Goal: Task Accomplishment & Management: Manage account settings

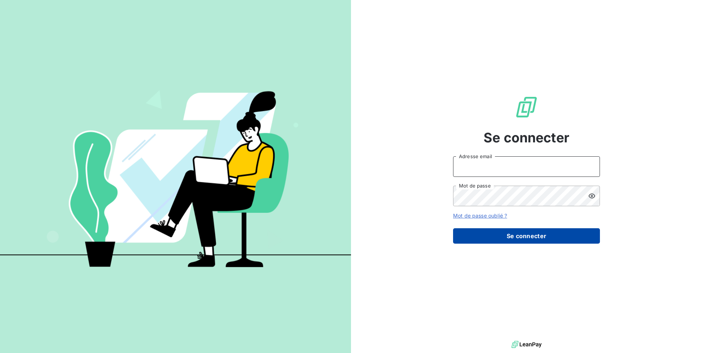
type input "[EMAIL_ADDRESS][DOMAIN_NAME]"
click at [513, 233] on button "Se connecter" at bounding box center [526, 235] width 147 height 15
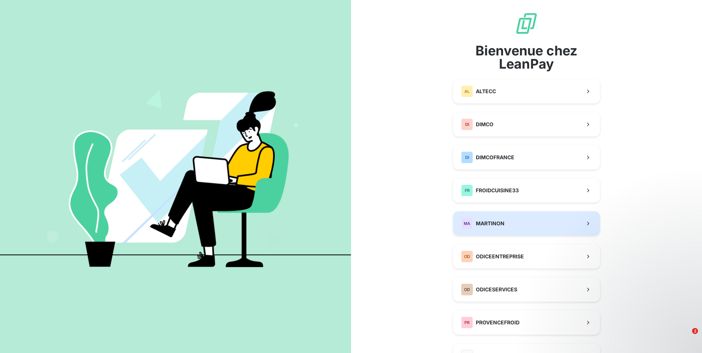
click at [529, 230] on button "MA MARTINON" at bounding box center [526, 224] width 147 height 24
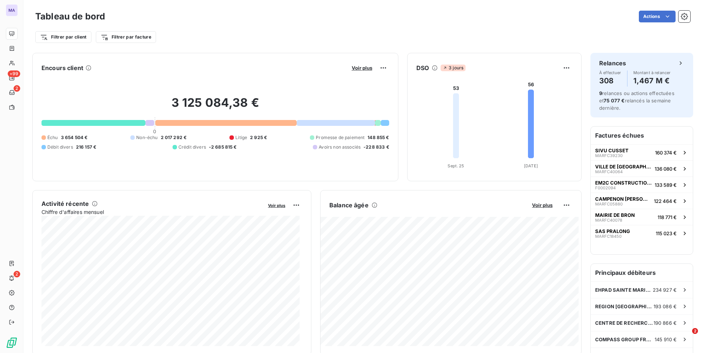
click at [231, 36] on div "Filtrer par client Filtrer par facture" at bounding box center [362, 37] width 655 height 14
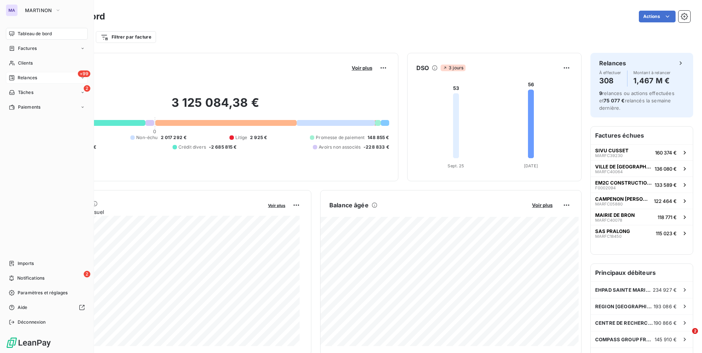
click at [29, 80] on span "Relances" at bounding box center [27, 78] width 19 height 7
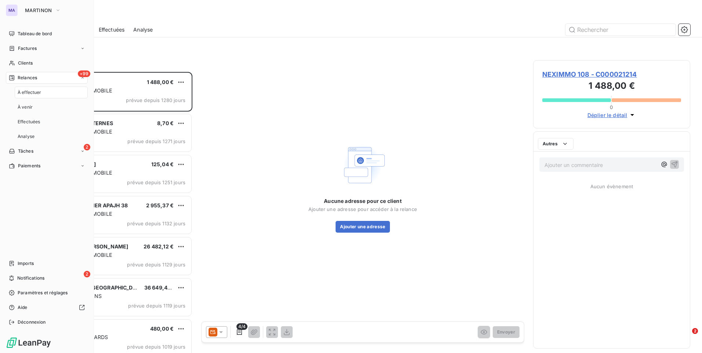
scroll to position [276, 152]
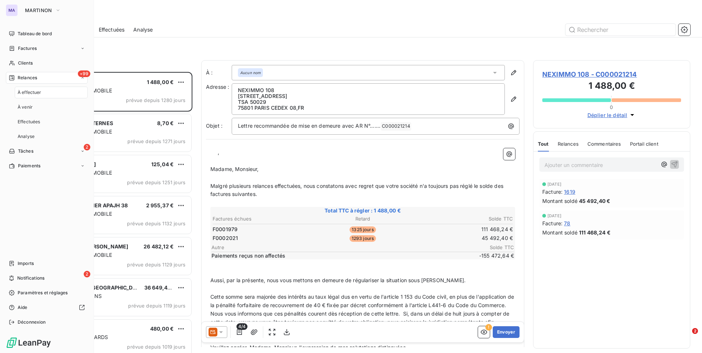
click at [40, 94] on span "À effectuer" at bounding box center [30, 92] width 24 height 7
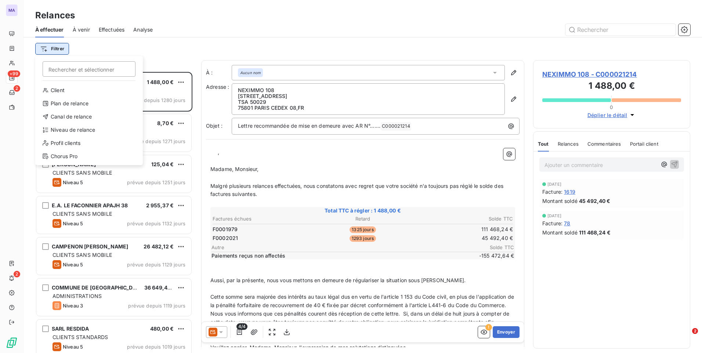
click at [52, 51] on html "MA +99 2 2 Relances À effectuer À venir Effectuées Analyse Filtrer Rechercher e…" at bounding box center [351, 176] width 702 height 353
click at [76, 131] on div "Niveau de relance" at bounding box center [89, 130] width 102 height 12
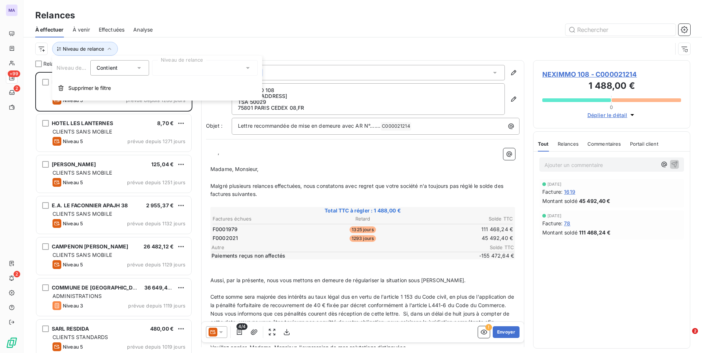
click at [173, 71] on div at bounding box center [205, 67] width 106 height 15
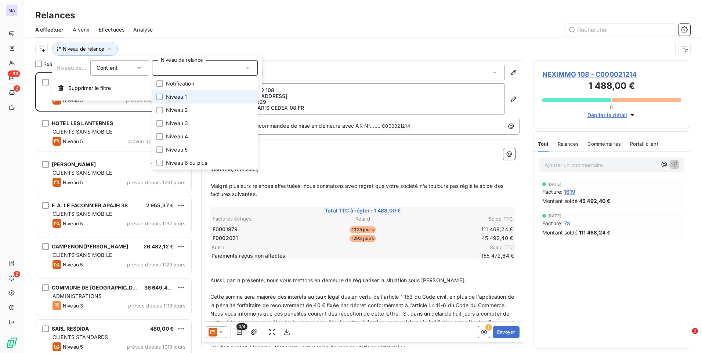
drag, startPoint x: 169, startPoint y: 97, endPoint x: 167, endPoint y: 117, distance: 20.4
click at [169, 97] on span "Niveau 1" at bounding box center [176, 96] width 21 height 7
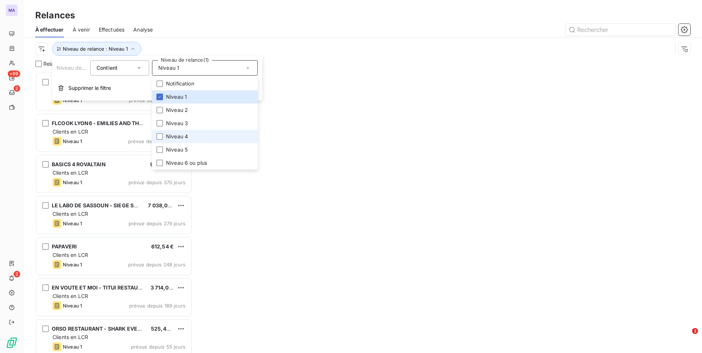
scroll to position [276, 152]
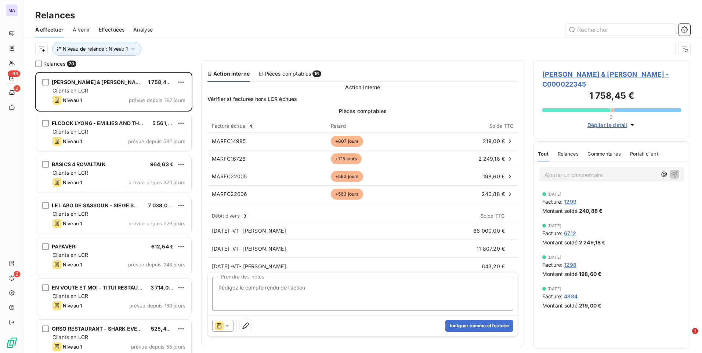
click at [293, 20] on div "Relances" at bounding box center [363, 15] width 679 height 13
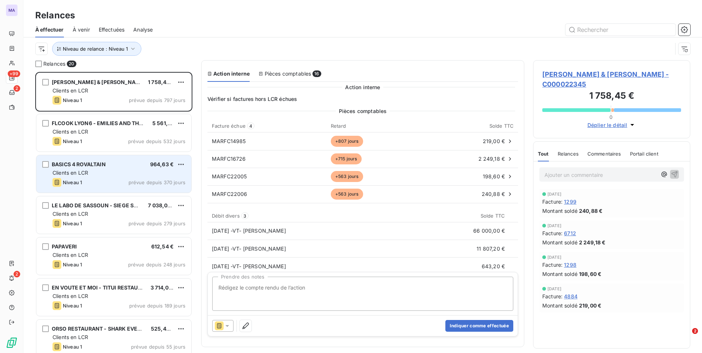
click at [114, 177] on div "BASICS 4 ROVALTAIN 964,63 € Clients en LCR Niveau 1 prévue depuis 370 jours" at bounding box center [113, 173] width 155 height 37
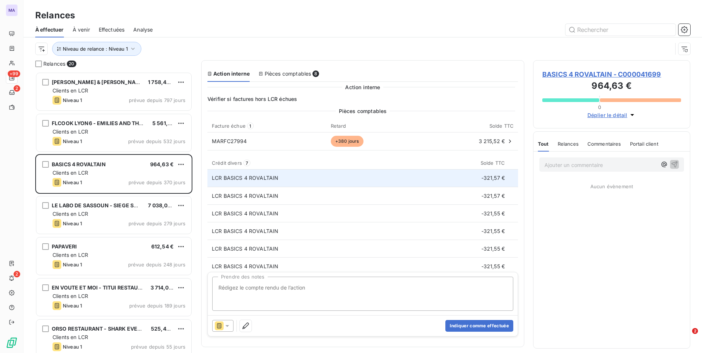
scroll to position [22, 0]
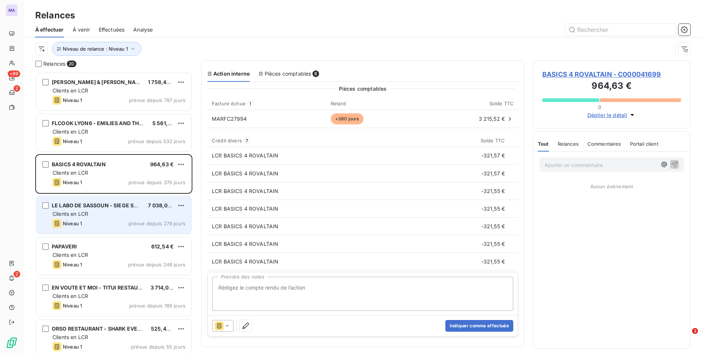
click at [115, 220] on div "Niveau 1 prévue depuis 279 jours" at bounding box center [119, 223] width 133 height 9
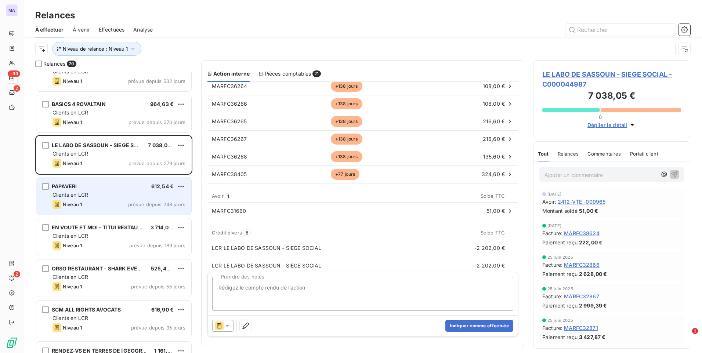
scroll to position [74, 0]
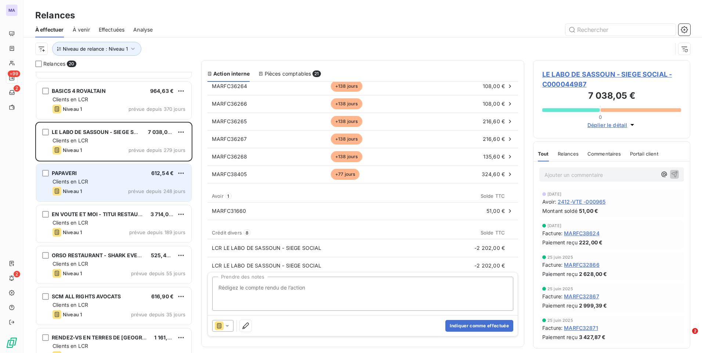
click at [120, 183] on div "Clients en LCR" at bounding box center [119, 181] width 133 height 7
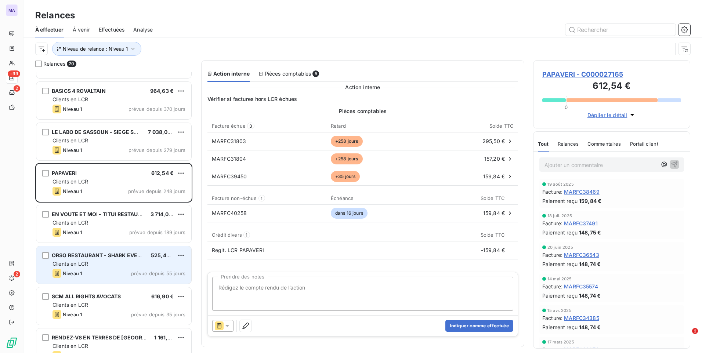
click at [127, 267] on div "Clients en LCR" at bounding box center [119, 263] width 133 height 7
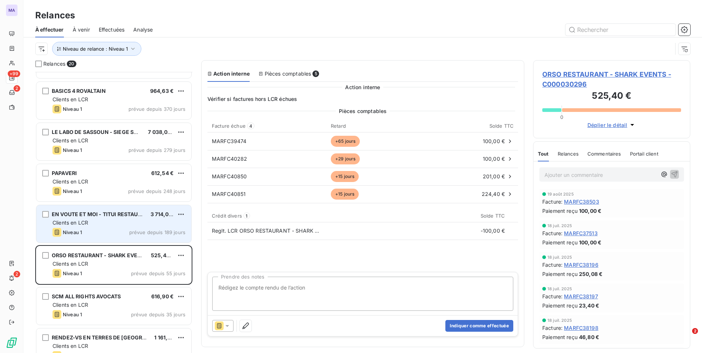
click at [121, 235] on div "Niveau 1 prévue depuis 189 jours" at bounding box center [119, 232] width 133 height 9
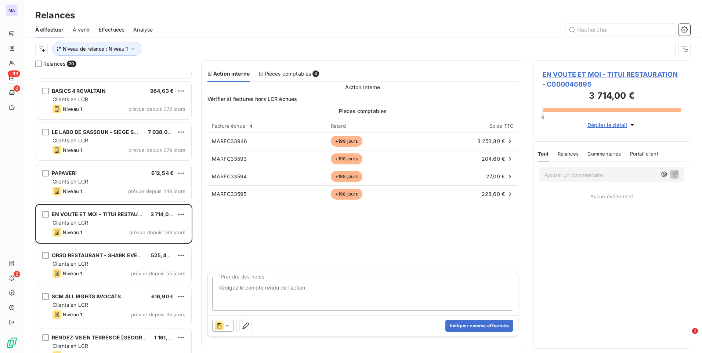
click at [380, 242] on div "Pièces comptables Facture échue 4 Retard Solde TTC MARFC33946 +199 jours 3 253,…" at bounding box center [363, 188] width 311 height 163
click at [589, 77] on span "EN VOUTE ET MOI - TITUI RESTAURATION - C000046895" at bounding box center [611, 79] width 139 height 20
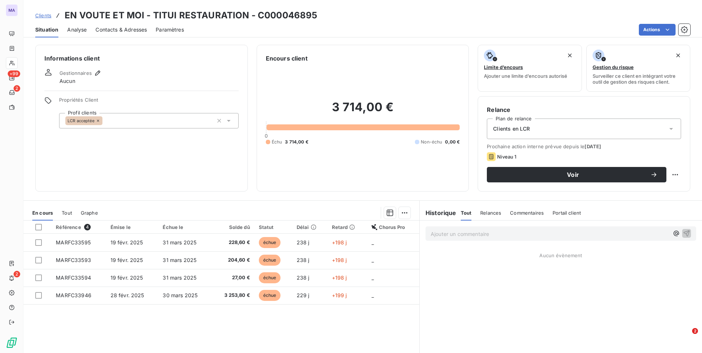
click at [587, 136] on div "Clients en LCR" at bounding box center [584, 129] width 194 height 21
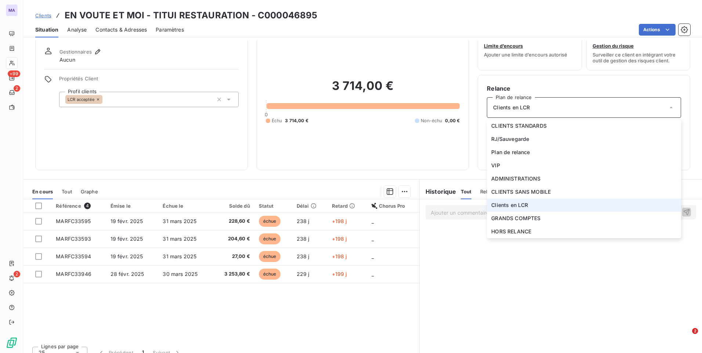
scroll to position [31, 0]
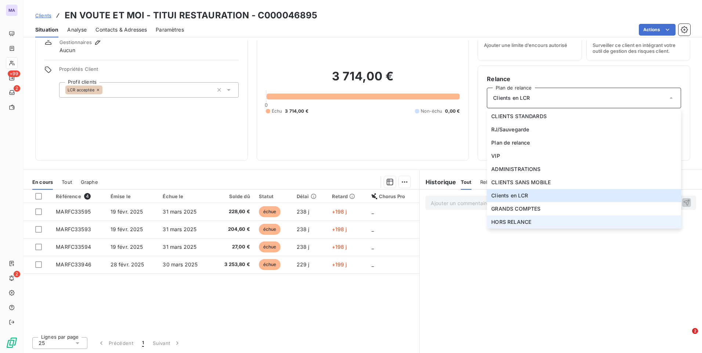
click at [555, 222] on li "HORS RELANCE" at bounding box center [584, 222] width 194 height 13
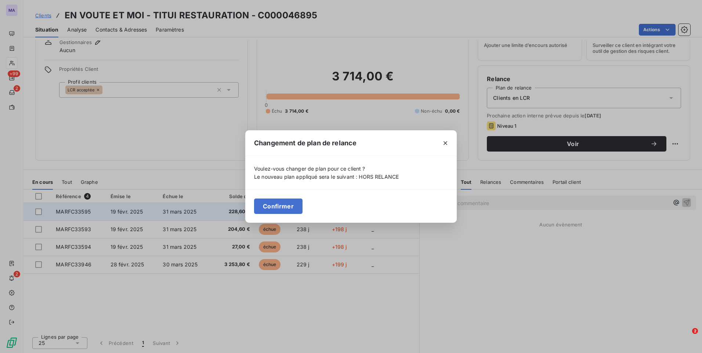
click at [286, 210] on button "Confirmer" at bounding box center [278, 206] width 48 height 15
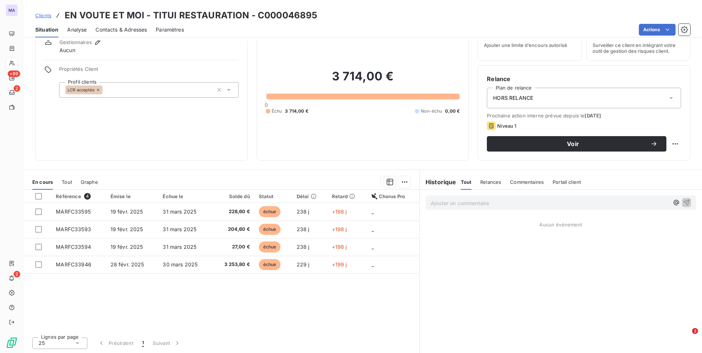
click at [196, 91] on div "LCR acceptée" at bounding box center [149, 89] width 180 height 15
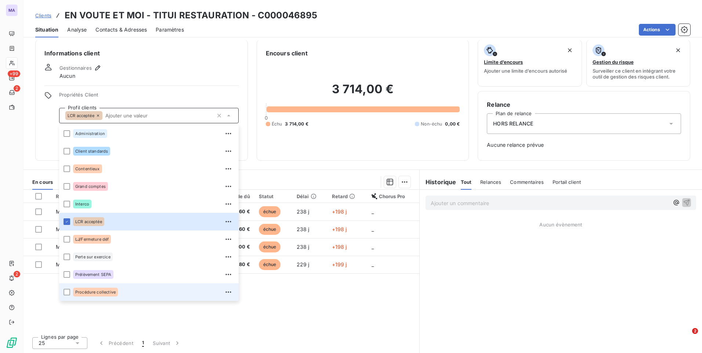
scroll to position [5, 0]
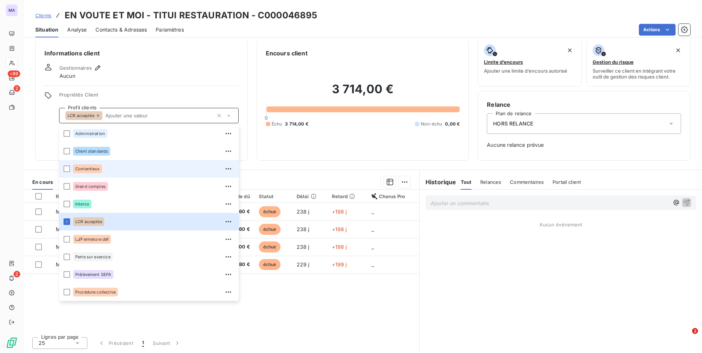
click at [118, 173] on div "Contentieux" at bounding box center [153, 169] width 161 height 12
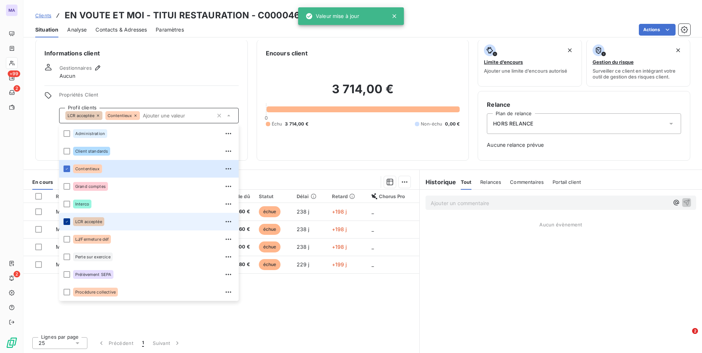
click at [68, 224] on div at bounding box center [67, 222] width 7 height 7
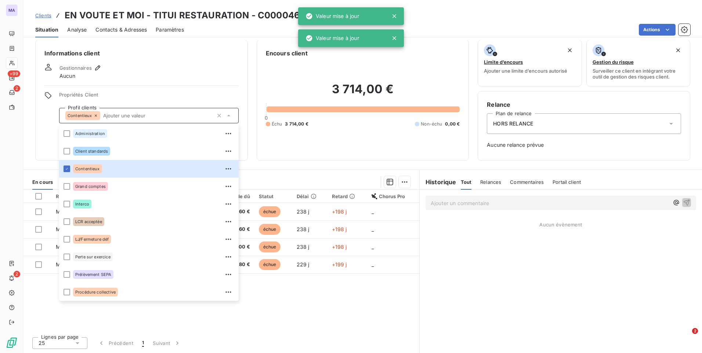
click at [270, 162] on div "Informations client Gestionnaires Aucun Propriétés Client Profil clients Conten…" at bounding box center [363, 196] width 679 height 313
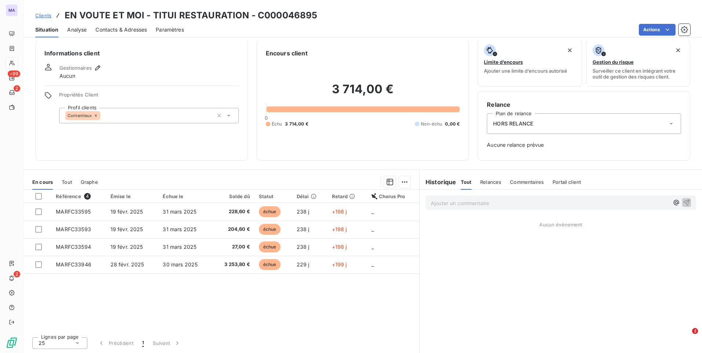
click at [47, 16] on span "Clients" at bounding box center [43, 15] width 16 height 6
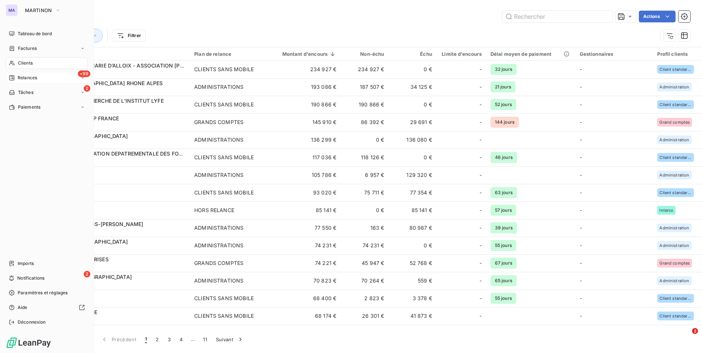
click at [32, 81] on span "Relances" at bounding box center [27, 78] width 19 height 7
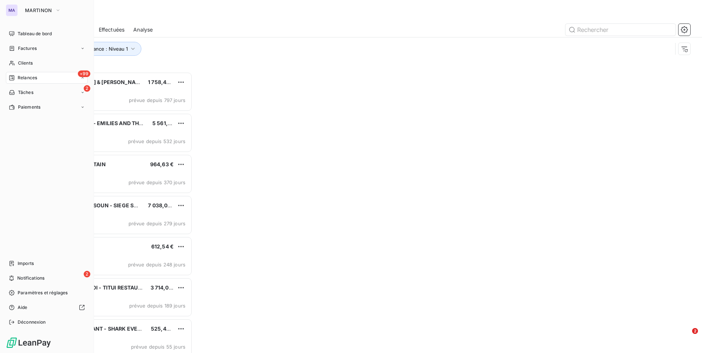
scroll to position [276, 152]
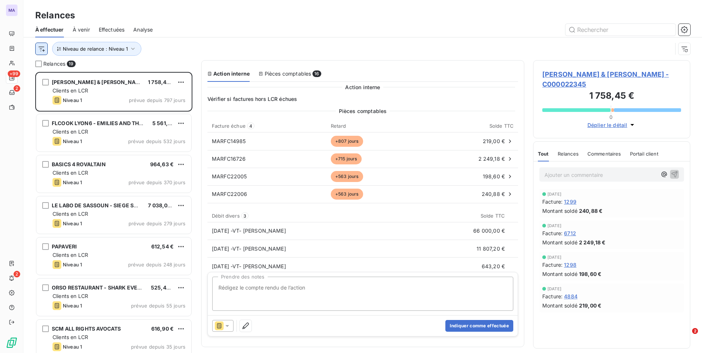
click at [43, 50] on html "MA +99 2 2 Relances À effectuer À venir Effectuées Analyse Niveau de relance : …" at bounding box center [351, 176] width 702 height 353
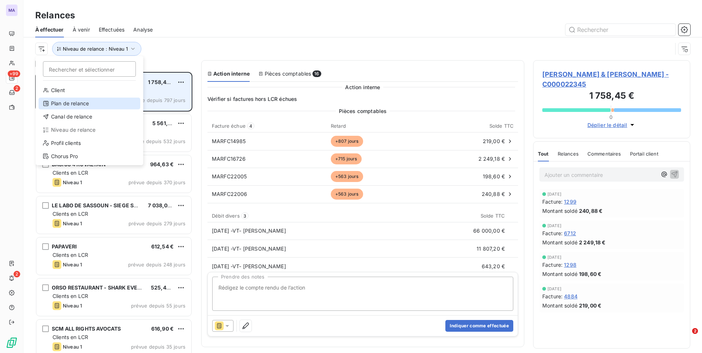
click at [64, 106] on div "Plan de relance" at bounding box center [90, 104] width 102 height 12
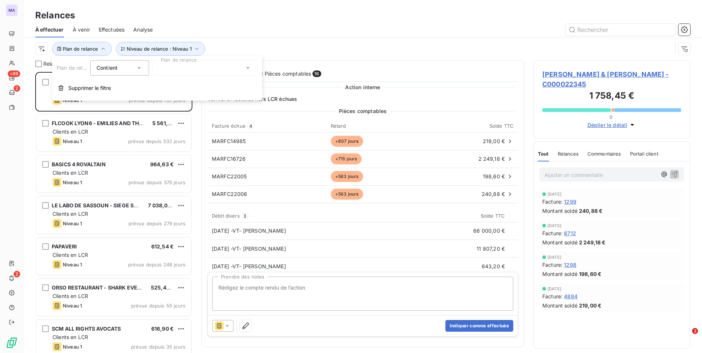
click at [184, 64] on div at bounding box center [205, 67] width 106 height 15
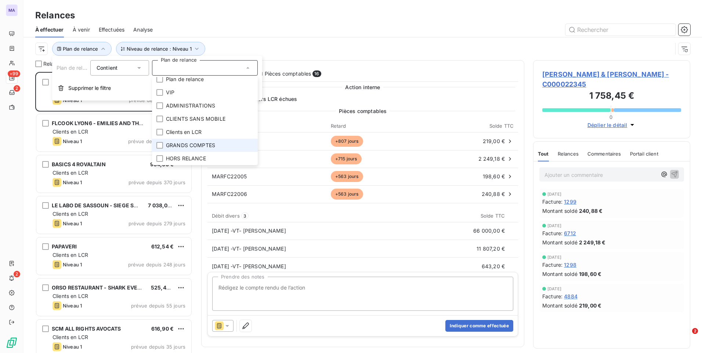
scroll to position [0, 0]
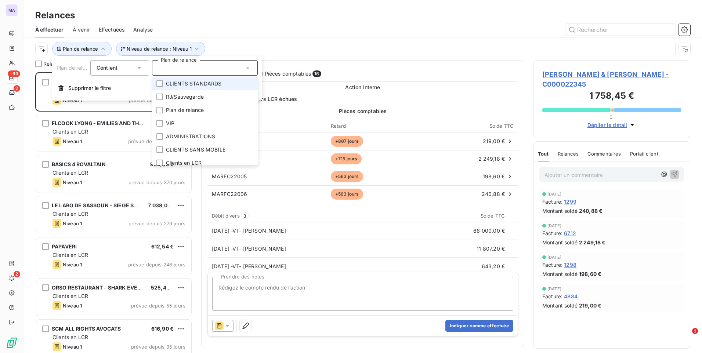
click at [200, 86] on span "CLIENTS STANDARDS" at bounding box center [194, 83] width 56 height 7
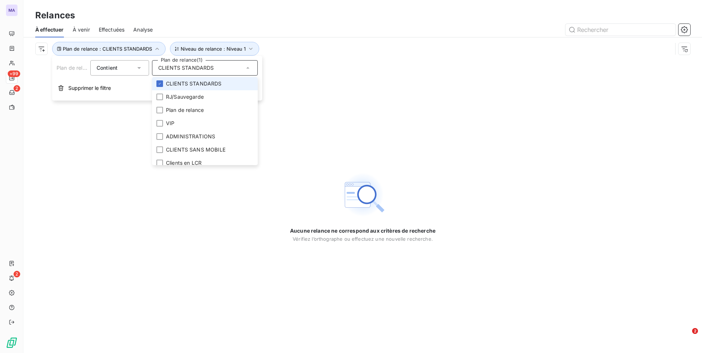
click at [217, 88] on li "CLIENTS STANDARDS" at bounding box center [205, 83] width 106 height 13
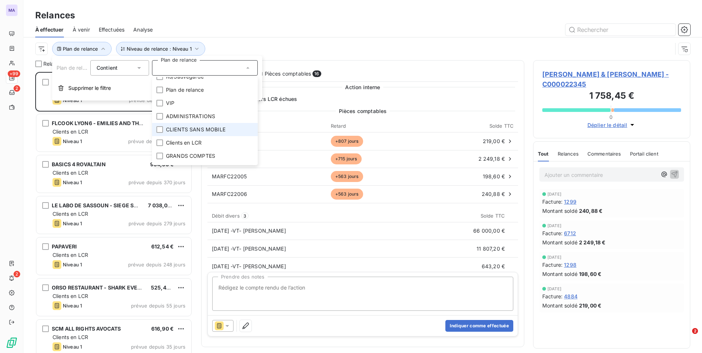
scroll to position [31, 0]
click at [194, 109] on li "ADMINISTRATIONS" at bounding box center [205, 105] width 106 height 13
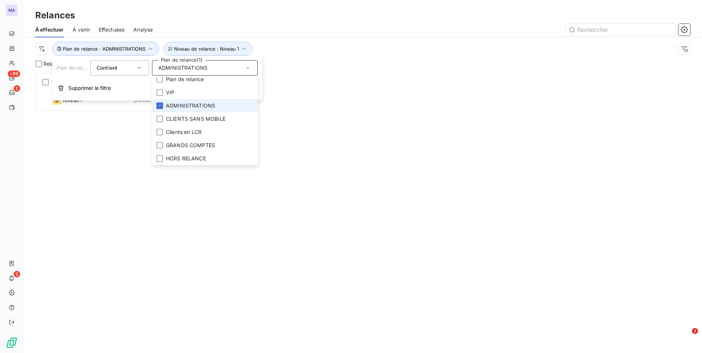
scroll to position [276, 152]
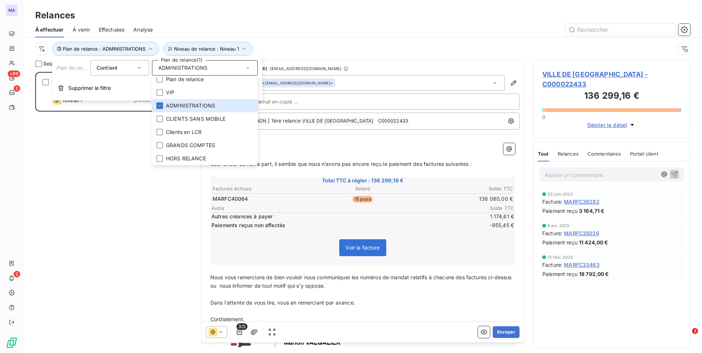
click at [143, 192] on div "VILLE DE VILLEURBANNE 136 299,16 € ADMINISTRATIONS Niveau 1 prévue depuis 9 jou…" at bounding box center [113, 212] width 157 height 281
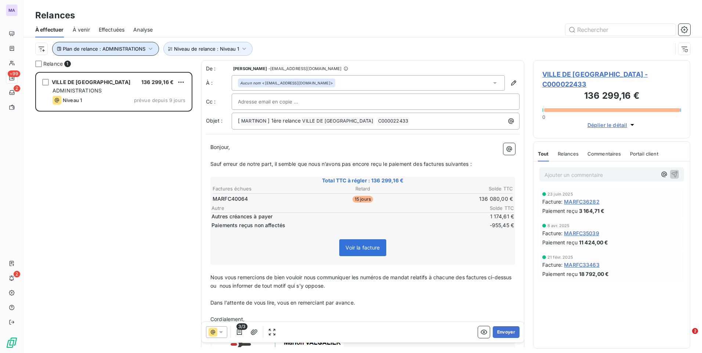
click at [147, 51] on icon "button" at bounding box center [150, 48] width 7 height 7
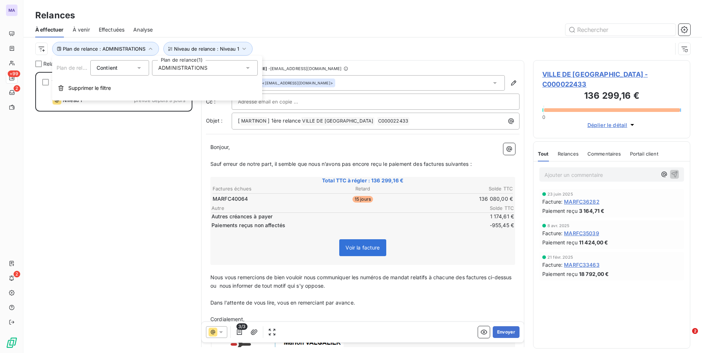
click at [222, 69] on div "ADMINISTRATIONS" at bounding box center [205, 67] width 106 height 15
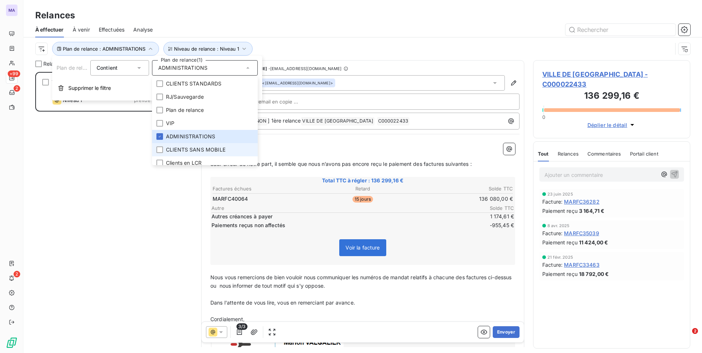
click at [190, 150] on span "CLIENTS SANS MOBILE" at bounding box center [196, 149] width 60 height 7
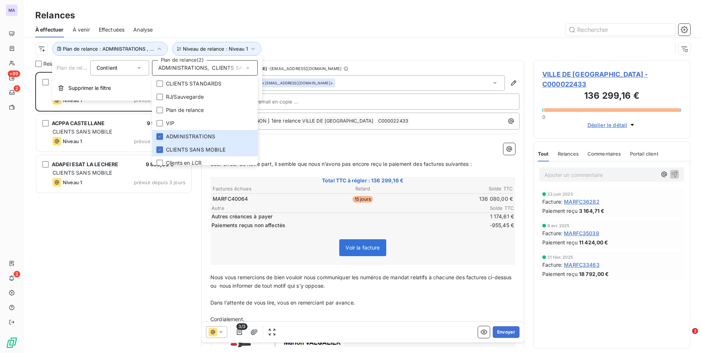
click at [227, 17] on div "Relances" at bounding box center [363, 15] width 679 height 13
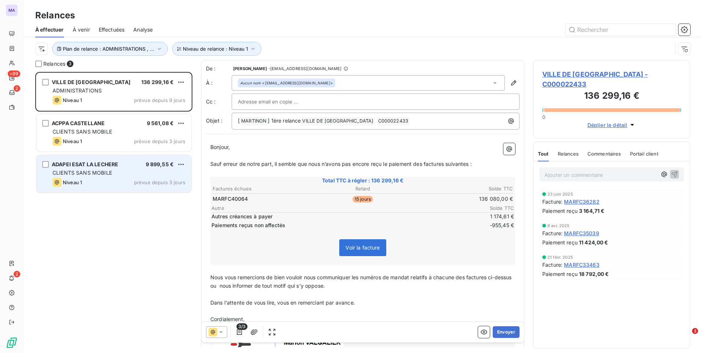
click at [113, 179] on div "Niveau 1 prévue depuis 3 jours" at bounding box center [119, 182] width 133 height 9
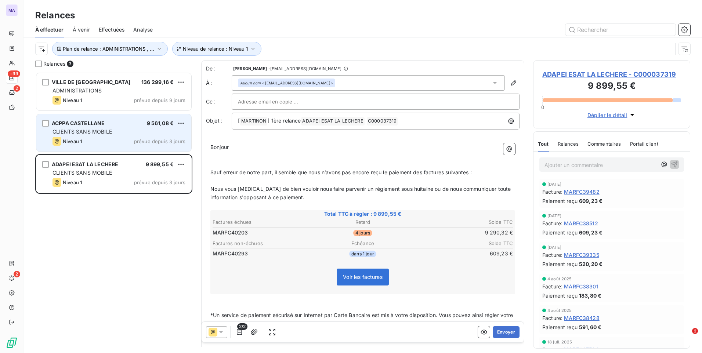
click at [111, 134] on span "CLIENTS SANS MOBILE" at bounding box center [83, 132] width 60 height 6
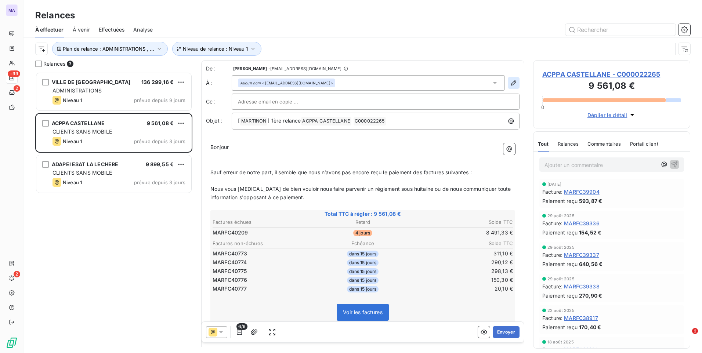
click at [510, 81] on icon "button" at bounding box center [513, 82] width 7 height 7
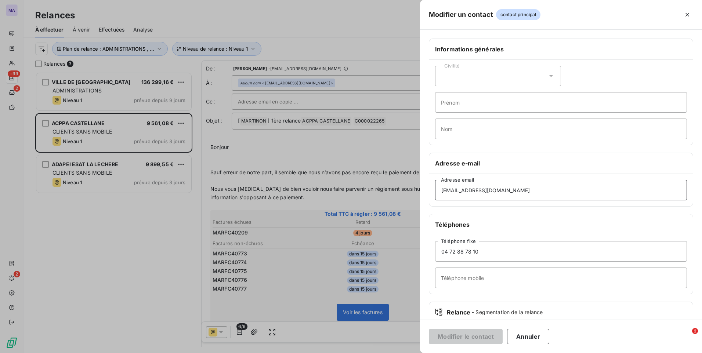
drag, startPoint x: 479, startPoint y: 187, endPoint x: 437, endPoint y: 192, distance: 42.2
click at [437, 192] on input "factures-acppa@acppa.fr" at bounding box center [561, 190] width 252 height 21
type input "polefournisseurs@acppa.fr"
click at [455, 335] on button "Modifier le contact" at bounding box center [466, 336] width 74 height 15
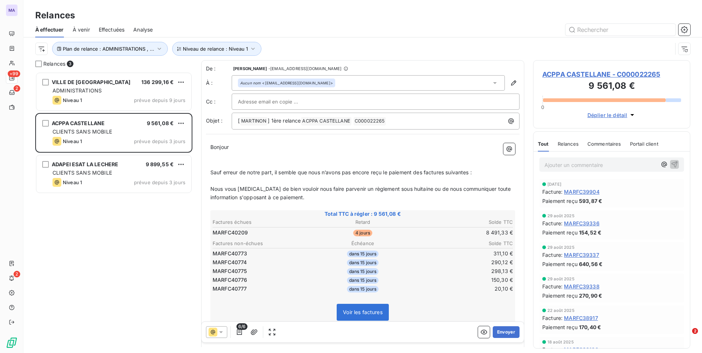
click at [493, 83] on div "Aucun nom <factures-acppa@acppa.fr>" at bounding box center [368, 82] width 273 height 15
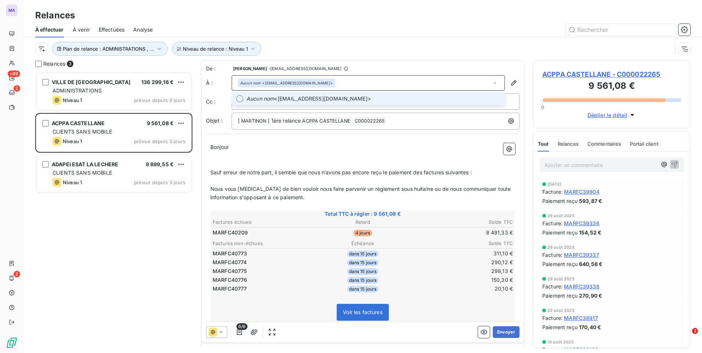
click at [409, 102] on span "Aucun nom <polefournisseurs@acppa.fr>" at bounding box center [373, 98] width 254 height 7
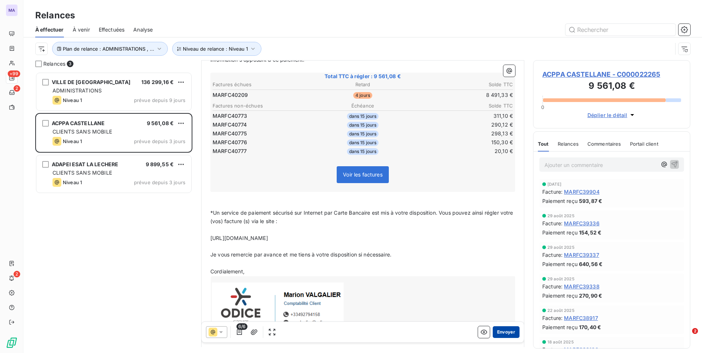
scroll to position [147, 0]
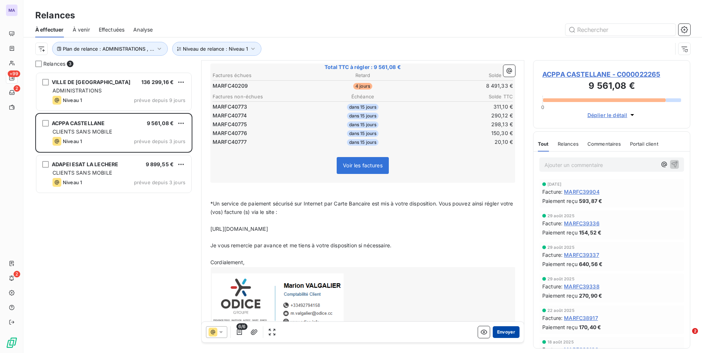
click at [501, 333] on button "Envoyer" at bounding box center [506, 333] width 27 height 12
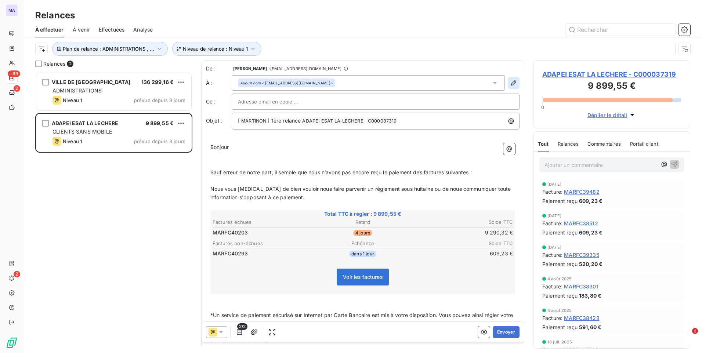
click at [510, 84] on icon "button" at bounding box center [513, 82] width 7 height 7
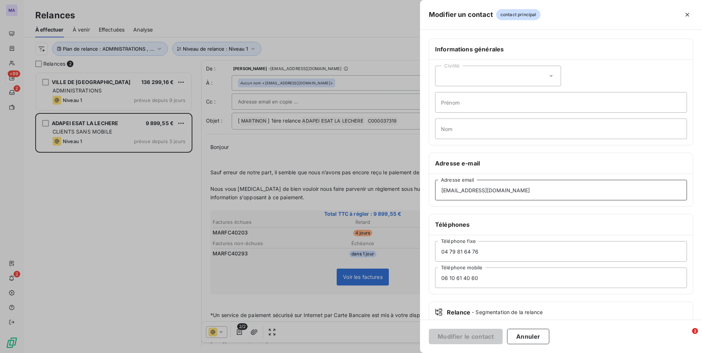
drag, startPoint x: 545, startPoint y: 190, endPoint x: 420, endPoint y: 209, distance: 126.7
click at [421, 209] on div "Informations générales Civilité Prénom Nom Adresse e-mail factures-esatlalecher…" at bounding box center [561, 202] width 282 height 326
paste input "laurent.decort"
type input "laurent.decorte@adapei01.fr"
drag, startPoint x: 489, startPoint y: 279, endPoint x: 426, endPoint y: 289, distance: 63.6
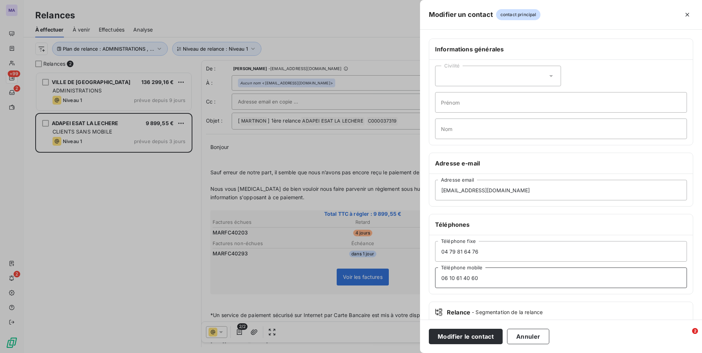
click at [427, 289] on div "Informations générales Civilité Prénom Nom Adresse e-mail laurent.decorte@adape…" at bounding box center [561, 202] width 282 height 326
click at [466, 338] on button "Modifier le contact" at bounding box center [466, 336] width 74 height 15
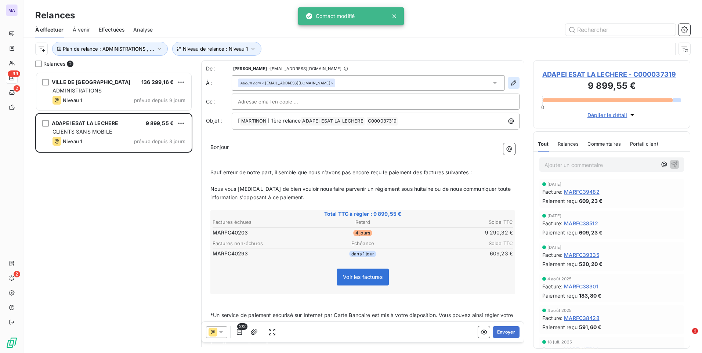
click at [510, 81] on icon "button" at bounding box center [513, 82] width 7 height 7
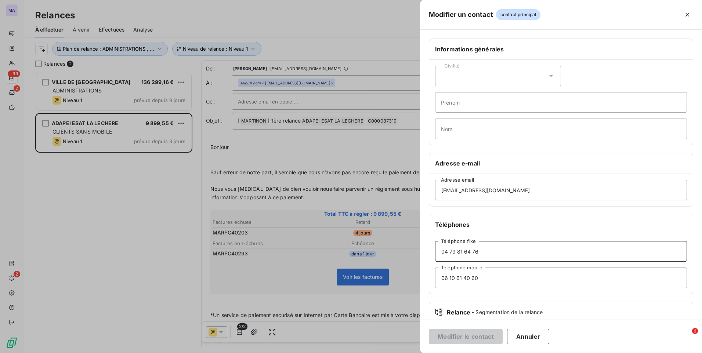
drag, startPoint x: 486, startPoint y: 251, endPoint x: 430, endPoint y: 262, distance: 56.5
click at [431, 262] on div "04 79 81 64 76 Téléphone fixe 06 10 61 40 60 Téléphone mobile" at bounding box center [561, 264] width 264 height 59
paste input "21 39"
type input "04 79 81 21 39"
drag, startPoint x: 486, startPoint y: 280, endPoint x: 433, endPoint y: 285, distance: 52.8
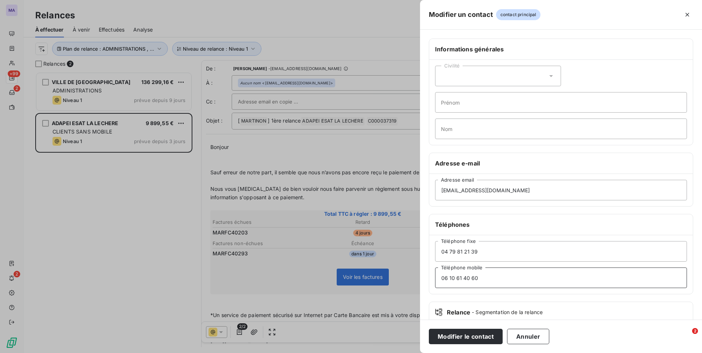
click at [433, 285] on div "04 79 81 21 39 Téléphone fixe 06 10 61 40 60 Téléphone mobile" at bounding box center [561, 264] width 264 height 59
click at [436, 338] on button "Modifier le contact" at bounding box center [466, 336] width 74 height 15
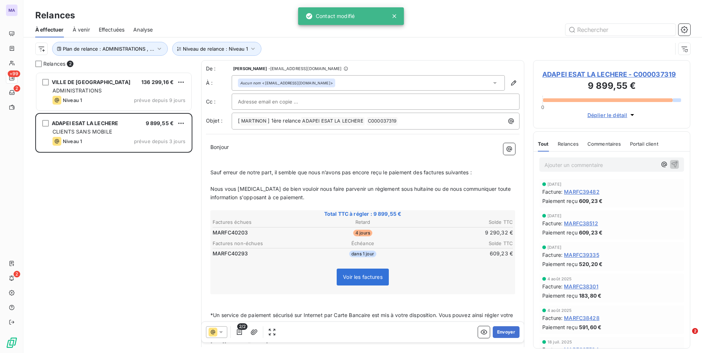
click at [479, 86] on div "Aucun nom <factures-esatlalechere@adapei01.fr>" at bounding box center [368, 82] width 273 height 15
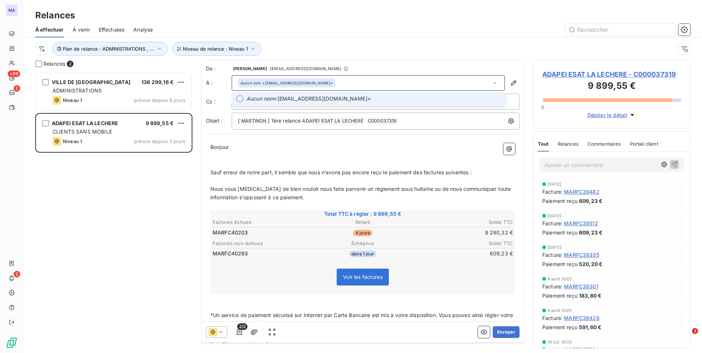
click at [469, 150] on p "Bonjour ﻿ ﻿ ﻿" at bounding box center [362, 147] width 305 height 8
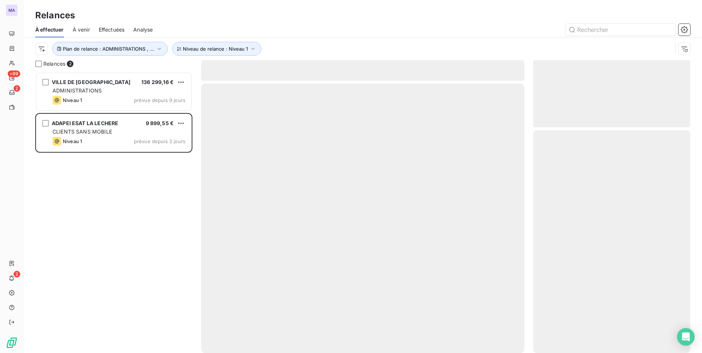
scroll to position [276, 152]
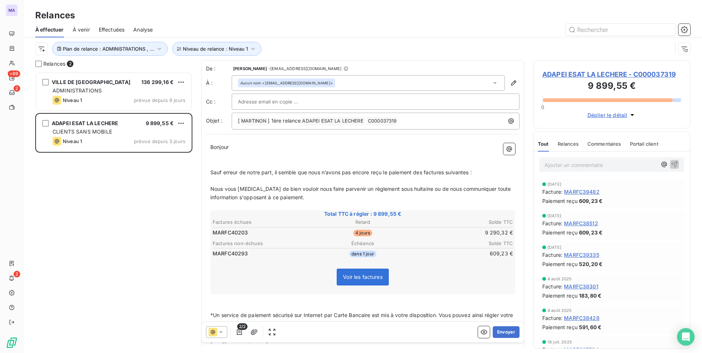
click at [472, 84] on div "Aucun nom <factures-esatlalechere@adapei01.fr>" at bounding box center [368, 82] width 273 height 15
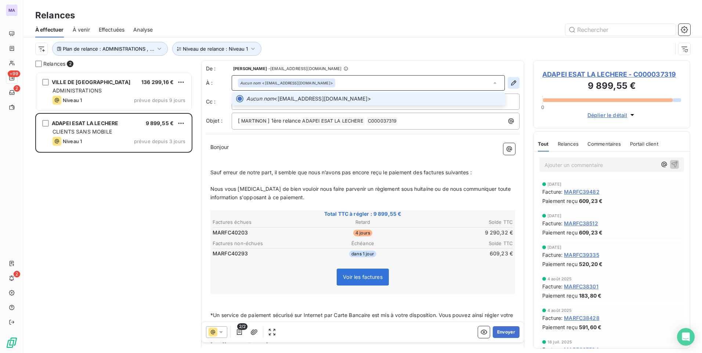
click at [510, 81] on icon "button" at bounding box center [513, 82] width 7 height 7
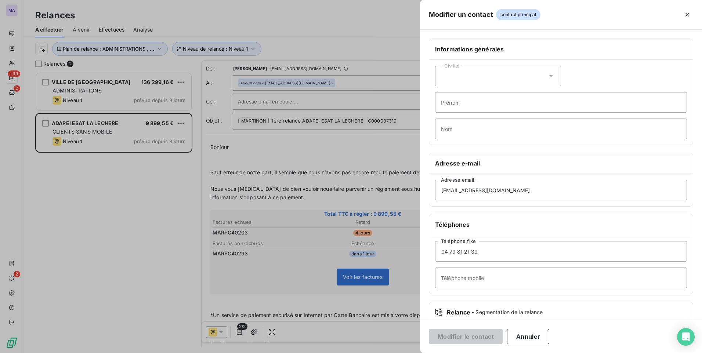
click at [184, 211] on div at bounding box center [351, 176] width 702 height 353
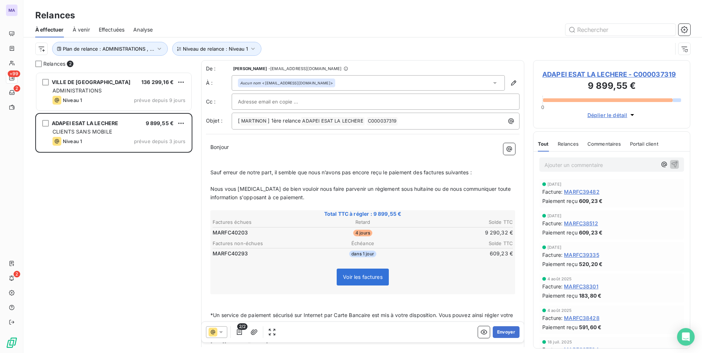
drag, startPoint x: 645, startPoint y: 72, endPoint x: 660, endPoint y: 267, distance: 195.9
click at [660, 267] on div "Paiement reçu 520,20 €" at bounding box center [611, 264] width 139 height 8
click at [609, 75] on span "ADAPEI ESAT LA LECHERE - C000037319" at bounding box center [611, 74] width 139 height 10
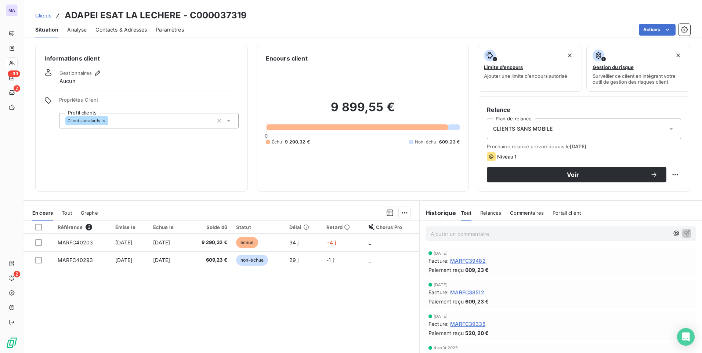
click at [116, 28] on span "Contacts & Adresses" at bounding box center [120, 29] width 51 height 7
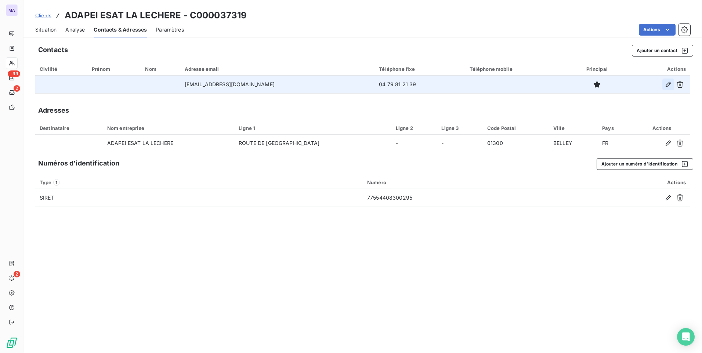
click at [668, 85] on icon "button" at bounding box center [668, 84] width 5 height 5
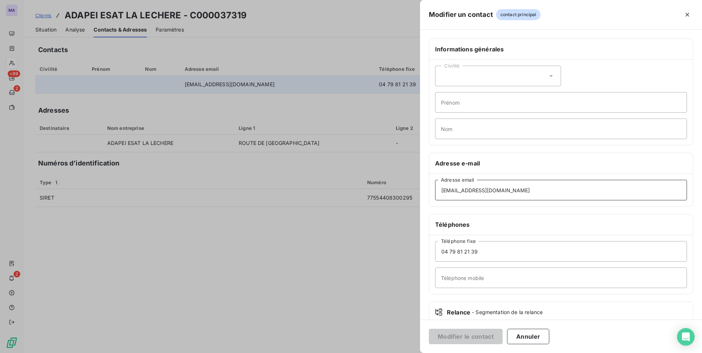
drag, startPoint x: 547, startPoint y: 184, endPoint x: 421, endPoint y: 205, distance: 128.1
click at [421, 205] on div "Informations générales Civilité Prénom Nom Adresse e-mail factures-esatlalecher…" at bounding box center [561, 202] width 282 height 326
paste input "laurent.decort"
type input "laurent.decorte@adapei01.fr"
click at [486, 340] on button "Modifier le contact" at bounding box center [466, 336] width 74 height 15
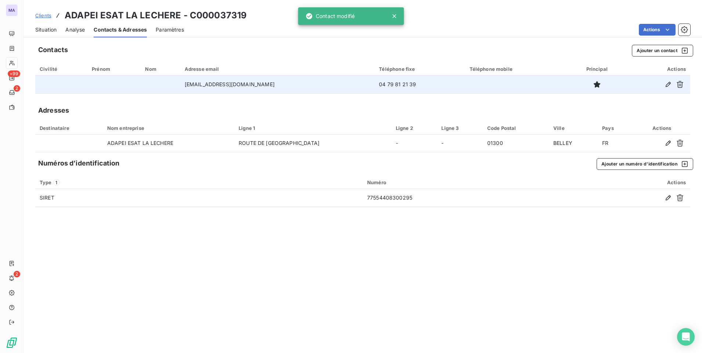
click at [482, 260] on div "Contacts Ajouter un contact Civilité Prénom Nom Adresse email Téléphone fixe Té…" at bounding box center [363, 196] width 679 height 313
click at [52, 32] on span "Situation" at bounding box center [45, 29] width 21 height 7
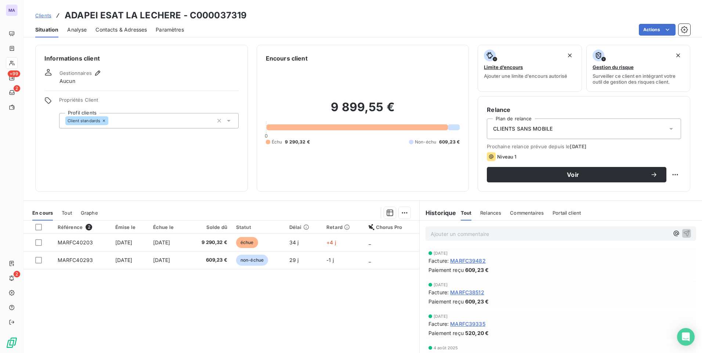
click at [324, 312] on div "Référence 2 Émise le Échue le Solde dû Statut Délai Retard Chorus Pro MARFC4020…" at bounding box center [222, 291] width 396 height 141
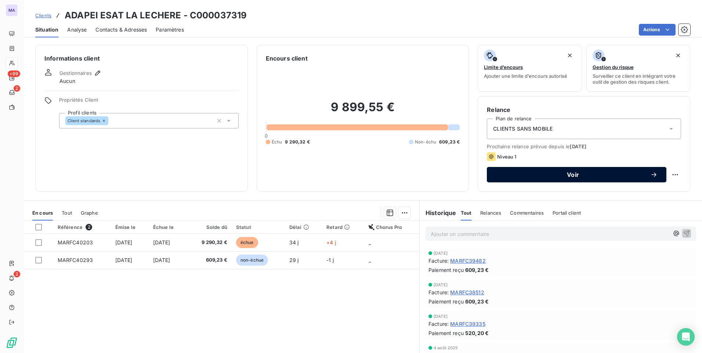
click at [592, 172] on span "Voir" at bounding box center [573, 175] width 155 height 6
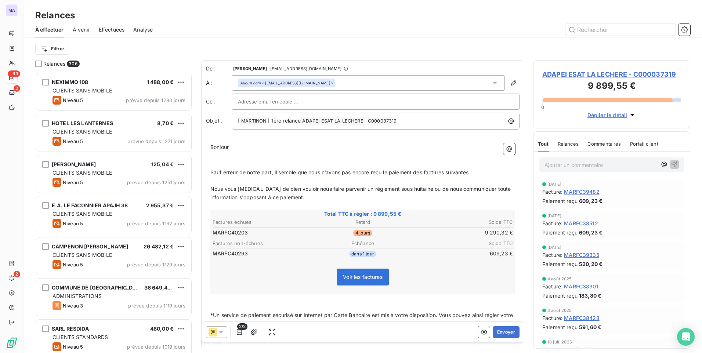
scroll to position [276, 152]
click at [427, 83] on div "Aucun nom <factures-esatlalechere@adapei01.fr>" at bounding box center [368, 82] width 273 height 15
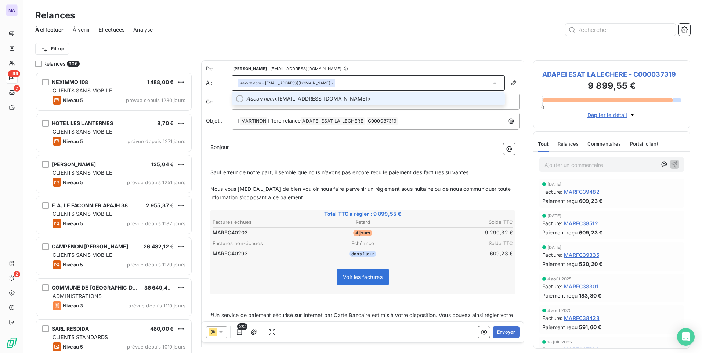
click at [414, 99] on span "Aucun nom <laurent.decorte@adapei01.fr>" at bounding box center [373, 98] width 254 height 7
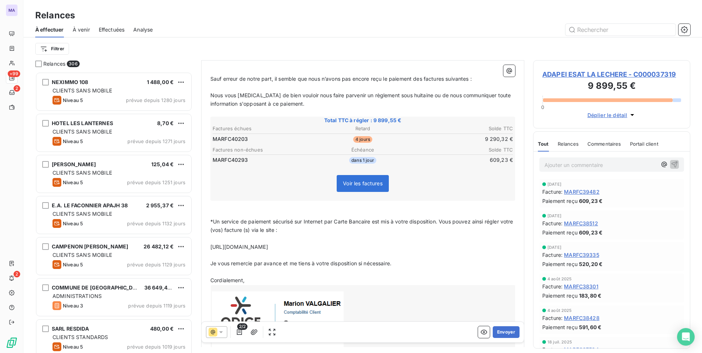
scroll to position [111, 0]
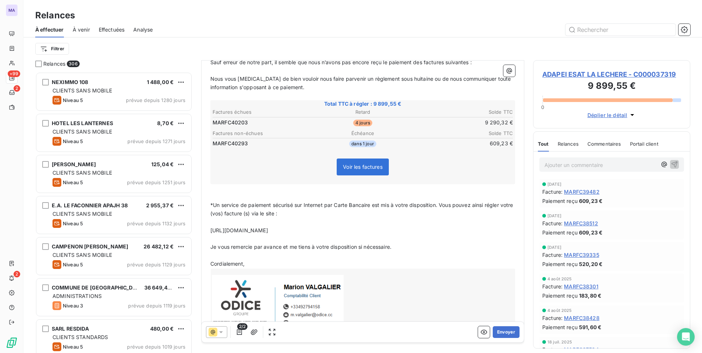
click at [219, 339] on div "2/2 Envoyer" at bounding box center [363, 332] width 322 height 21
click at [220, 335] on icon at bounding box center [220, 332] width 7 height 7
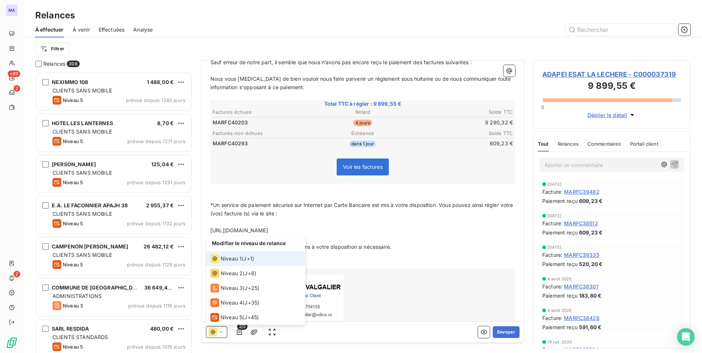
click at [220, 336] on icon at bounding box center [220, 332] width 7 height 7
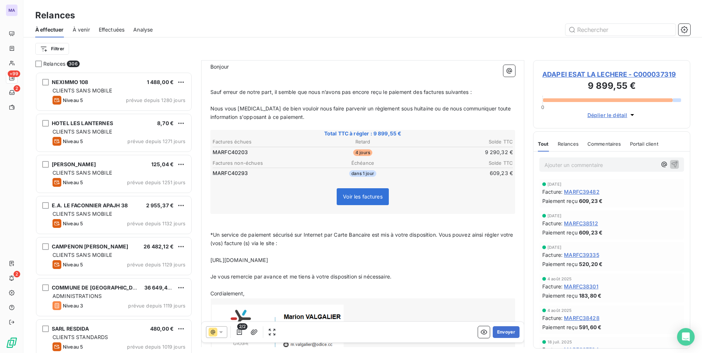
scroll to position [0, 0]
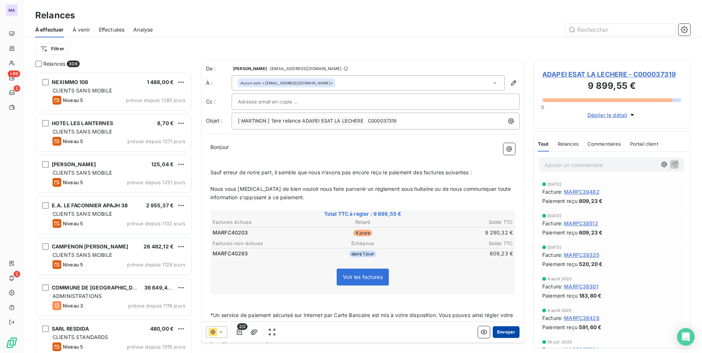
click at [498, 337] on button "Envoyer" at bounding box center [506, 333] width 27 height 12
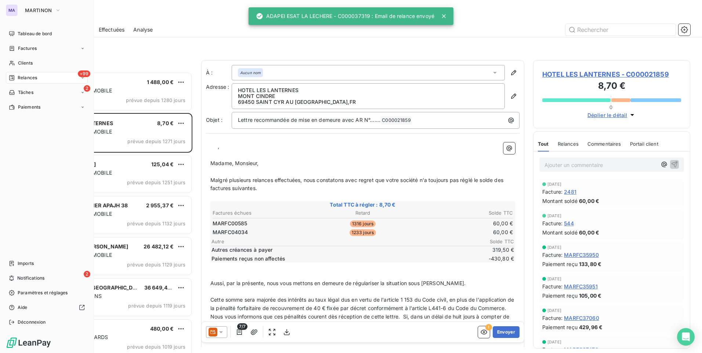
click at [25, 77] on span "Relances" at bounding box center [27, 78] width 19 height 7
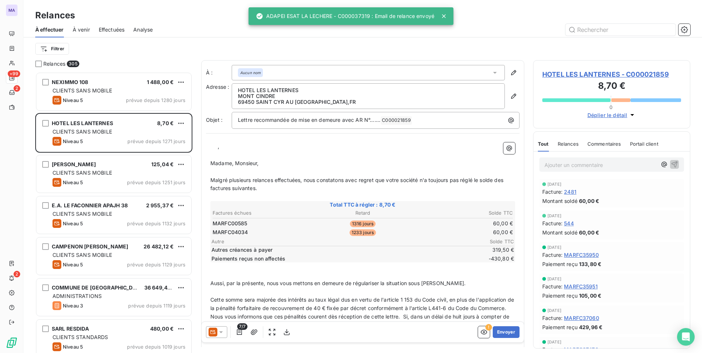
click at [133, 49] on div "Filtrer" at bounding box center [362, 49] width 655 height 14
click at [54, 49] on html "MA +99 2 2 Relances À effectuer À venir Effectuées Analyse Filtrer Relances 305…" at bounding box center [351, 176] width 702 height 353
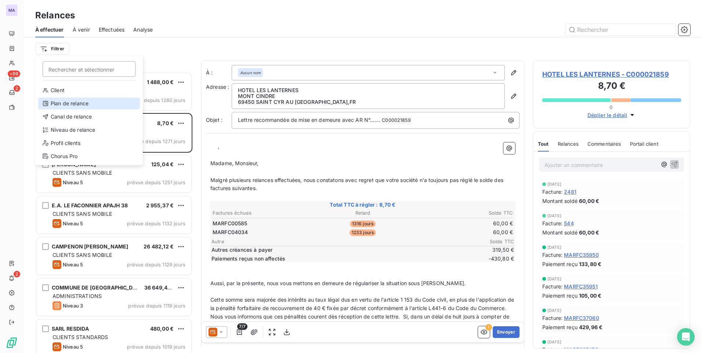
click at [72, 105] on div "Plan de relance" at bounding box center [89, 104] width 102 height 12
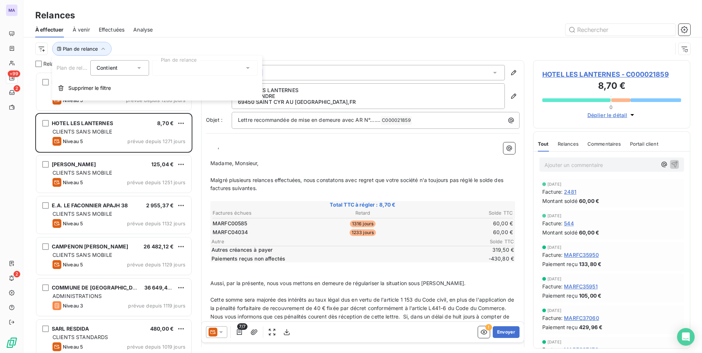
click at [183, 64] on div at bounding box center [205, 67] width 106 height 15
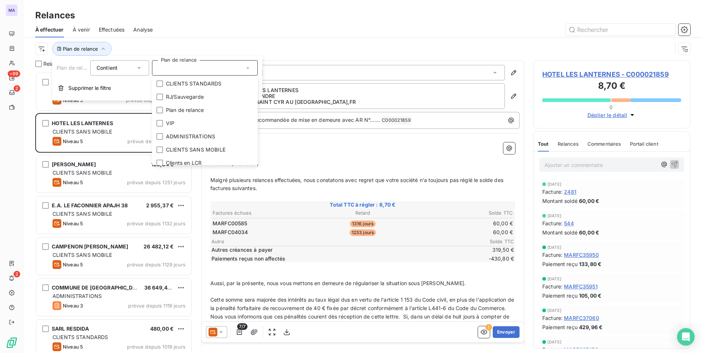
drag, startPoint x: 187, startPoint y: 18, endPoint x: 181, endPoint y: 21, distance: 6.6
click at [186, 19] on div "Relances" at bounding box center [363, 15] width 679 height 13
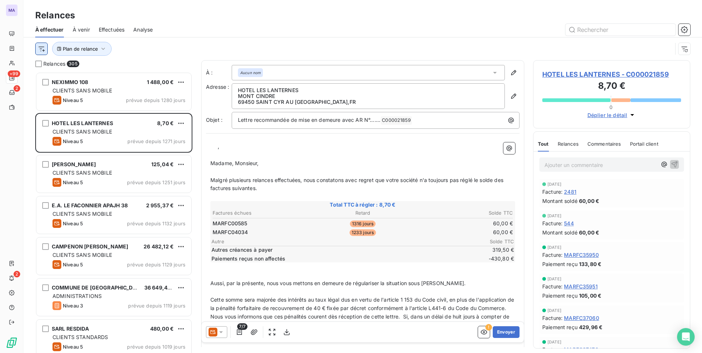
click at [45, 49] on html "MA +99 2 2 Relances À effectuer À venir Effectuées Analyse Plan de relance Rela…" at bounding box center [351, 176] width 702 height 353
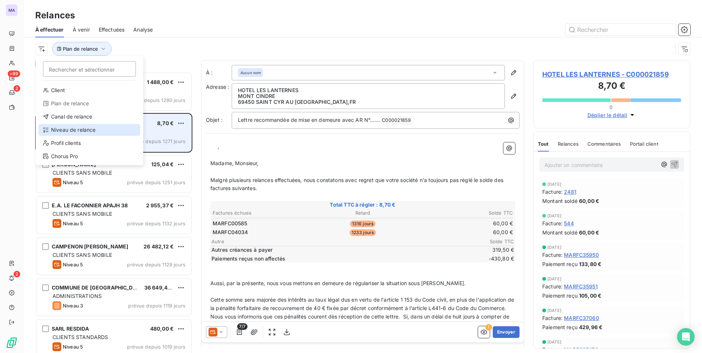
click at [70, 133] on div "Niveau de relance" at bounding box center [90, 130] width 102 height 12
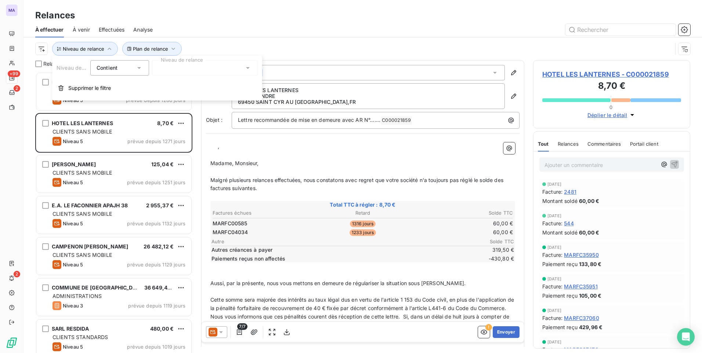
click at [181, 67] on div at bounding box center [205, 67] width 106 height 15
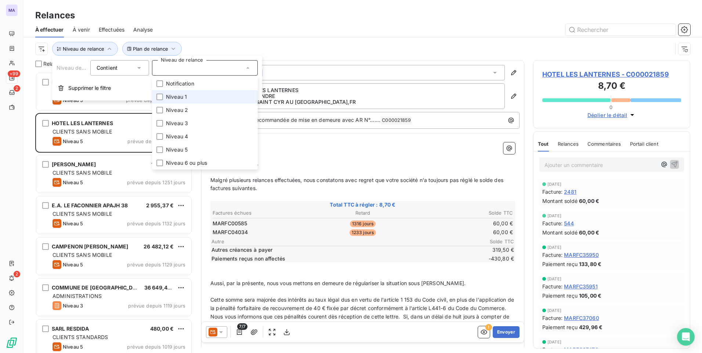
click at [180, 98] on span "Niveau 1" at bounding box center [176, 96] width 21 height 7
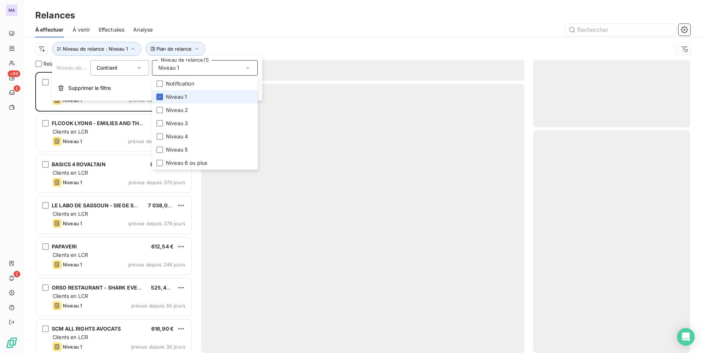
scroll to position [276, 152]
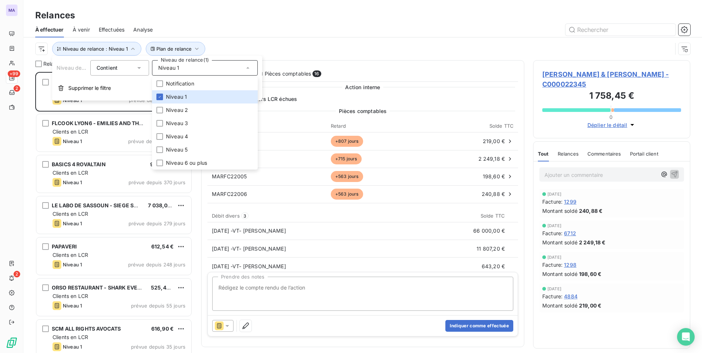
click at [282, 18] on div "Relances" at bounding box center [363, 15] width 679 height 13
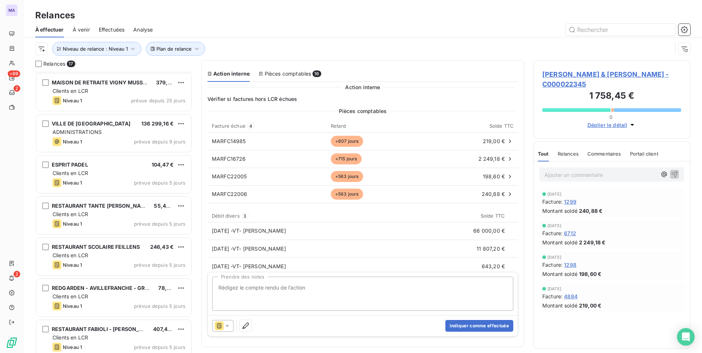
scroll to position [418, 0]
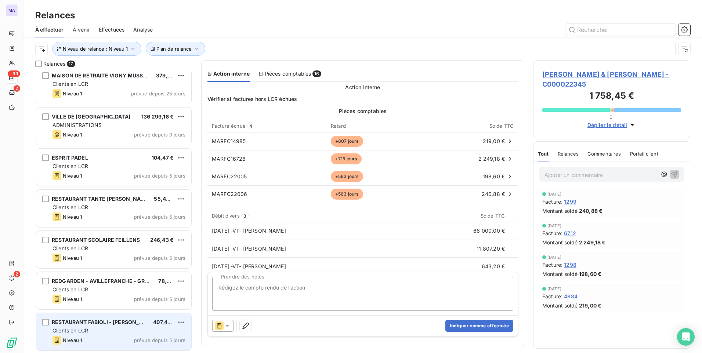
click at [113, 335] on div "RESTAURANT FABIOLI - FABOL SARL 407,44 € Clients en LCR Niveau 1 prévue depuis …" at bounding box center [113, 331] width 155 height 37
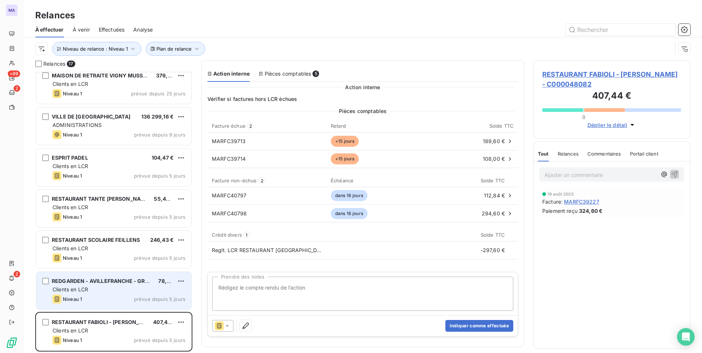
click at [108, 298] on div "Niveau 1 prévue depuis 5 jours" at bounding box center [119, 299] width 133 height 9
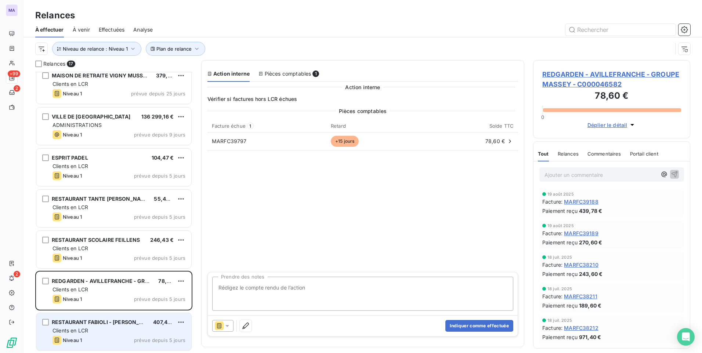
click at [104, 338] on div "Niveau 1 prévue depuis 5 jours" at bounding box center [119, 340] width 133 height 9
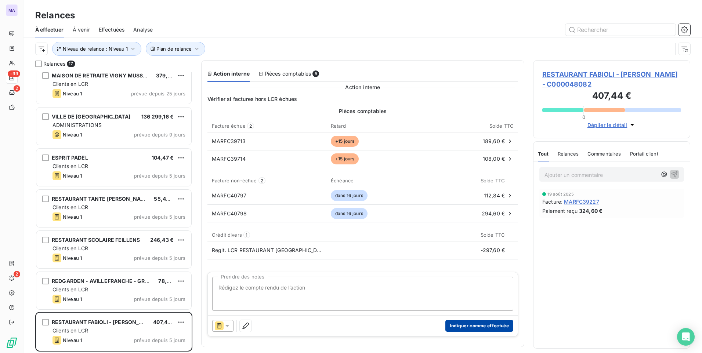
click at [456, 328] on button "Indiquer comme effectuée" at bounding box center [480, 326] width 68 height 12
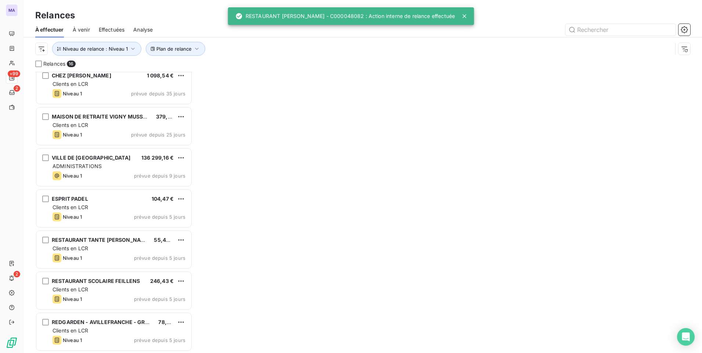
scroll to position [377, 0]
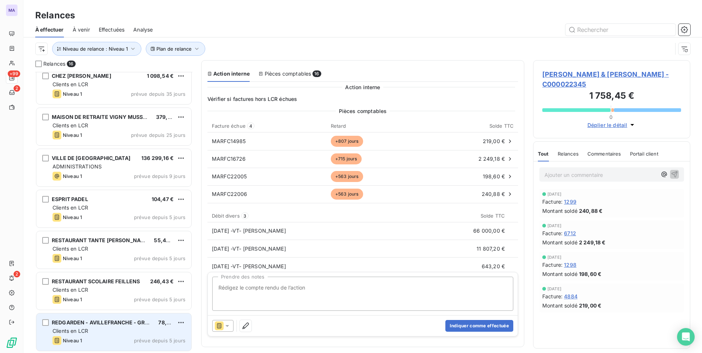
click at [115, 340] on div "Niveau 1 prévue depuis 5 jours" at bounding box center [119, 340] width 133 height 9
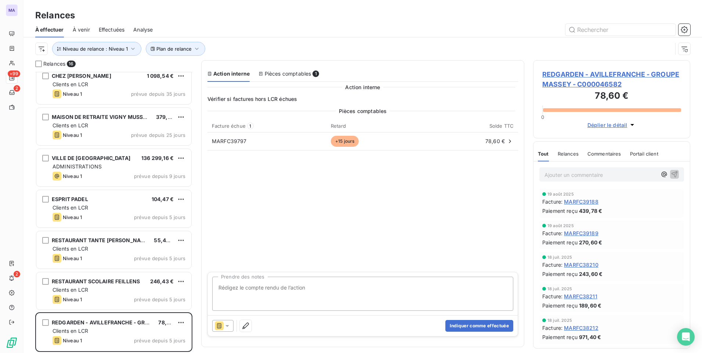
drag, startPoint x: 562, startPoint y: 76, endPoint x: 472, endPoint y: 214, distance: 164.1
click at [461, 228] on div "Pièces comptables Facture échue 1 Retard Solde TTC MARFC39797 +15 jours 78,60 €" at bounding box center [363, 188] width 311 height 163
click at [578, 73] on span "REDGARDEN - AVILLEFRANCHE - GROUPE MASSEY - C000046582" at bounding box center [611, 79] width 139 height 20
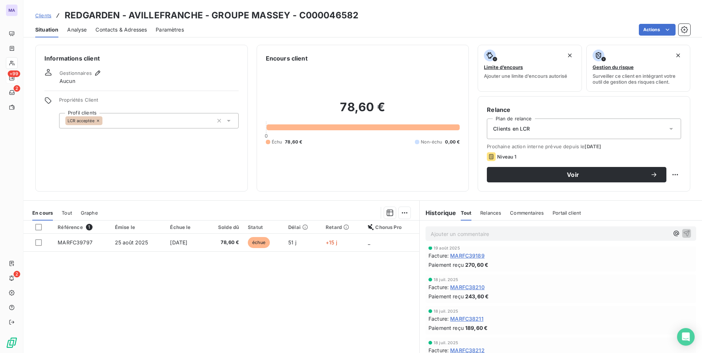
click at [70, 211] on span "Tout" at bounding box center [67, 213] width 10 height 6
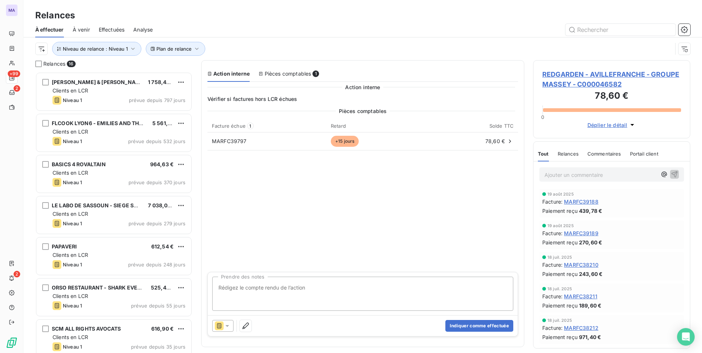
scroll to position [276, 152]
click at [459, 326] on button "Indiquer comme effectuée" at bounding box center [480, 326] width 68 height 12
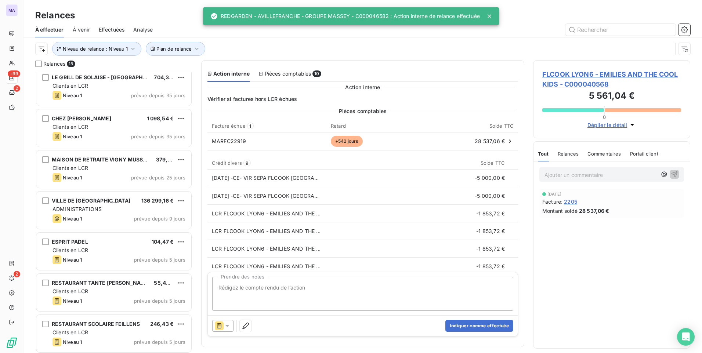
scroll to position [336, 0]
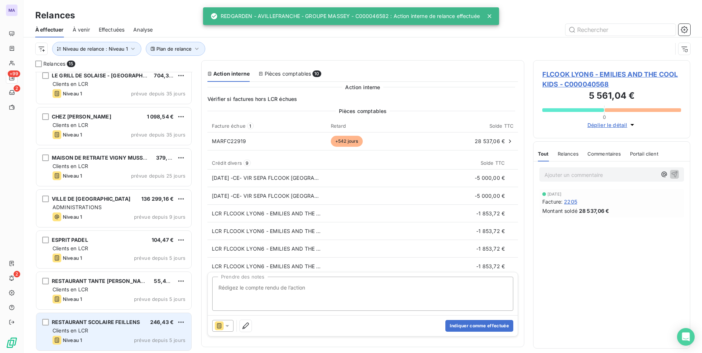
click at [120, 338] on div "Niveau 1 prévue depuis 5 jours" at bounding box center [119, 340] width 133 height 9
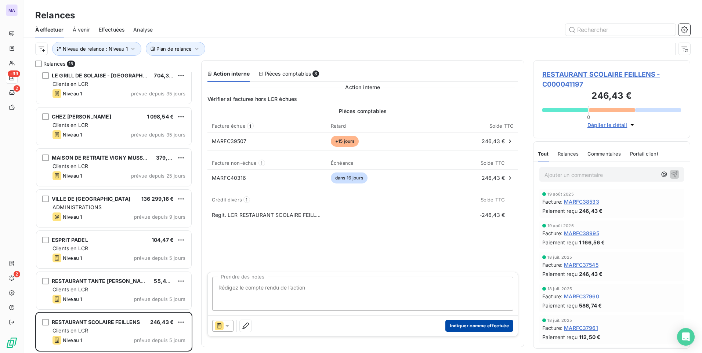
click at [478, 331] on button "Indiquer comme effectuée" at bounding box center [480, 326] width 68 height 12
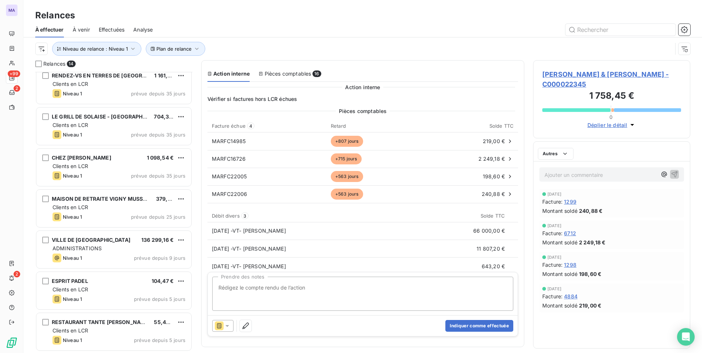
scroll to position [295, 0]
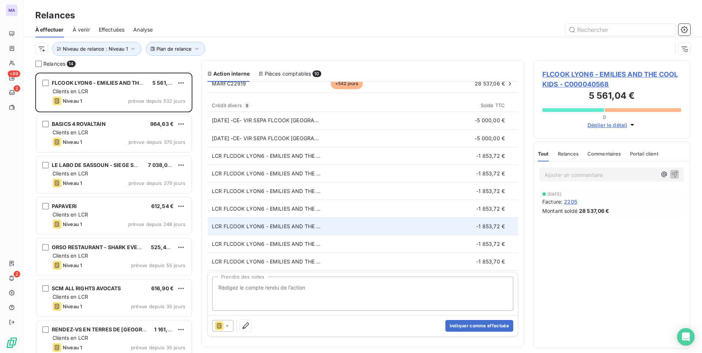
scroll to position [184, 0]
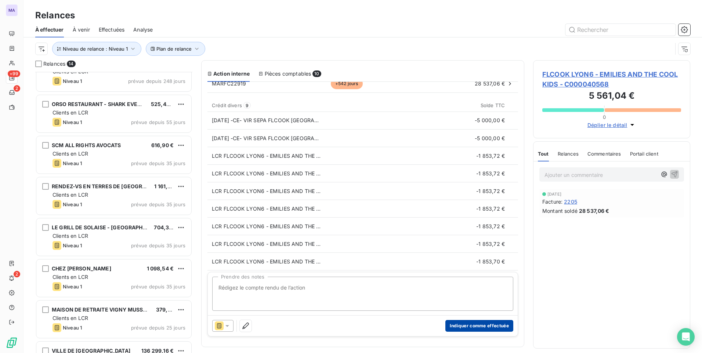
click at [463, 328] on button "Indiquer comme effectuée" at bounding box center [480, 326] width 68 height 12
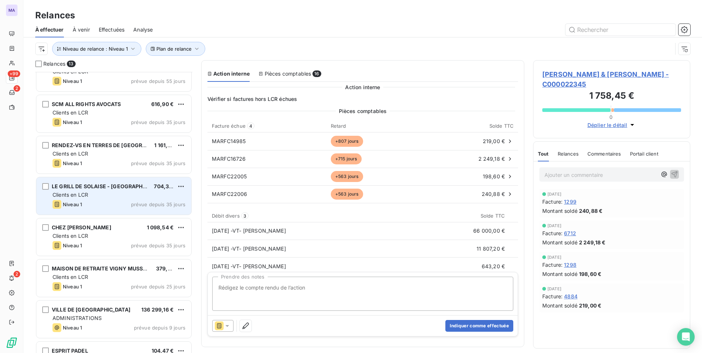
scroll to position [29, 0]
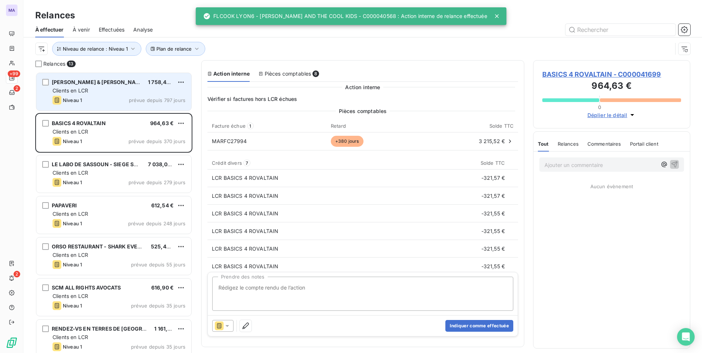
click at [108, 100] on div "Niveau 1 prévue depuis 797 jours" at bounding box center [119, 100] width 133 height 9
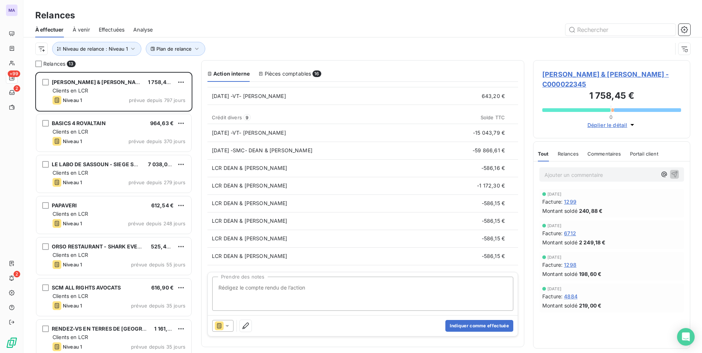
scroll to position [183, 0]
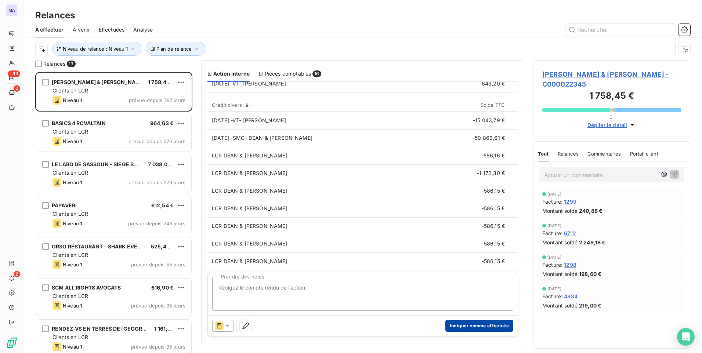
click at [469, 326] on button "Indiquer comme effectuée" at bounding box center [480, 326] width 68 height 12
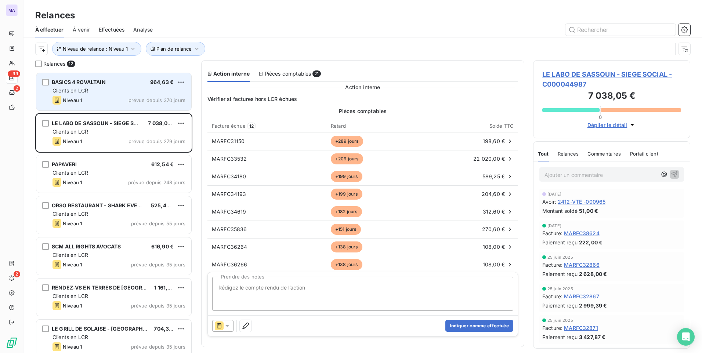
click at [108, 105] on div "BASICS 4 ROVALTAIN 964,63 € Clients en LCR Niveau 1 prévue depuis 370 jours" at bounding box center [113, 91] width 155 height 37
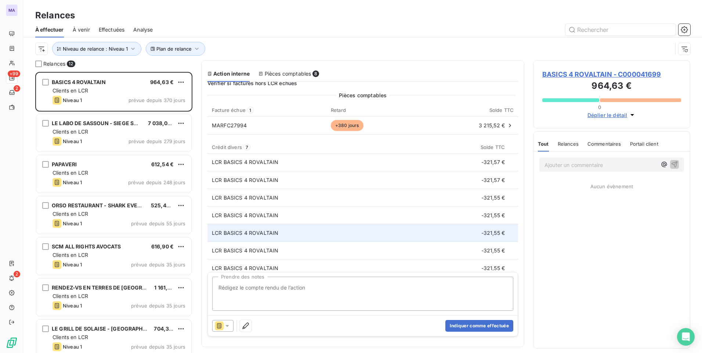
scroll to position [22, 0]
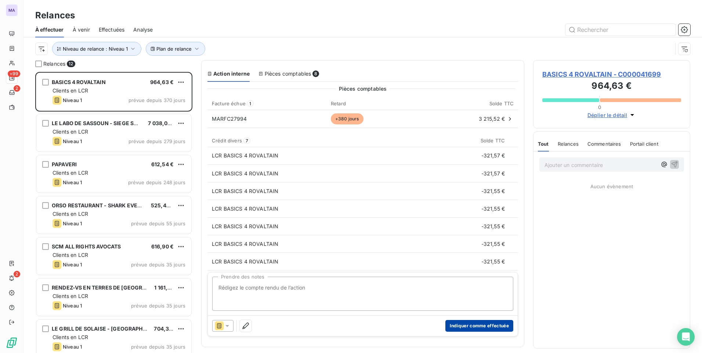
click at [468, 325] on button "Indiquer comme effectuée" at bounding box center [480, 326] width 68 height 12
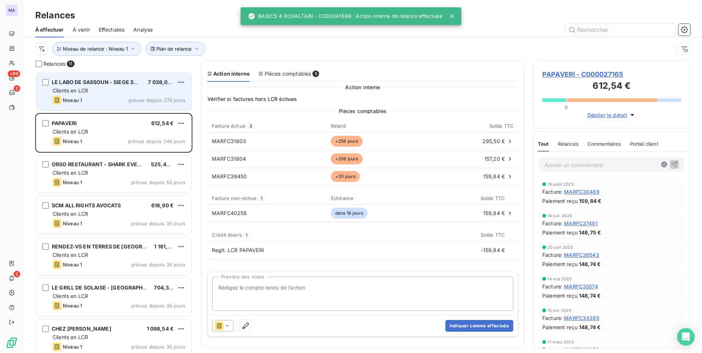
click at [116, 94] on div "LE LABO DE SASSOUN - SIEGE SOCIAL 7 038,05 € Clients en LCR Niveau 1 prévue dep…" at bounding box center [113, 91] width 155 height 37
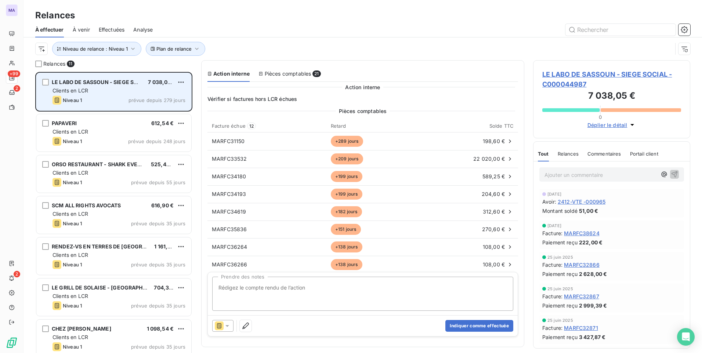
click at [111, 105] on div "LE LABO DE SASSOUN - SIEGE SOCIAL 7 038,05 € Clients en LCR Niveau 1 prévue dep…" at bounding box center [113, 91] width 155 height 37
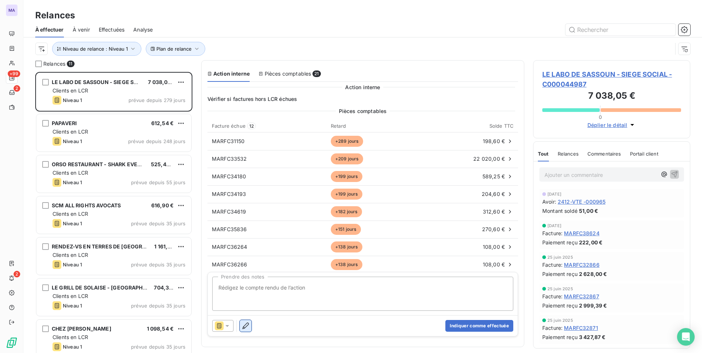
click at [245, 326] on icon "button" at bounding box center [245, 325] width 7 height 7
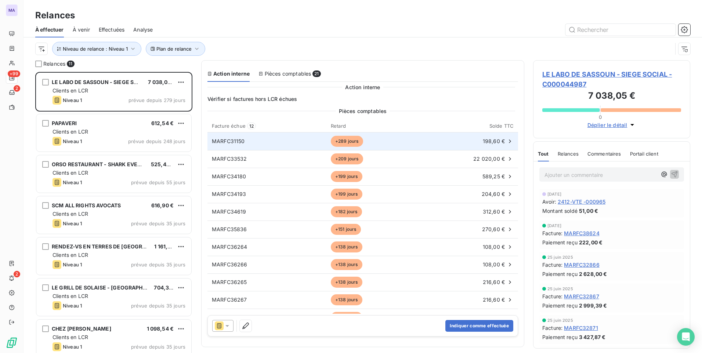
click at [282, 147] on td "MARFC31150" at bounding box center [267, 142] width 119 height 18
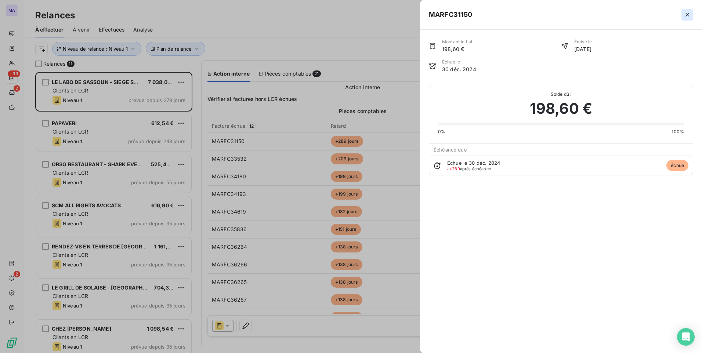
drag, startPoint x: 685, startPoint y: 16, endPoint x: 614, endPoint y: 65, distance: 86.4
click at [685, 16] on icon "button" at bounding box center [687, 14] width 7 height 7
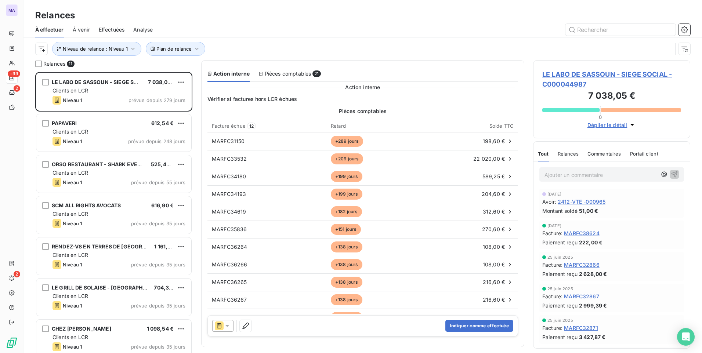
click at [220, 329] on icon at bounding box center [219, 326] width 9 height 9
click at [590, 75] on span "LE LABO DE SASSOUN - SIEGE SOCIAL - C000044987" at bounding box center [611, 79] width 139 height 20
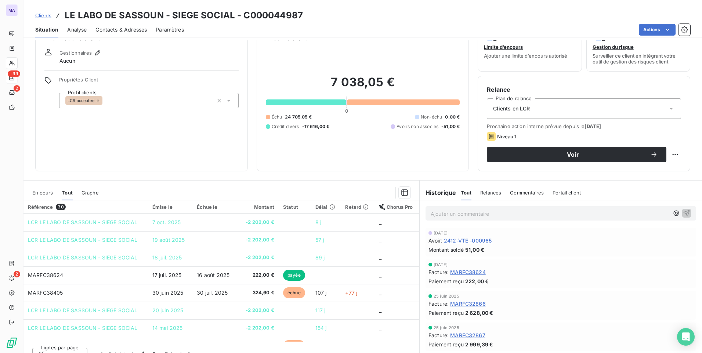
scroll to position [31, 0]
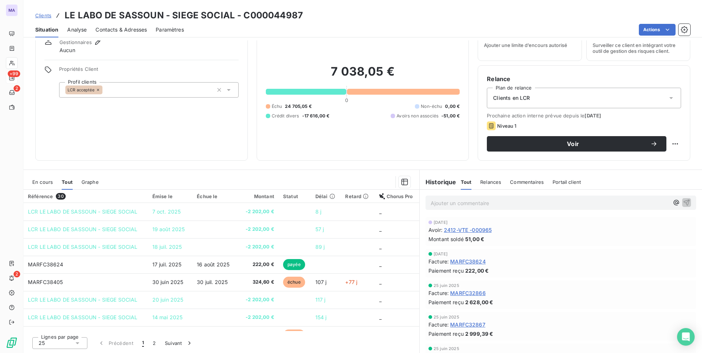
click at [36, 183] on span "En cours" at bounding box center [42, 182] width 21 height 6
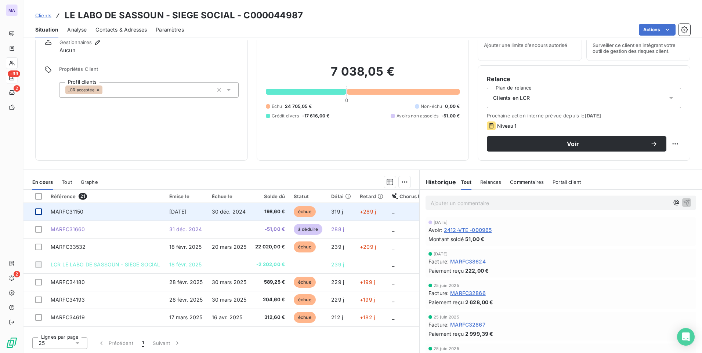
click at [41, 212] on div at bounding box center [38, 212] width 7 height 7
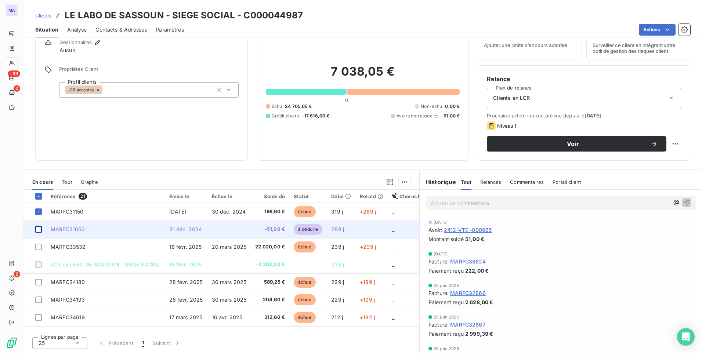
click at [39, 231] on div at bounding box center [38, 229] width 7 height 7
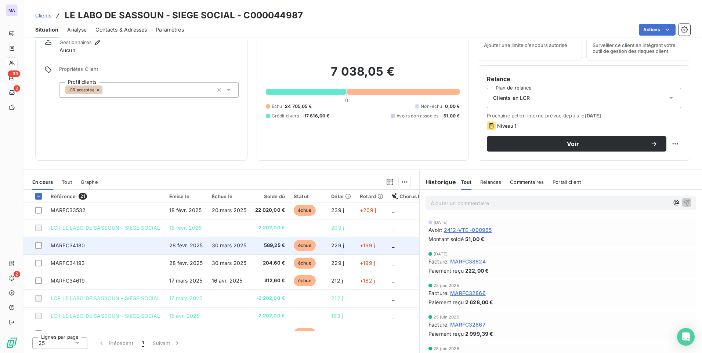
scroll to position [0, 0]
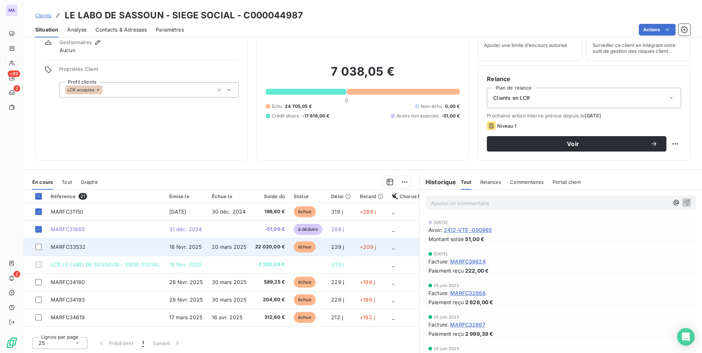
click at [120, 248] on td "MARFC33532" at bounding box center [105, 247] width 119 height 18
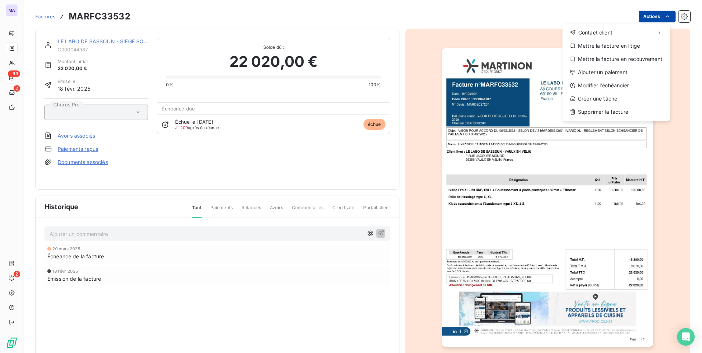
click at [649, 15] on html "MA +99 2 2 Factures MARFC33532 Actions Contact client Mettre la facture en liti…" at bounding box center [351, 176] width 702 height 353
click at [643, 73] on div "Ajouter un paiement" at bounding box center [616, 72] width 101 height 12
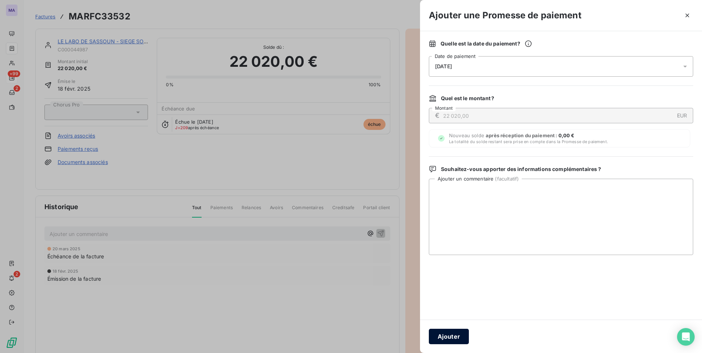
click at [442, 340] on button "Ajouter" at bounding box center [449, 336] width 40 height 15
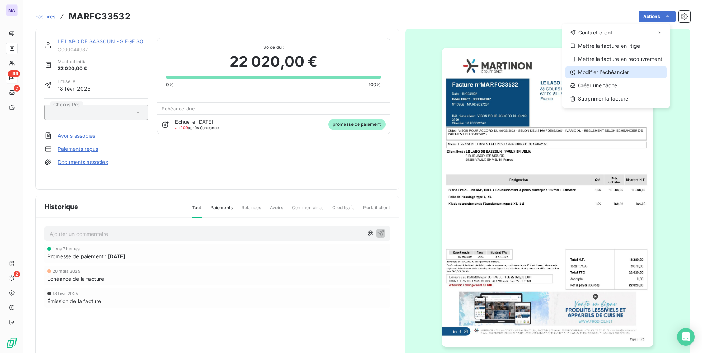
click at [621, 73] on div "Modifier l’échéancier" at bounding box center [616, 72] width 101 height 12
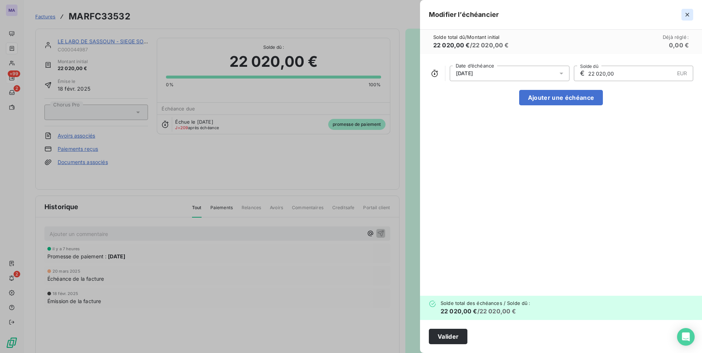
click at [685, 17] on icon "button" at bounding box center [687, 14] width 7 height 7
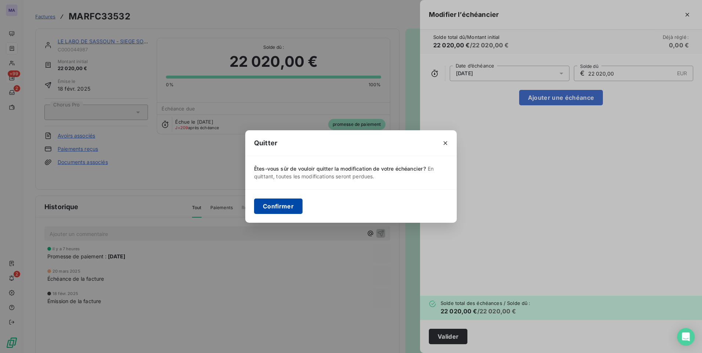
click at [292, 210] on button "Confirmer" at bounding box center [278, 206] width 48 height 15
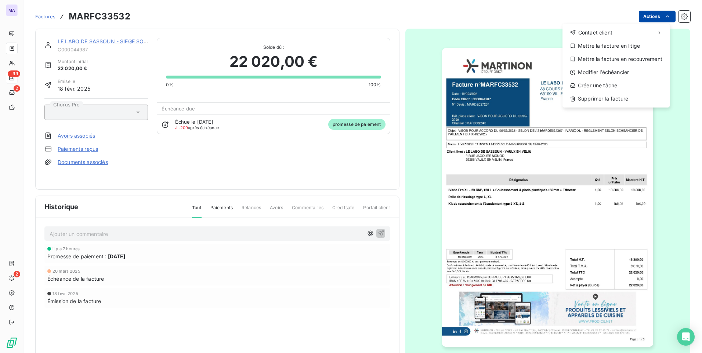
click at [649, 14] on html "MA +99 2 2 Factures MARFC33532 Actions Contact client Mettre la facture en liti…" at bounding box center [351, 176] width 702 height 353
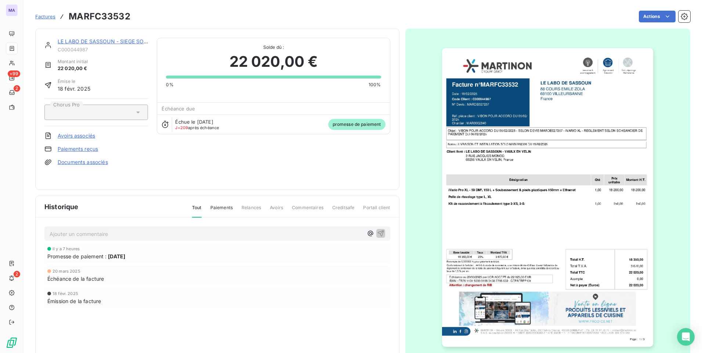
click at [369, 179] on html "MA +99 2 2 Factures MARFC33532 Actions LE LABO DE SASSOUN - SIEGE SOCIAL C00004…" at bounding box center [351, 176] width 702 height 353
click at [291, 247] on div "il y a 7 heures" at bounding box center [217, 249] width 340 height 4
click at [80, 149] on link "Paiements reçus" at bounding box center [78, 148] width 40 height 7
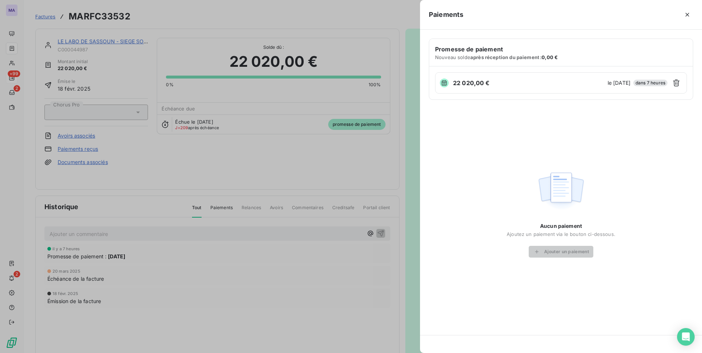
click at [567, 86] on div "22 020,00 €" at bounding box center [522, 83] width 165 height 9
click at [552, 227] on span "Aucun paiement" at bounding box center [561, 226] width 42 height 7
drag, startPoint x: 612, startPoint y: 165, endPoint x: 616, endPoint y: 159, distance: 7.9
click at [615, 161] on div "Aucun paiement Ajoutez un paiement via le bouton ci-dessous. Ajouter un paiement" at bounding box center [561, 213] width 264 height 209
click at [407, 141] on div at bounding box center [351, 176] width 702 height 353
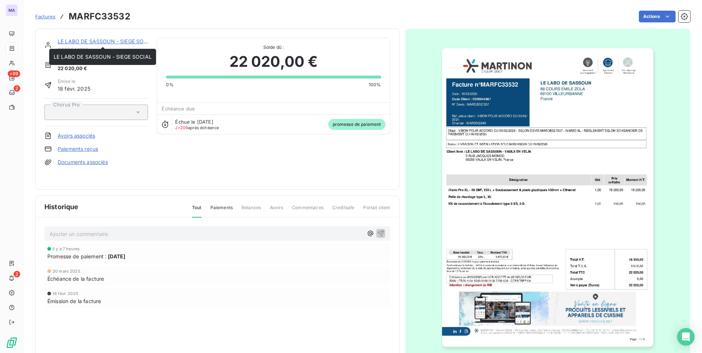
click at [66, 42] on link "LE LABO DE SASSOUN - SIEGE SOCIAL" at bounding box center [107, 41] width 98 height 6
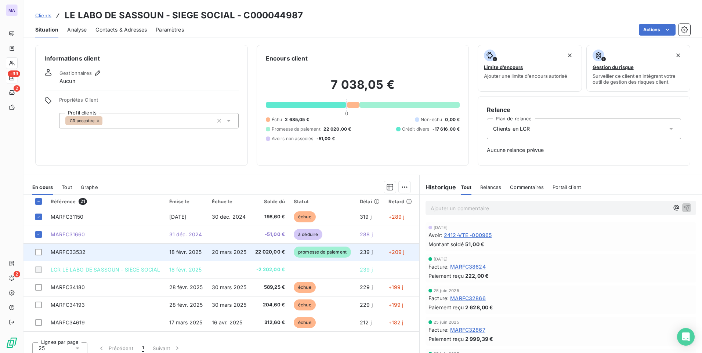
click at [221, 255] on span "20 mars 2025" at bounding box center [229, 252] width 35 height 6
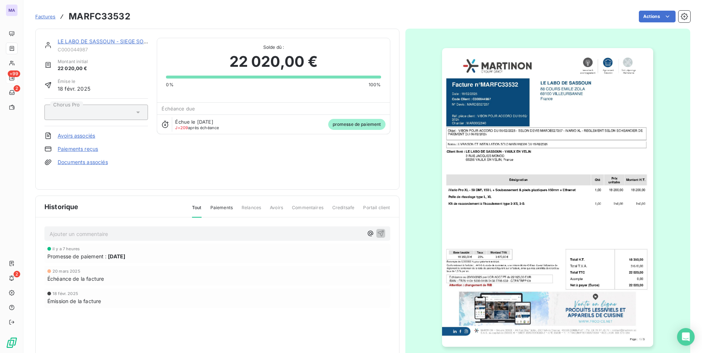
click at [225, 208] on span "Paiements" at bounding box center [221, 211] width 22 height 12
click at [197, 210] on span "Tout" at bounding box center [197, 211] width 10 height 12
click at [155, 256] on div "Promesse de paiement : 15 oct. 2025" at bounding box center [217, 257] width 340 height 8
click at [221, 212] on span "Paiements" at bounding box center [221, 211] width 22 height 12
drag, startPoint x: 221, startPoint y: 212, endPoint x: 210, endPoint y: 260, distance: 49.9
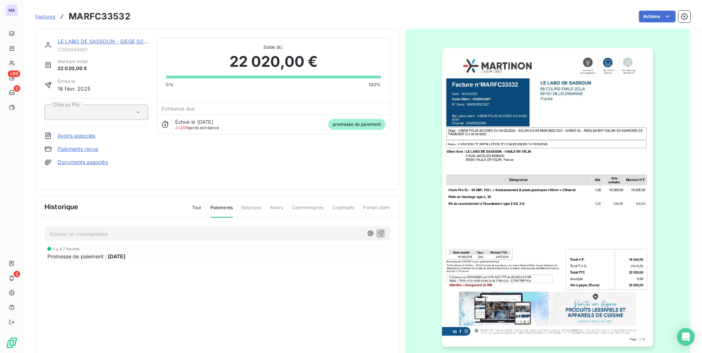
click at [210, 260] on div "il y a 7 heures Promesse de paiement : 15 oct. 2025" at bounding box center [217, 253] width 346 height 19
click at [299, 277] on html "MA +99 2 2 Factures MARFC33532 Actions LE LABO DE SASSOUN - SIEGE SOCIAL C00004…" at bounding box center [351, 176] width 702 height 353
click at [198, 207] on span "Tout" at bounding box center [197, 211] width 10 height 12
click at [178, 262] on div "il y a 7 heures Promesse de paiement : 15 oct. 2025" at bounding box center [217, 253] width 346 height 19
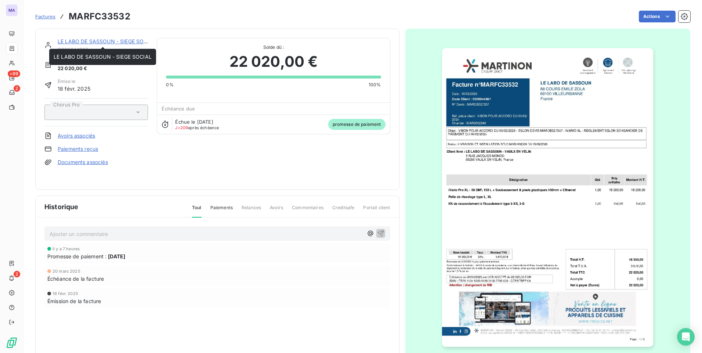
click at [75, 42] on link "LE LABO DE SASSOUN - SIEGE SOCIAL" at bounding box center [107, 41] width 98 height 6
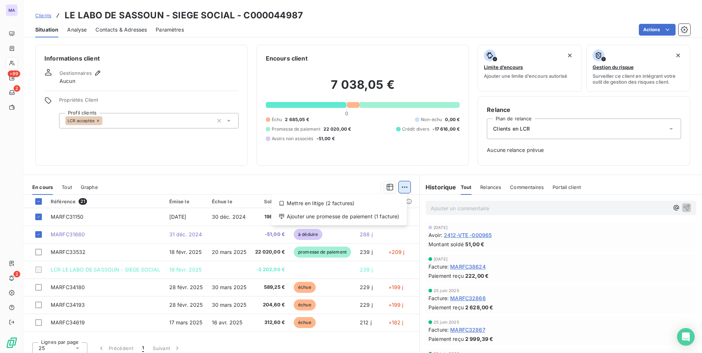
click at [404, 189] on html "MA +99 2 2 Clients LE LABO DE SASSOUN - SIEGE SOCIAL - C000044987 Situation Ana…" at bounding box center [351, 176] width 702 height 353
click at [341, 182] on html "MA +99 2 2 Clients LE LABO DE SASSOUN - SIEGE SOCIAL - C000044987 Situation Ana…" at bounding box center [351, 176] width 702 height 353
click at [42, 202] on div at bounding box center [38, 201] width 7 height 7
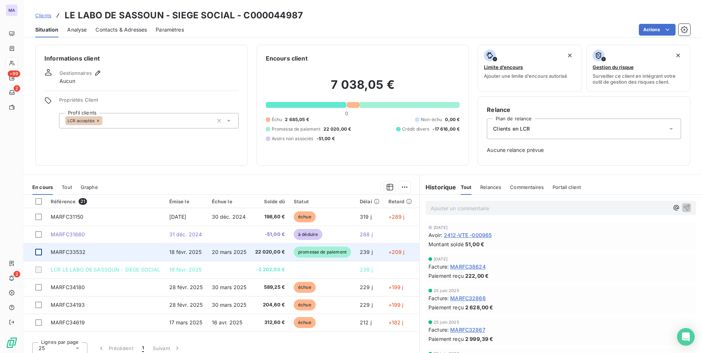
click at [37, 252] on div at bounding box center [38, 252] width 7 height 7
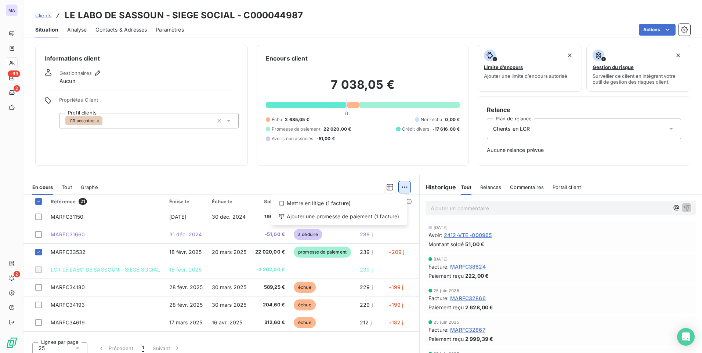
click at [403, 188] on html "MA +99 2 2 Clients LE LABO DE SASSOUN - SIEGE SOCIAL - C000044987 Situation Ana…" at bounding box center [351, 176] width 702 height 353
click at [372, 217] on div "Ajouter une promesse de paiement (1 facture)" at bounding box center [339, 217] width 130 height 12
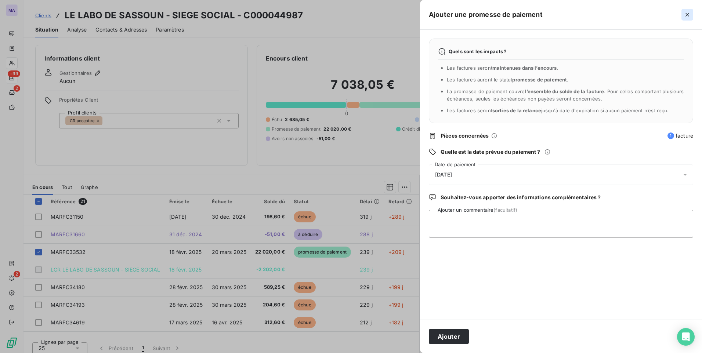
click at [689, 15] on icon "button" at bounding box center [687, 14] width 7 height 7
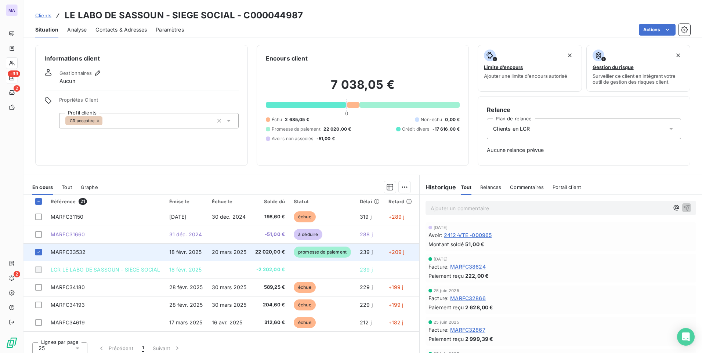
click at [349, 256] on span "promesse de paiement" at bounding box center [322, 252] width 57 height 11
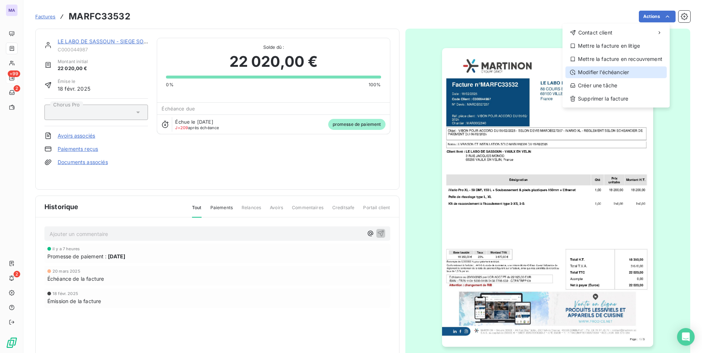
click at [631, 75] on div "Modifier l’échéancier" at bounding box center [616, 72] width 101 height 12
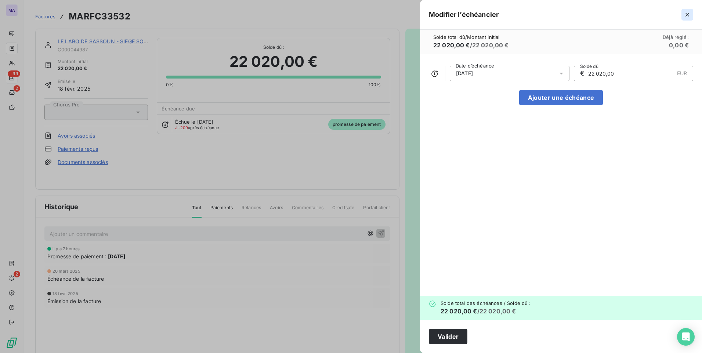
click at [689, 15] on icon "button" at bounding box center [687, 14] width 7 height 7
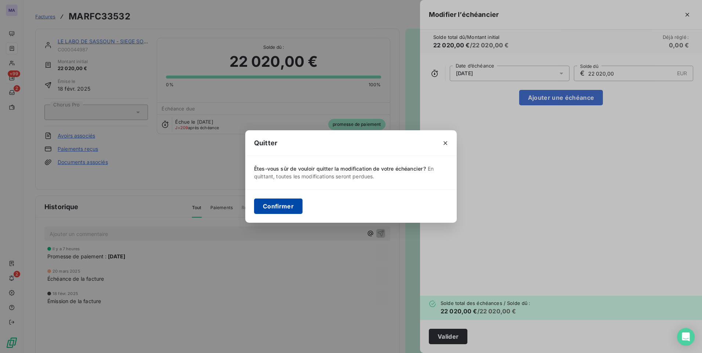
click at [298, 210] on button "Confirmer" at bounding box center [278, 206] width 48 height 15
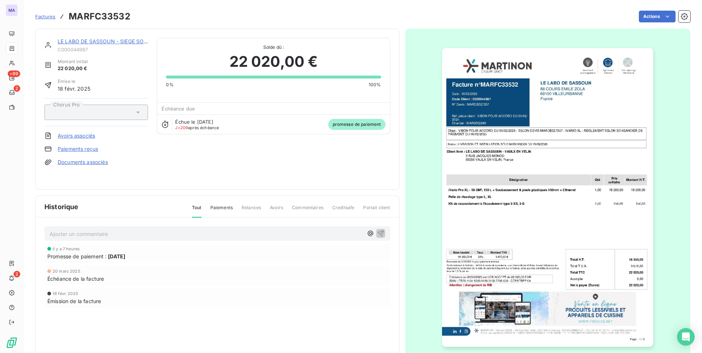
click at [283, 259] on div "Promesse de paiement : 15 oct. 2025" at bounding box center [217, 257] width 340 height 8
click at [282, 253] on div "Promesse de paiement : 15 oct. 2025" at bounding box center [217, 257] width 340 height 8
click at [83, 251] on div "il y a 7 heures Promesse de paiement : 15 oct. 2025" at bounding box center [217, 254] width 340 height 14
drag, startPoint x: 350, startPoint y: 124, endPoint x: 405, endPoint y: 95, distance: 61.8
click at [351, 124] on span "promesse de paiement" at bounding box center [356, 124] width 57 height 11
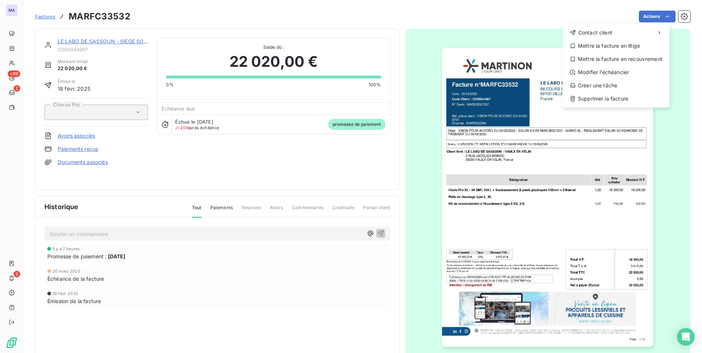
drag, startPoint x: 325, startPoint y: 191, endPoint x: 316, endPoint y: 196, distance: 10.5
click at [325, 191] on html "MA +99 2 2 Factures MARFC33532 Actions Contact client Mettre la facture en liti…" at bounding box center [351, 176] width 702 height 353
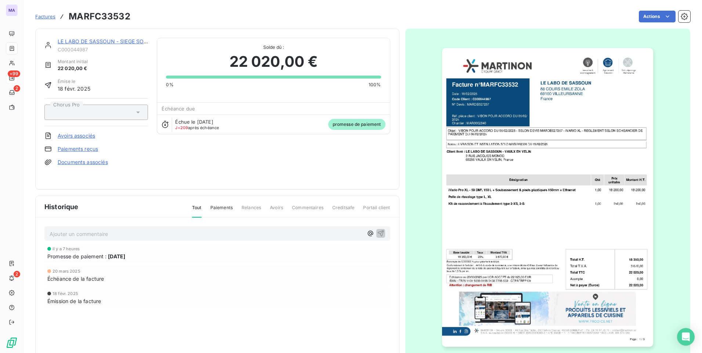
click at [227, 207] on span "Paiements" at bounding box center [221, 211] width 22 height 12
drag, startPoint x: 208, startPoint y: 257, endPoint x: 214, endPoint y: 241, distance: 16.9
click at [209, 254] on div "Promesse de paiement : 15 oct. 2025" at bounding box center [217, 257] width 340 height 8
drag, startPoint x: 302, startPoint y: 208, endPoint x: 290, endPoint y: 210, distance: 12.6
click at [302, 209] on span "Commentaires" at bounding box center [308, 211] width 32 height 12
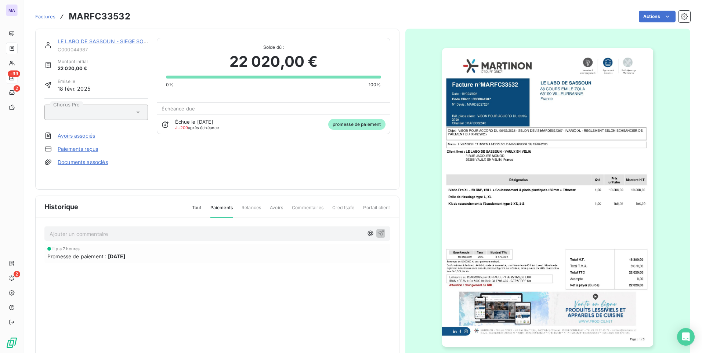
click at [275, 207] on span "Avoirs" at bounding box center [276, 211] width 13 height 12
click at [242, 205] on span "Relances" at bounding box center [251, 211] width 19 height 12
click at [74, 41] on link "LE LABO DE SASSOUN - SIEGE SOCIAL" at bounding box center [107, 41] width 98 height 6
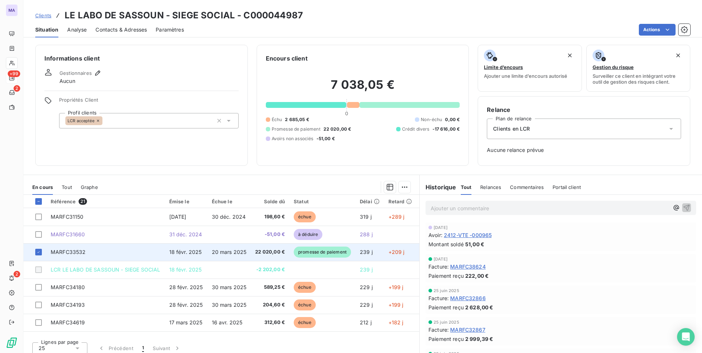
click at [289, 255] on td "promesse de paiement" at bounding box center [322, 253] width 66 height 18
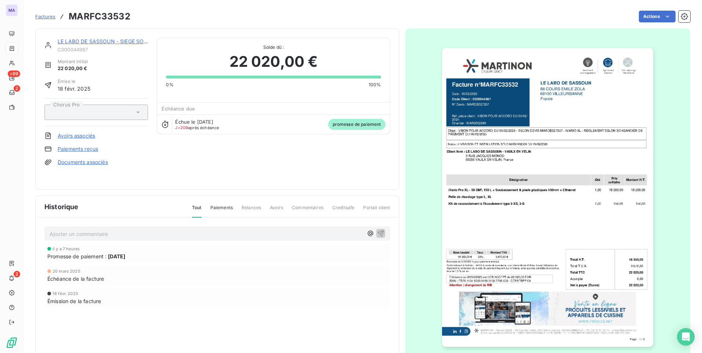
click at [92, 40] on link "LE LABO DE SASSOUN - SIEGE SOCIAL" at bounding box center [107, 41] width 98 height 6
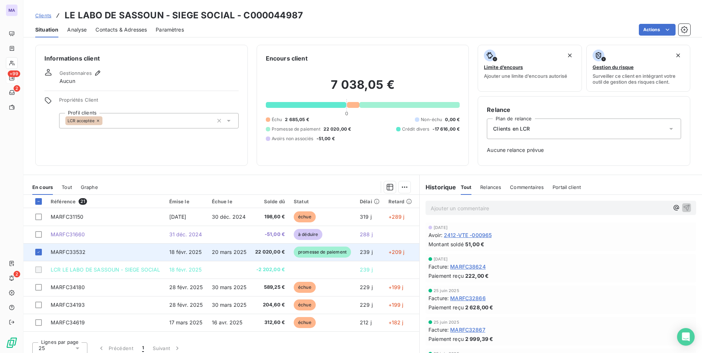
click at [310, 253] on span "promesse de paiement" at bounding box center [322, 252] width 57 height 11
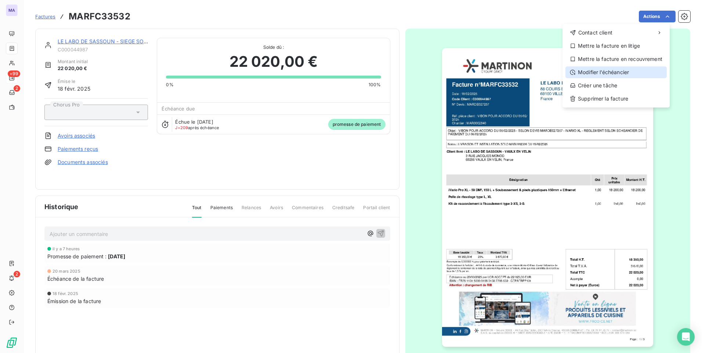
click at [621, 76] on div "Modifier l’échéancier" at bounding box center [616, 72] width 101 height 12
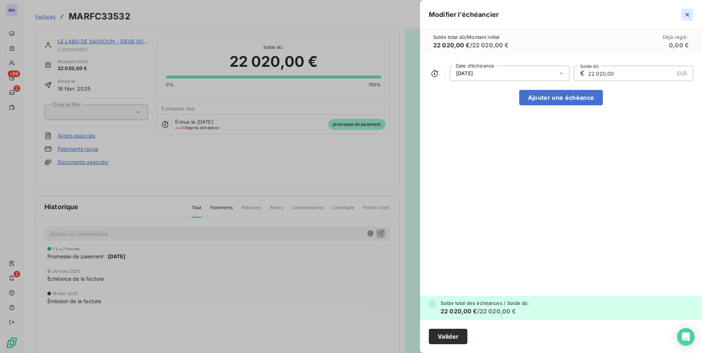
click at [689, 18] on icon "button" at bounding box center [687, 14] width 7 height 7
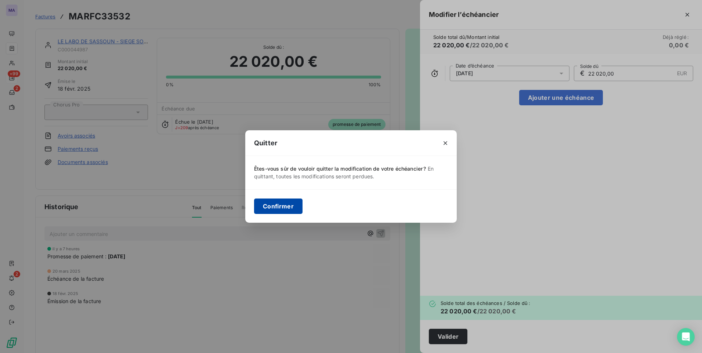
click at [294, 204] on button "Confirmer" at bounding box center [278, 206] width 48 height 15
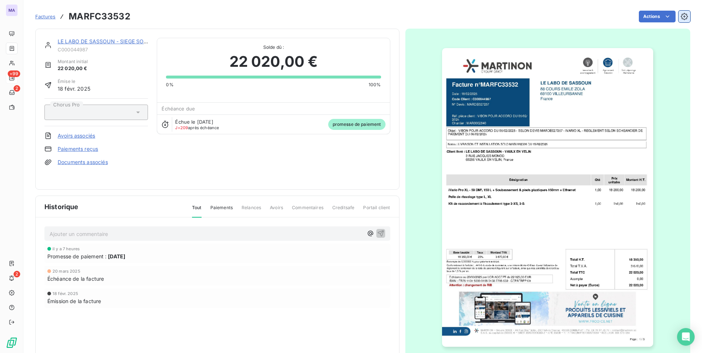
click at [685, 15] on button "button" at bounding box center [685, 17] width 12 height 12
click at [123, 258] on span "[DATE]" at bounding box center [116, 257] width 17 height 8
click at [342, 126] on span "promesse de paiement" at bounding box center [356, 124] width 57 height 11
click at [205, 127] on span "J+209 après échéance" at bounding box center [197, 128] width 44 height 4
click at [245, 67] on span "22 020,00 €" at bounding box center [274, 62] width 89 height 22
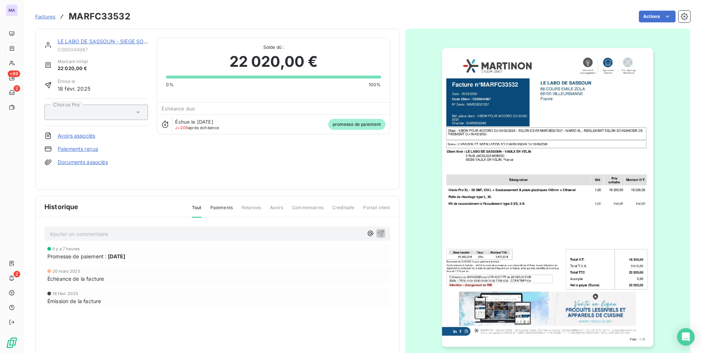
click at [95, 39] on link "LE LABO DE SASSOUN - SIEGE SOCIAL" at bounding box center [107, 41] width 98 height 6
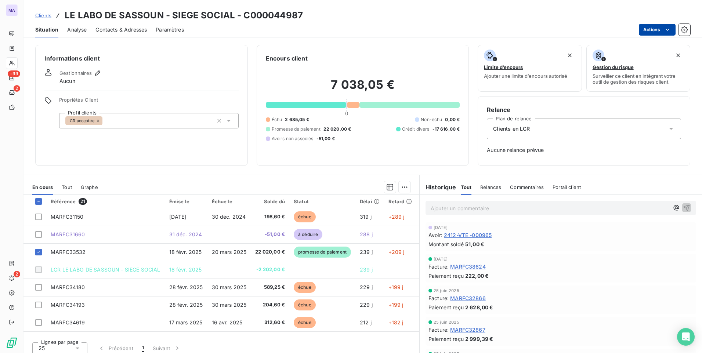
click at [658, 26] on html "MA +99 2 2 Clients LE LABO DE SASSOUN - SIEGE SOCIAL - C000044987 Situation Ana…" at bounding box center [351, 176] width 702 height 353
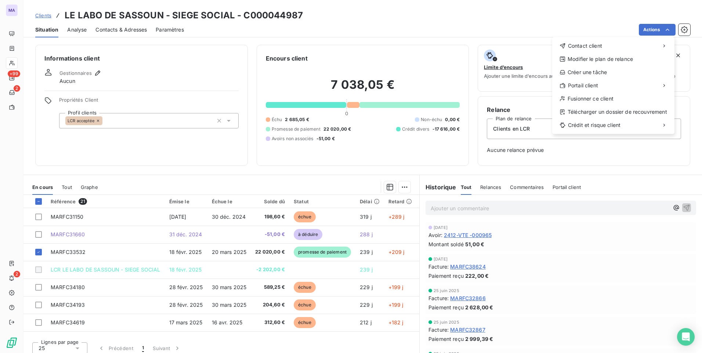
click at [425, 176] on html "MA +99 2 2 Clients LE LABO DE SASSOUN - SIEGE SOCIAL - C000044987 Situation Ana…" at bounding box center [351, 176] width 702 height 353
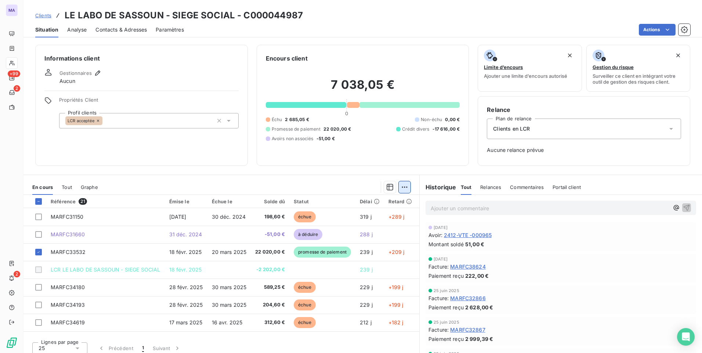
click at [399, 188] on html "MA +99 2 2 Clients LE LABO DE SASSOUN - SIEGE SOCIAL - C000044987 Situation Ana…" at bounding box center [351, 176] width 702 height 353
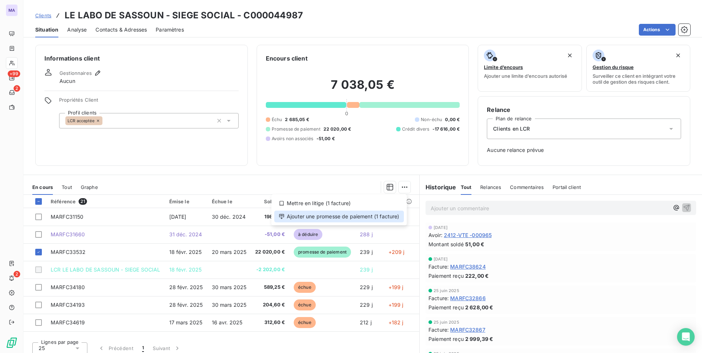
click at [386, 216] on div "Ajouter une promesse de paiement (1 facture)" at bounding box center [339, 217] width 130 height 12
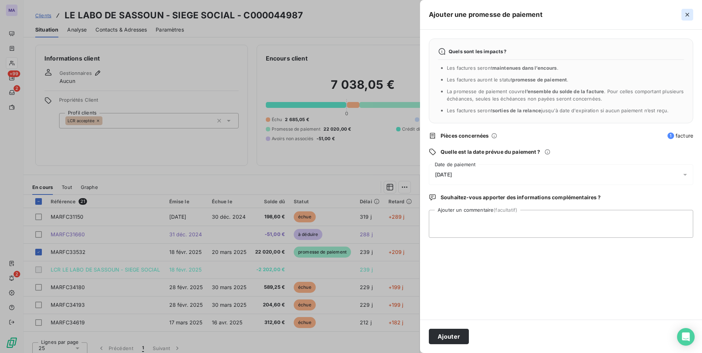
click at [688, 18] on icon "button" at bounding box center [687, 14] width 7 height 7
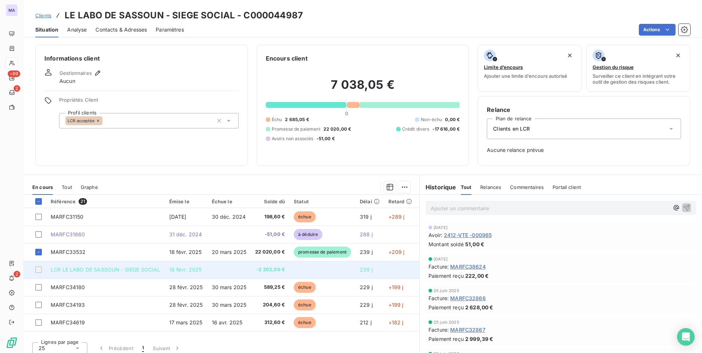
drag, startPoint x: 37, startPoint y: 267, endPoint x: 41, endPoint y: 271, distance: 5.5
click at [40, 271] on div at bounding box center [38, 270] width 7 height 7
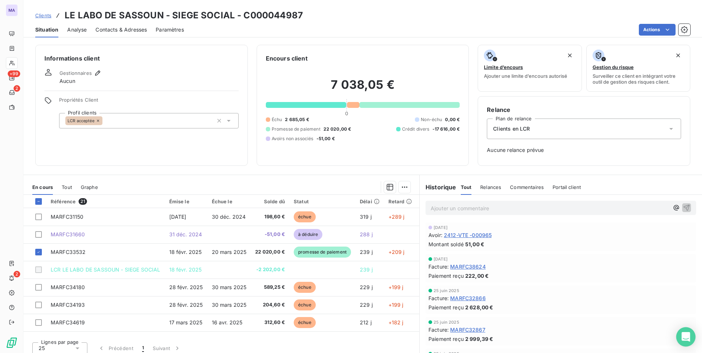
click at [684, 340] on icon "Open Intercom Messenger" at bounding box center [686, 337] width 10 height 10
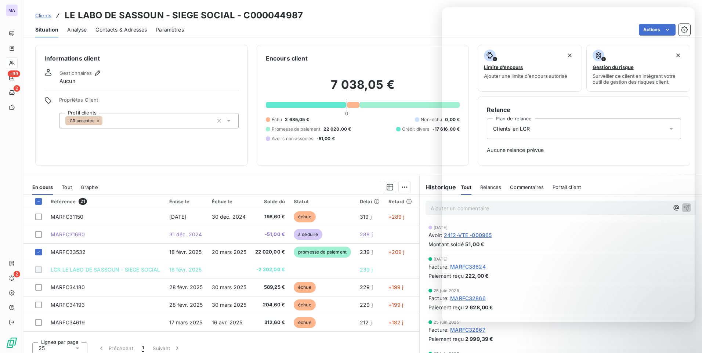
click at [260, 183] on div at bounding box center [259, 187] width 304 height 12
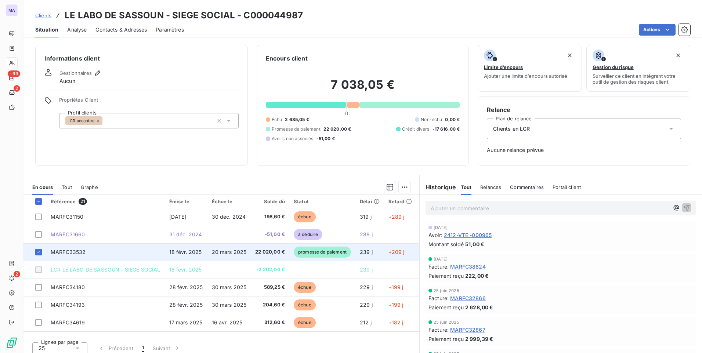
click at [166, 257] on td "18 févr. 2025" at bounding box center [186, 253] width 43 height 18
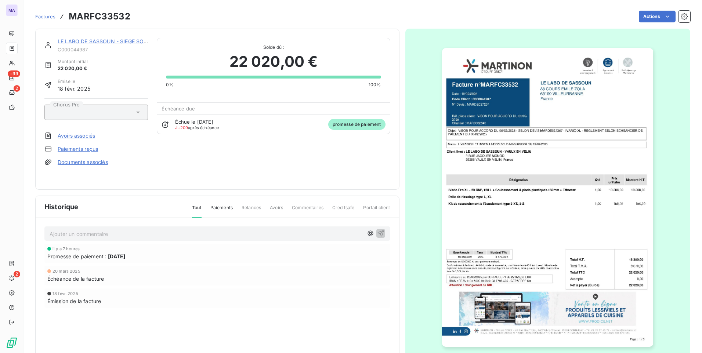
click at [90, 148] on link "Paiements reçus" at bounding box center [78, 148] width 40 height 7
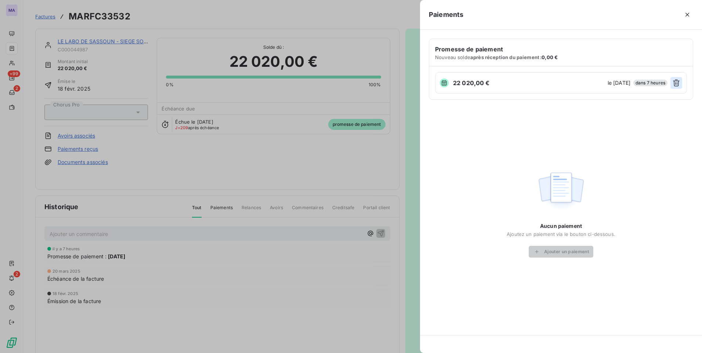
click at [678, 82] on icon "button" at bounding box center [676, 82] width 7 height 7
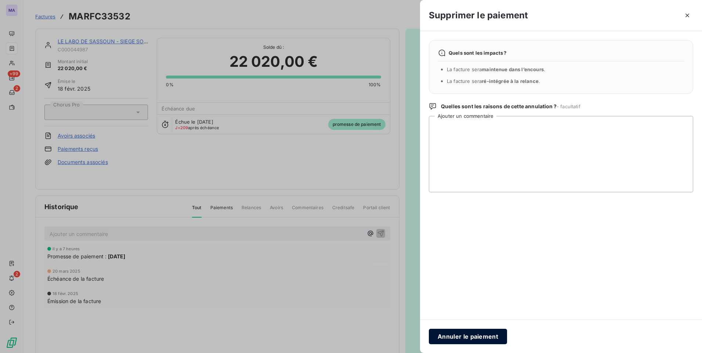
click at [461, 338] on button "Annuler le paiement" at bounding box center [468, 336] width 78 height 15
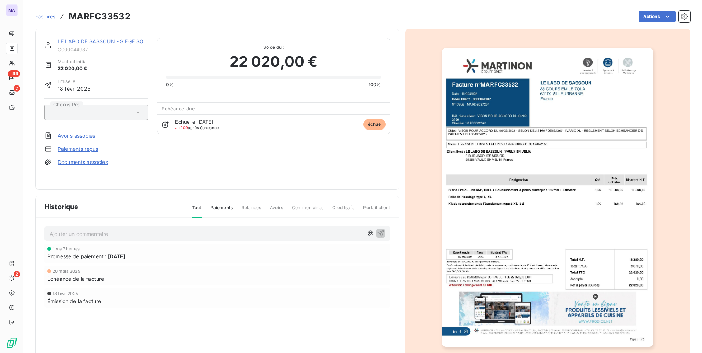
click at [100, 43] on link "LE LABO DE SASSOUN - SIEGE SOCIAL" at bounding box center [107, 41] width 98 height 6
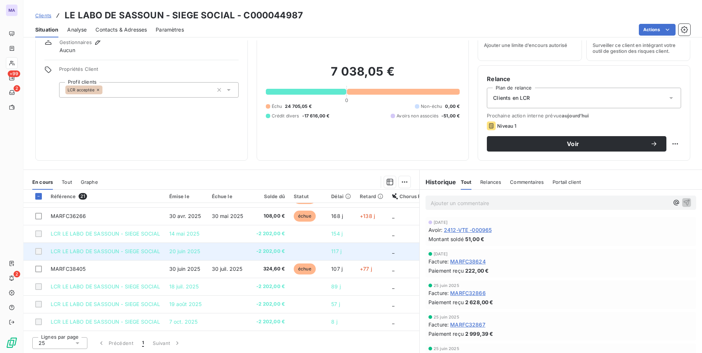
scroll to position [245, 0]
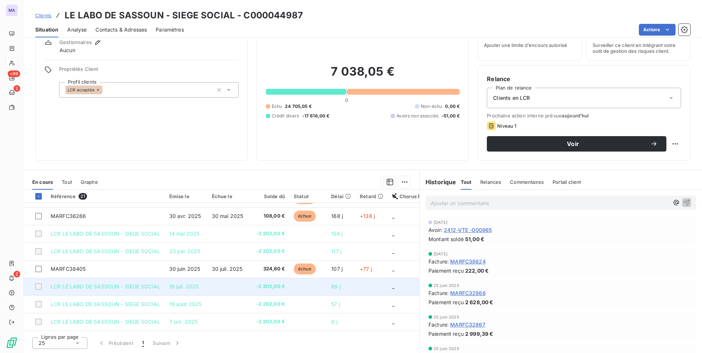
click at [39, 284] on div at bounding box center [38, 287] width 7 height 7
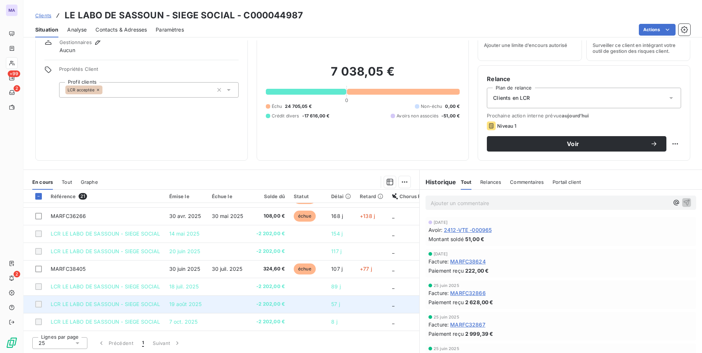
click at [41, 303] on div at bounding box center [38, 304] width 7 height 7
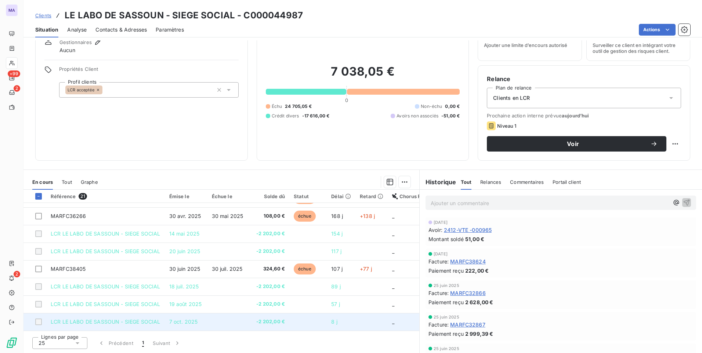
click at [39, 319] on div at bounding box center [38, 322] width 7 height 7
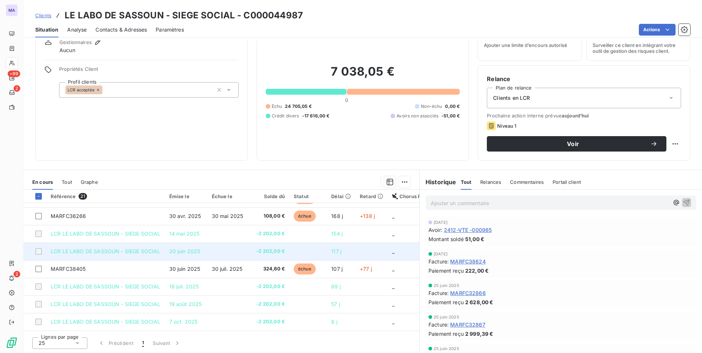
drag, startPoint x: 40, startPoint y: 250, endPoint x: 42, endPoint y: 246, distance: 4.0
click at [41, 248] on div at bounding box center [38, 251] width 7 height 7
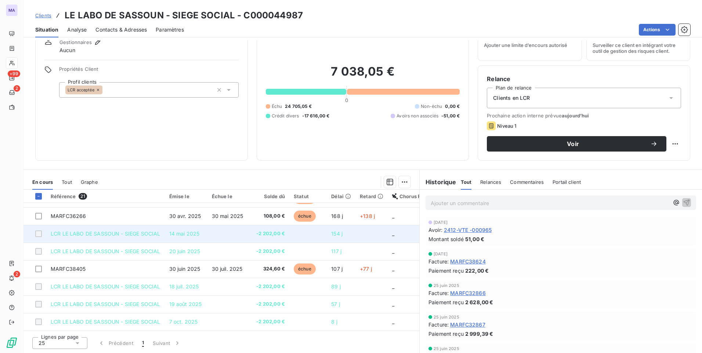
click at [40, 234] on div at bounding box center [38, 234] width 7 height 7
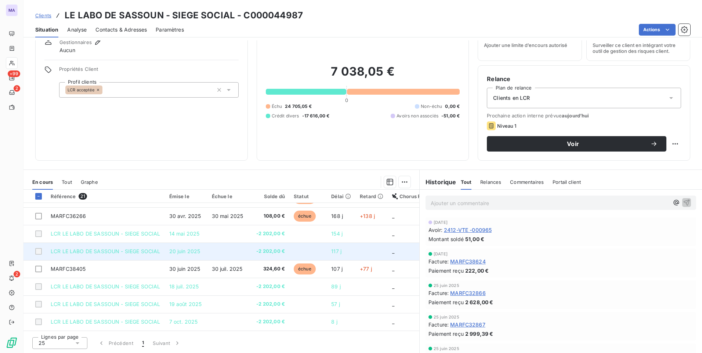
click at [39, 250] on div at bounding box center [38, 251] width 7 height 7
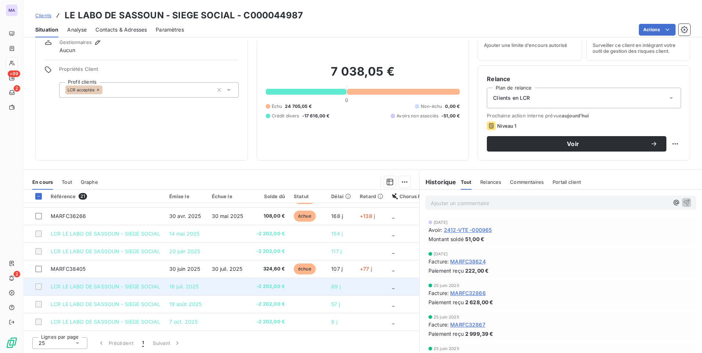
click at [40, 284] on div at bounding box center [38, 287] width 7 height 7
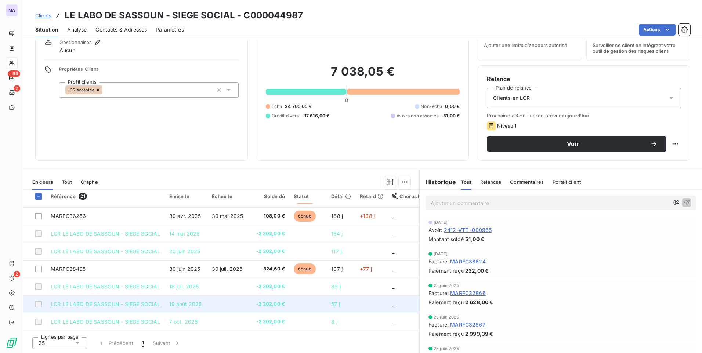
click at [39, 302] on div at bounding box center [38, 304] width 7 height 7
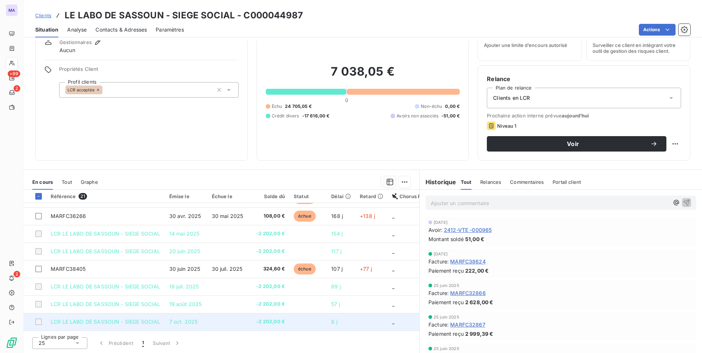
click at [40, 321] on div at bounding box center [38, 322] width 7 height 7
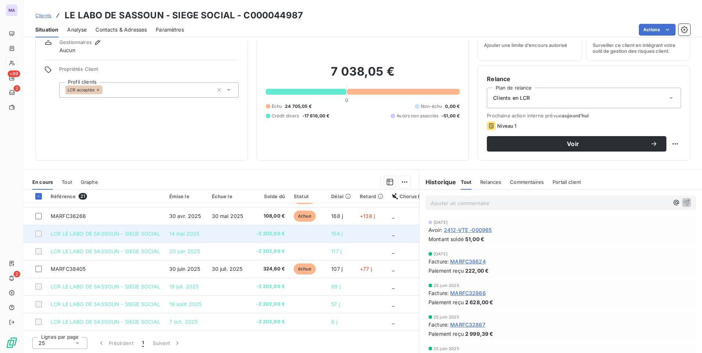
click at [39, 232] on div at bounding box center [38, 234] width 7 height 7
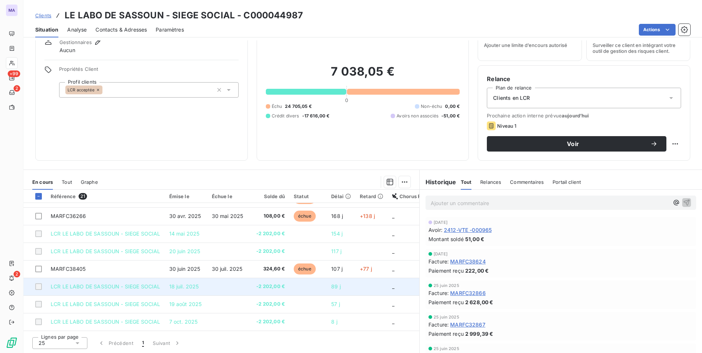
drag, startPoint x: 40, startPoint y: 246, endPoint x: 44, endPoint y: 283, distance: 37.0
click at [40, 248] on div at bounding box center [38, 251] width 7 height 7
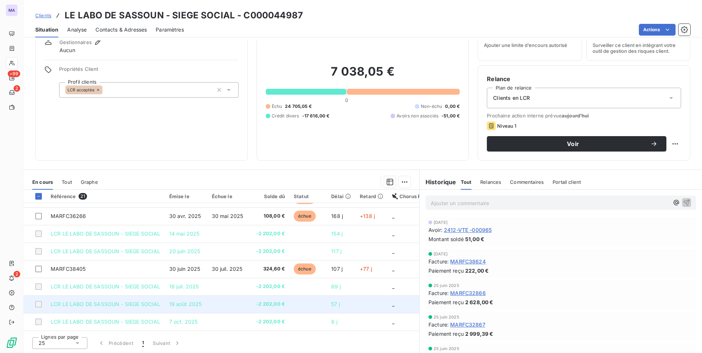
drag, startPoint x: 42, startPoint y: 290, endPoint x: 40, endPoint y: 299, distance: 8.9
click at [41, 290] on td at bounding box center [35, 287] width 23 height 18
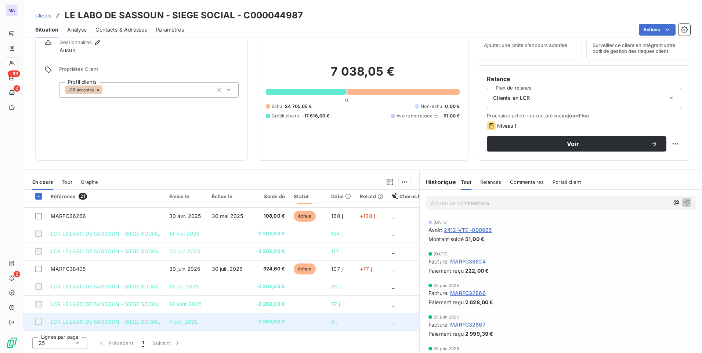
drag, startPoint x: 40, startPoint y: 300, endPoint x: 37, endPoint y: 321, distance: 21.1
click at [39, 302] on div at bounding box center [38, 304] width 7 height 7
click at [39, 325] on td at bounding box center [35, 322] width 23 height 18
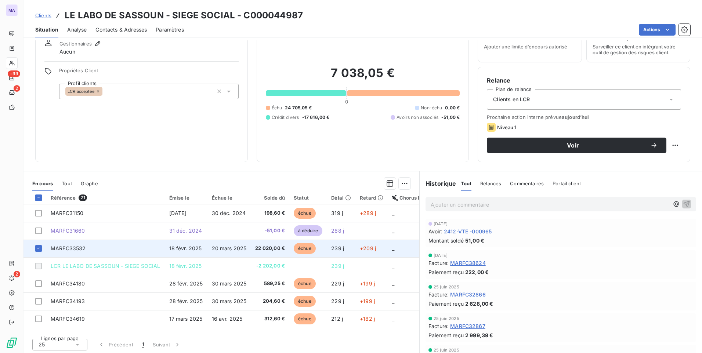
scroll to position [31, 0]
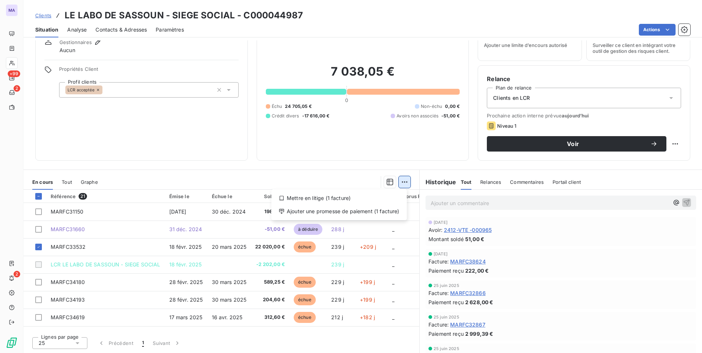
click at [405, 184] on html "MA +99 2 2 Clients LE LABO DE SASSOUN - SIEGE SOCIAL - C000044987 Situation Ana…" at bounding box center [351, 176] width 702 height 353
click at [377, 215] on div "Ajouter une promesse de paiement (1 facture)" at bounding box center [339, 212] width 130 height 12
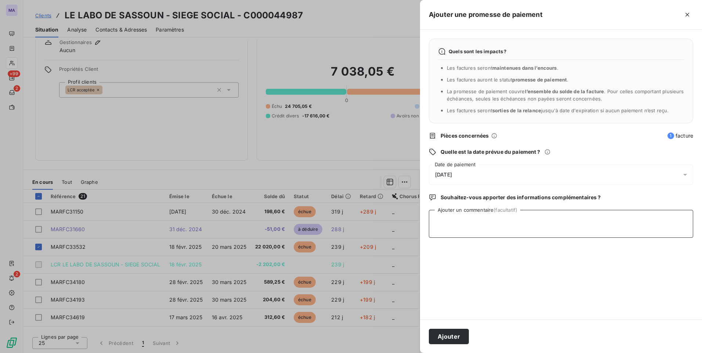
click at [505, 224] on textarea "Ajouter un commentaire (facultatif)" at bounding box center [561, 224] width 264 height 28
paste textarea "soit 2 202€/mois"
click at [477, 219] on textarea "ADP EN 10 FOIS soit 2 202€/mois" at bounding box center [561, 224] width 264 height 28
drag, startPoint x: 449, startPoint y: 220, endPoint x: 472, endPoint y: 227, distance: 23.6
click at [475, 224] on textarea "ADP EN 10 FOIS soit 2 202€/mois" at bounding box center [561, 224] width 264 height 28
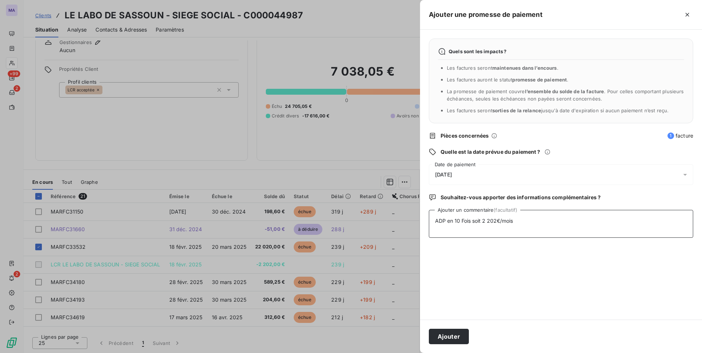
drag, startPoint x: 464, startPoint y: 221, endPoint x: 459, endPoint y: 224, distance: 5.3
click at [459, 224] on textarea "ADP en 10 Fois soit 2 202€/mois" at bounding box center [561, 224] width 264 height 28
click at [538, 219] on textarea "ADP en 10 fois soit 2 202€/mois" at bounding box center [561, 224] width 264 height 28
type textarea "ADP en 10 fois soit 2 202€/mois"
click at [455, 339] on button "Ajouter" at bounding box center [449, 336] width 40 height 15
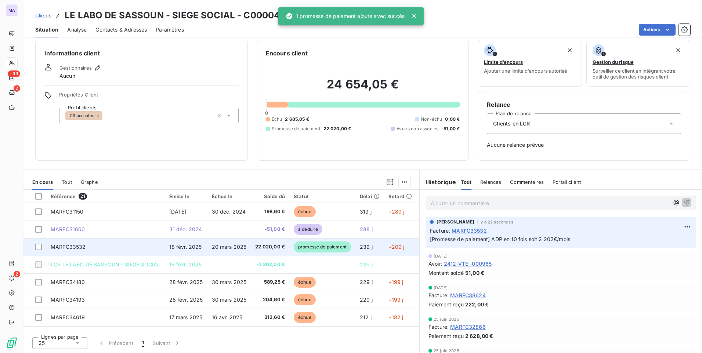
scroll to position [5, 0]
click at [38, 248] on div at bounding box center [38, 247] width 7 height 7
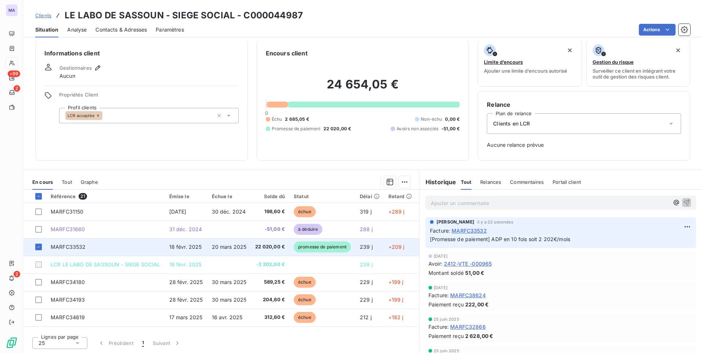
click at [258, 249] on span "22 020,00 €" at bounding box center [270, 247] width 30 height 7
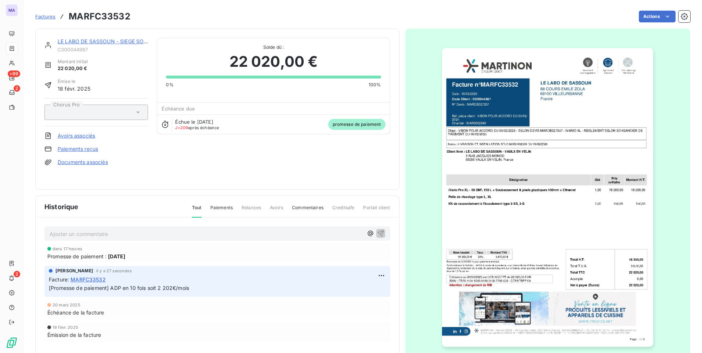
click at [76, 151] on link "Paiements reçus" at bounding box center [78, 148] width 40 height 7
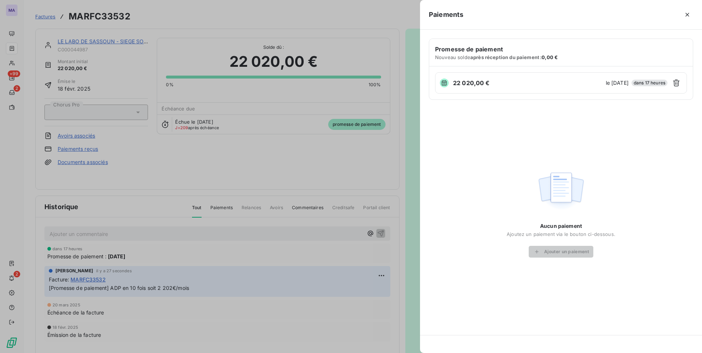
click at [600, 170] on div "Aucun paiement Ajoutez un paiement via le bouton ci-dessous. Ajouter un paiement" at bounding box center [561, 214] width 109 height 90
click at [588, 123] on div "Aucun paiement Ajoutez un paiement via le bouton ci-dessous. Ajouter un paiement" at bounding box center [561, 213] width 264 height 209
click at [688, 17] on icon "button" at bounding box center [687, 14] width 7 height 7
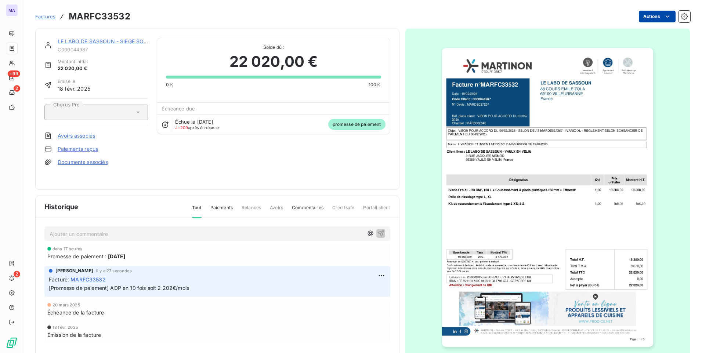
click at [652, 16] on html "MA +99 2 2 Factures MARFC33532 Actions LE LABO DE SASSOUN - SIEGE SOCIAL C00004…" at bounding box center [351, 176] width 702 height 353
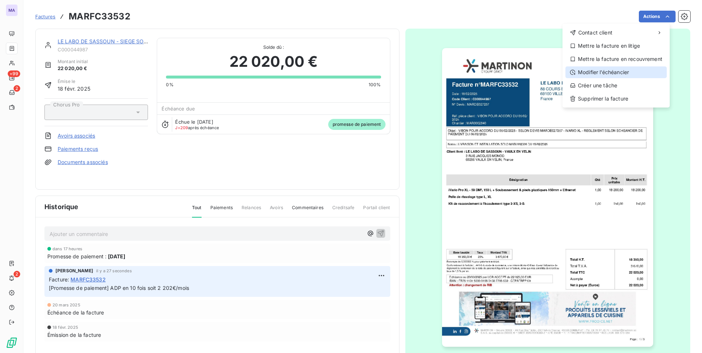
click at [619, 76] on div "Modifier l’échéancier" at bounding box center [616, 72] width 101 height 12
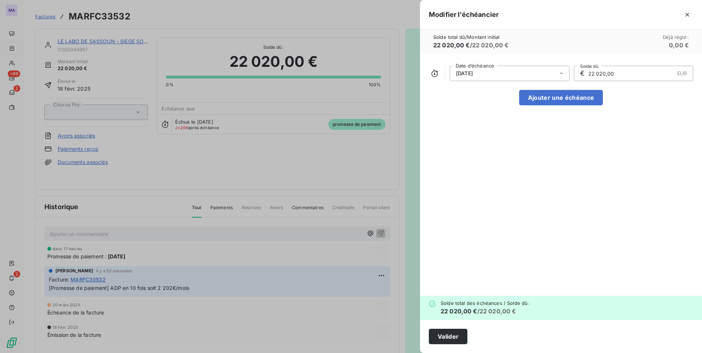
click at [529, 73] on div "20/03/2025" at bounding box center [510, 73] width 120 height 15
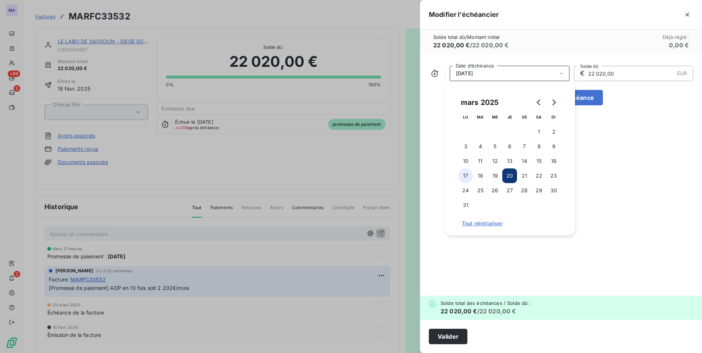
click at [468, 176] on button "17" at bounding box center [465, 176] width 15 height 15
click at [627, 69] on input "22 020,00" at bounding box center [631, 73] width 87 height 15
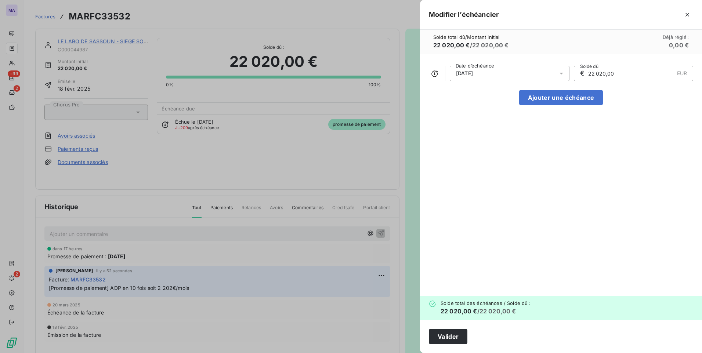
click at [594, 72] on input "22 020,00" at bounding box center [631, 73] width 87 height 15
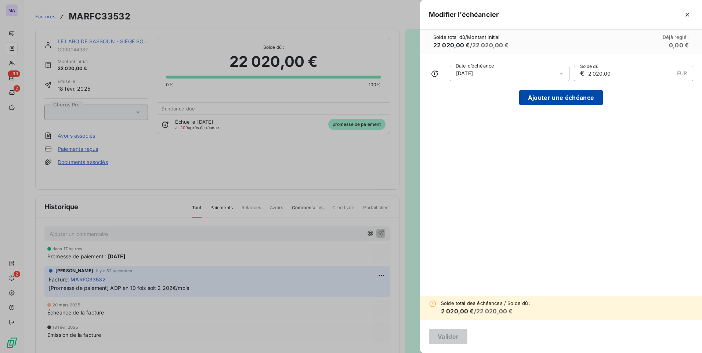
type input "2 020,00"
click at [552, 97] on button "Ajouter une échéance" at bounding box center [561, 97] width 84 height 15
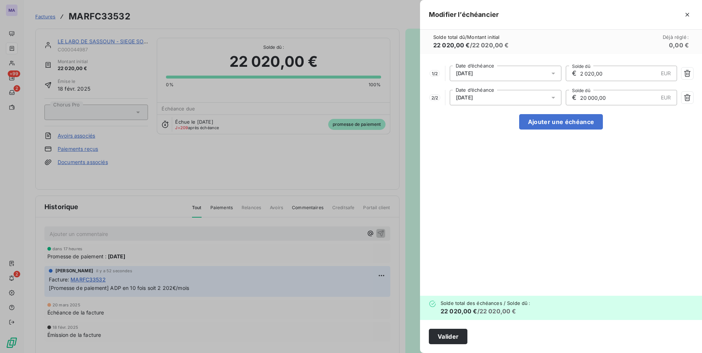
click at [486, 97] on div "17/04/2025" at bounding box center [506, 97] width 112 height 15
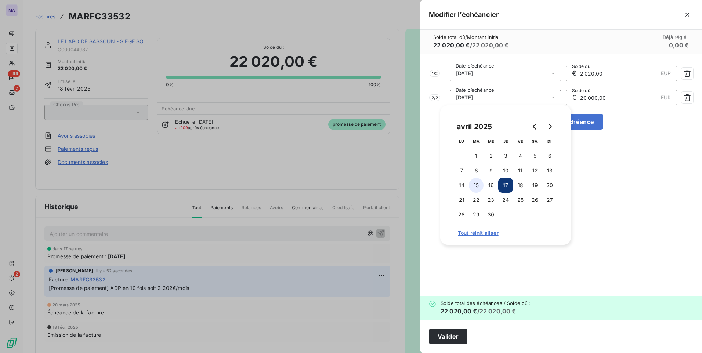
click at [480, 187] on button "15" at bounding box center [476, 185] width 15 height 15
click at [632, 102] on input "20 000,00" at bounding box center [619, 97] width 79 height 15
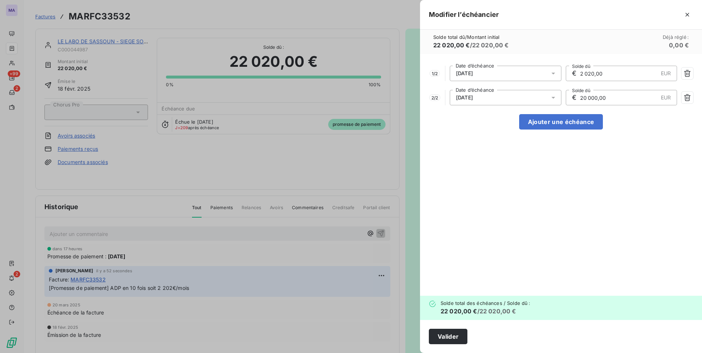
drag, startPoint x: 596, startPoint y: 97, endPoint x: 583, endPoint y: 98, distance: 13.2
click at [583, 98] on input "20 000,00" at bounding box center [619, 97] width 79 height 15
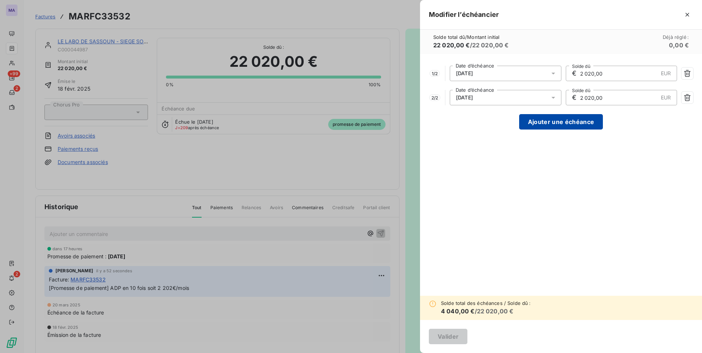
type input "2 020,00"
click at [570, 127] on button "Ajouter une échéance" at bounding box center [561, 121] width 84 height 15
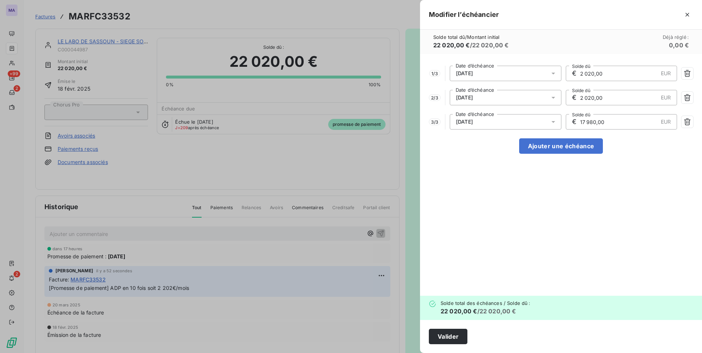
click at [520, 120] on div "15/05/2025" at bounding box center [506, 121] width 112 height 15
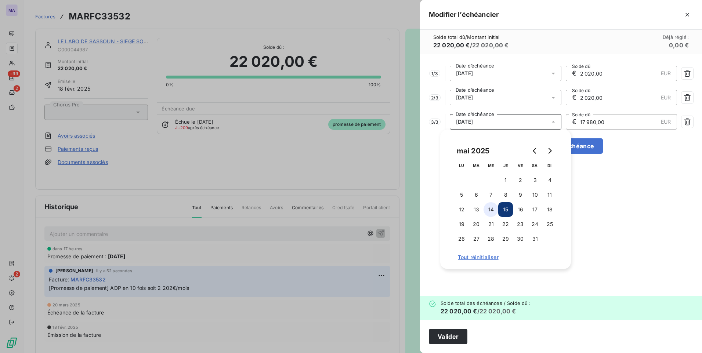
click at [492, 214] on button "14" at bounding box center [491, 209] width 15 height 15
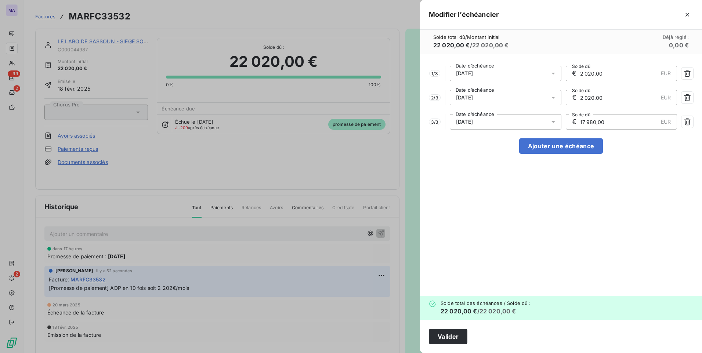
click at [635, 124] on input "17 980,00" at bounding box center [619, 122] width 79 height 15
drag, startPoint x: 580, startPoint y: 123, endPoint x: 589, endPoint y: 126, distance: 9.8
click at [591, 124] on input "17 980,00" at bounding box center [619, 122] width 79 height 15
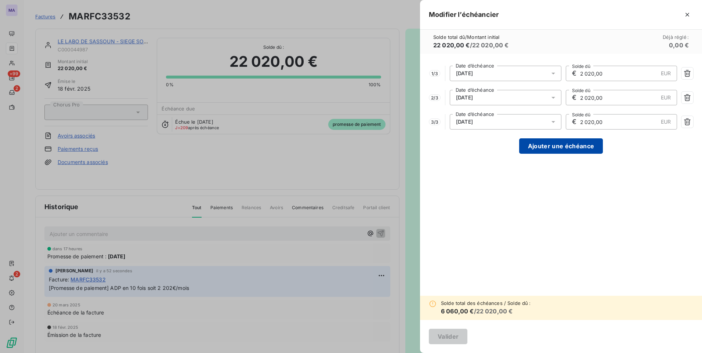
type input "2 020,00"
click at [575, 150] on button "Ajouter une échéance" at bounding box center [561, 145] width 84 height 15
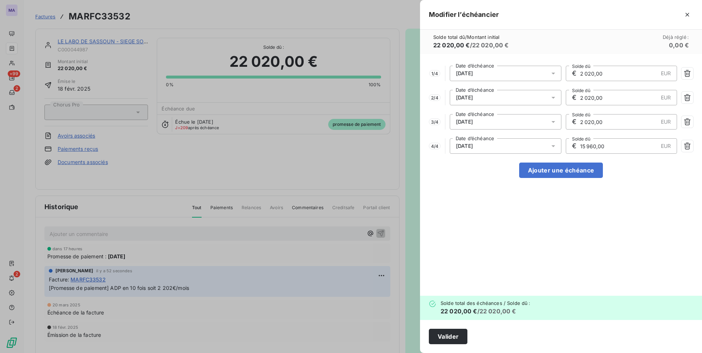
click at [550, 147] on icon at bounding box center [553, 146] width 7 height 7
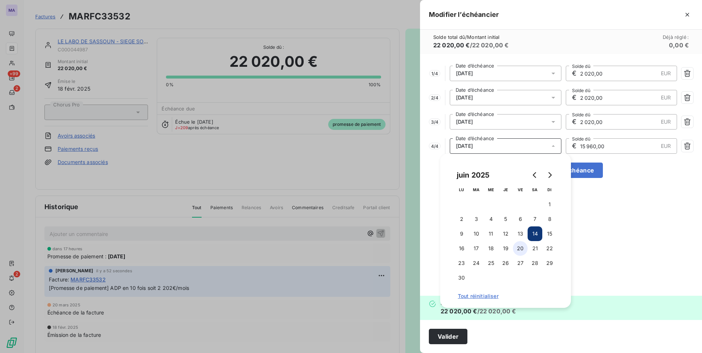
click at [517, 250] on button "20" at bounding box center [520, 248] width 15 height 15
click at [645, 150] on input "15 960,00" at bounding box center [619, 146] width 79 height 15
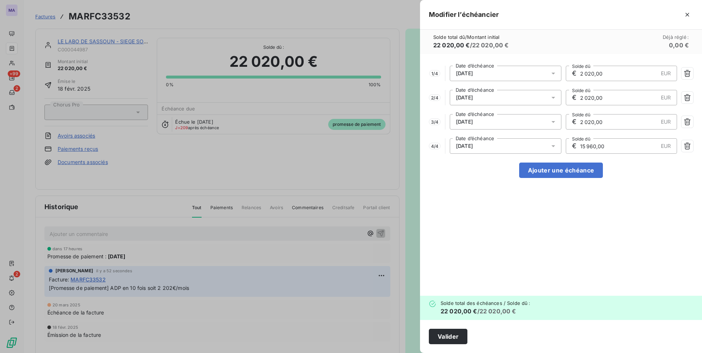
drag, startPoint x: 581, startPoint y: 146, endPoint x: 591, endPoint y: 145, distance: 10.7
click at [591, 145] on input "15 960,00" at bounding box center [619, 146] width 79 height 15
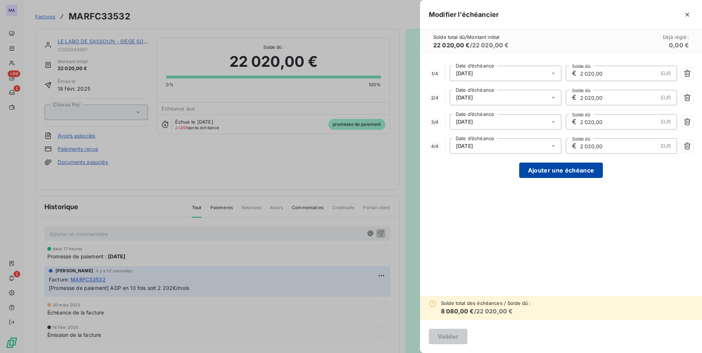
type input "2 020,00"
click at [575, 170] on button "Ajouter une échéance" at bounding box center [561, 170] width 84 height 15
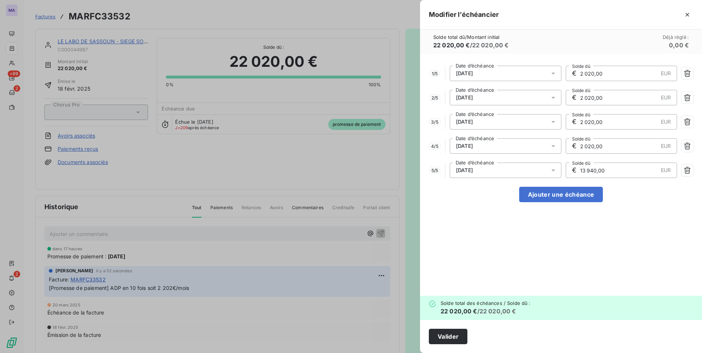
click at [510, 170] on div "20/07/2025" at bounding box center [506, 170] width 112 height 15
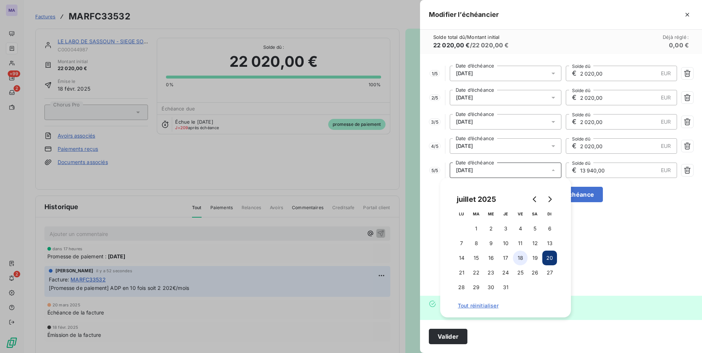
click at [516, 261] on button "18" at bounding box center [520, 258] width 15 height 15
click at [581, 167] on input "13 940,00" at bounding box center [619, 170] width 79 height 15
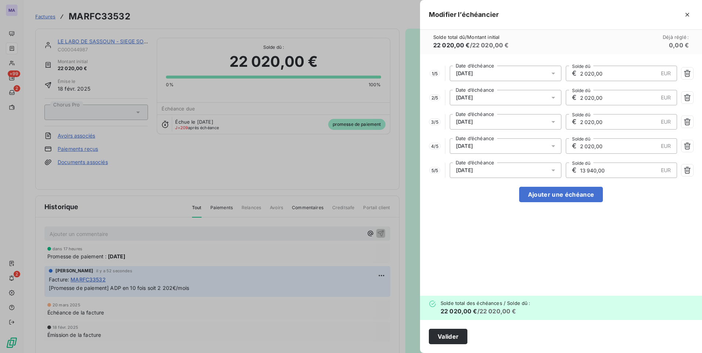
drag, startPoint x: 592, startPoint y: 170, endPoint x: 580, endPoint y: 170, distance: 12.1
click at [580, 170] on input "13 940,00" at bounding box center [619, 170] width 79 height 15
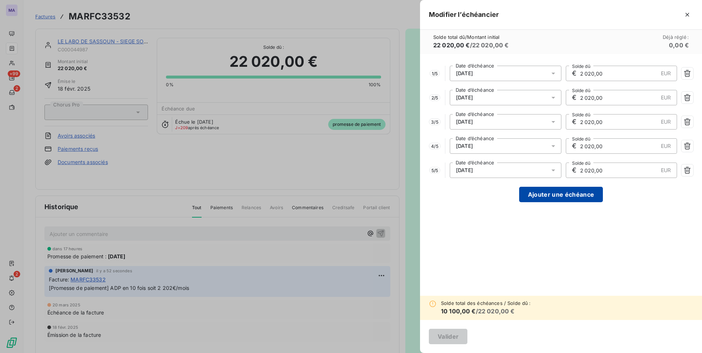
type input "2 020,00"
click at [568, 195] on button "Ajouter une échéance" at bounding box center [561, 194] width 84 height 15
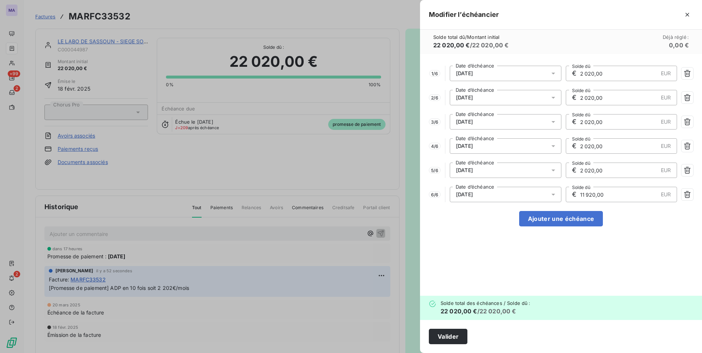
click at [502, 192] on div "18/08/2025" at bounding box center [506, 194] width 112 height 15
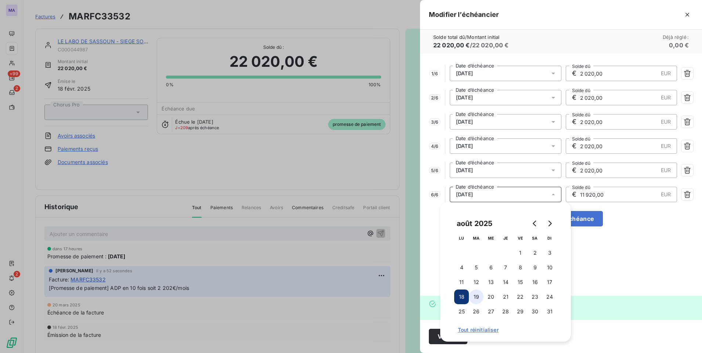
click at [478, 299] on button "19" at bounding box center [476, 297] width 15 height 15
click at [590, 222] on button "Ajouter une échéance" at bounding box center [561, 218] width 84 height 15
type input "3 145,71"
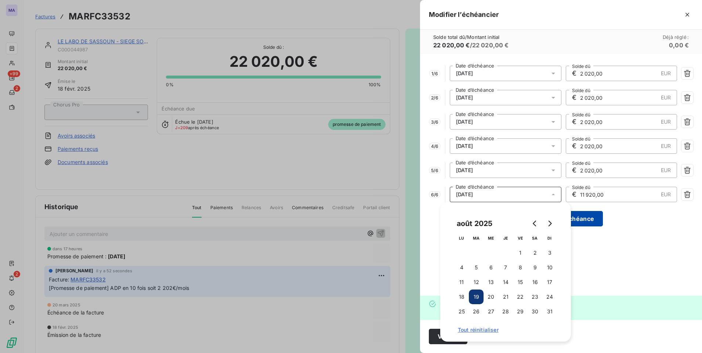
type input "3 145,71"
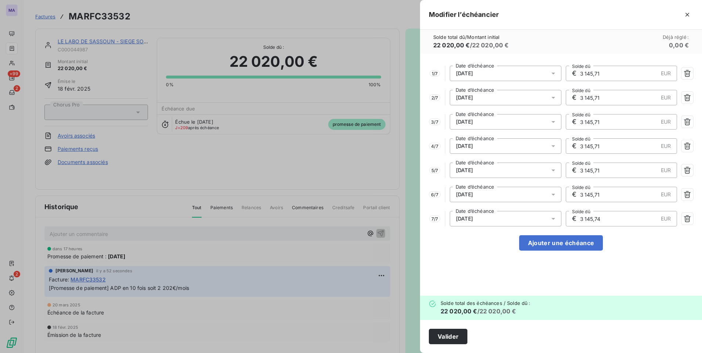
click at [556, 223] on div at bounding box center [556, 218] width 12 height 15
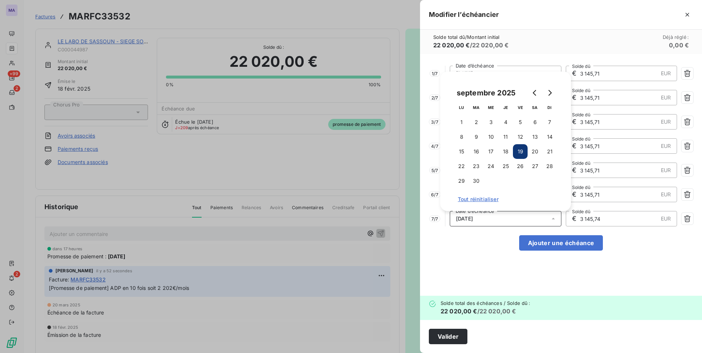
click at [551, 216] on icon at bounding box center [553, 218] width 7 height 7
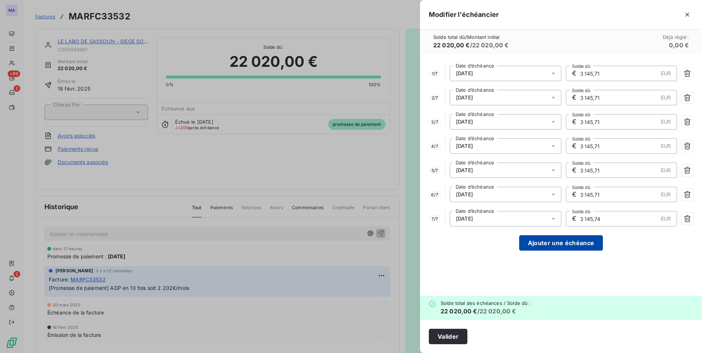
click at [553, 244] on button "Ajouter une échéance" at bounding box center [561, 242] width 84 height 15
type input "2 752,50"
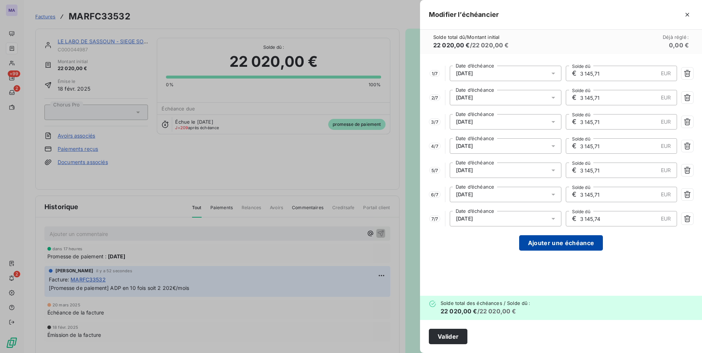
type input "2 752,50"
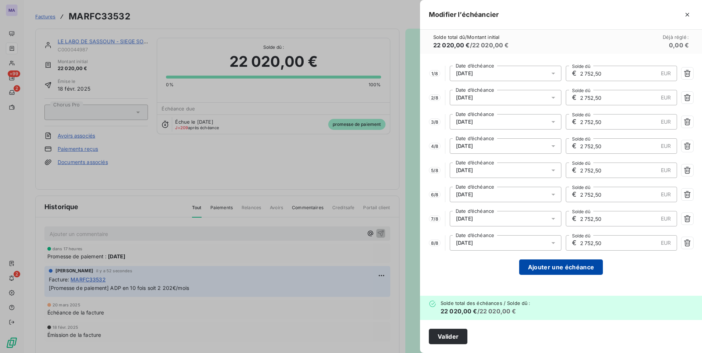
click at [548, 269] on button "Ajouter une échéance" at bounding box center [561, 267] width 84 height 15
type input "2 446,67"
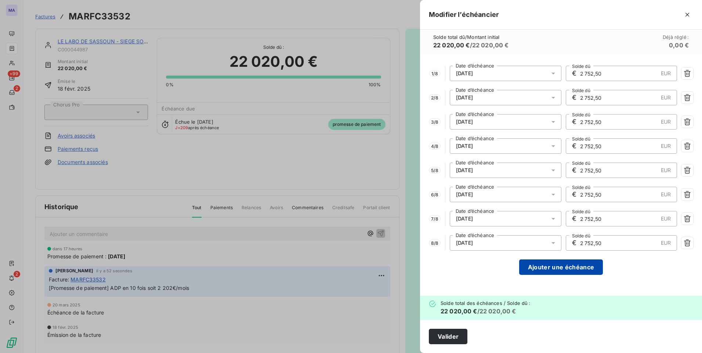
type input "2 446,67"
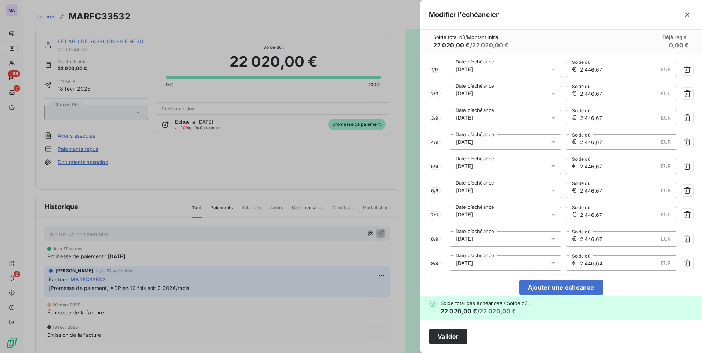
scroll to position [15, 0]
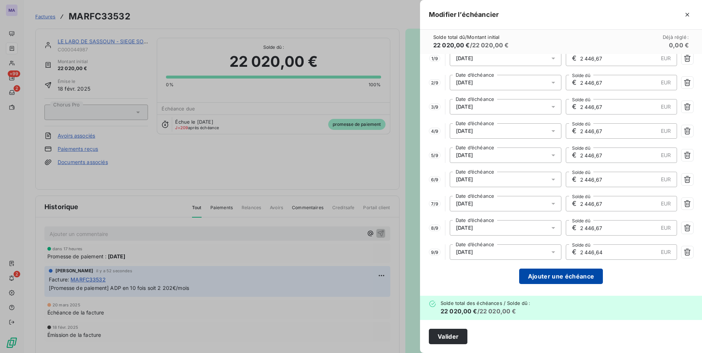
click at [541, 278] on button "Ajouter une échéance" at bounding box center [561, 276] width 84 height 15
type input "2 202,00"
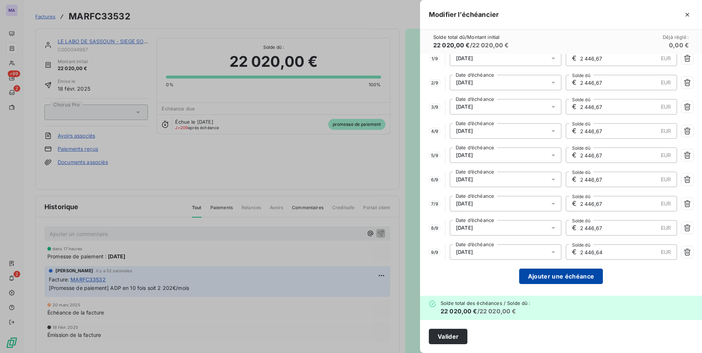
type input "2 202,00"
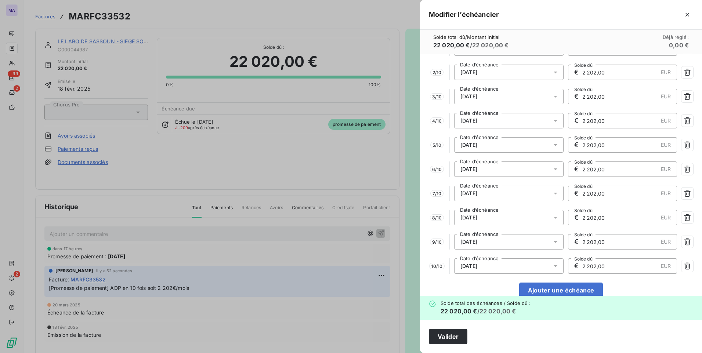
scroll to position [39, 0]
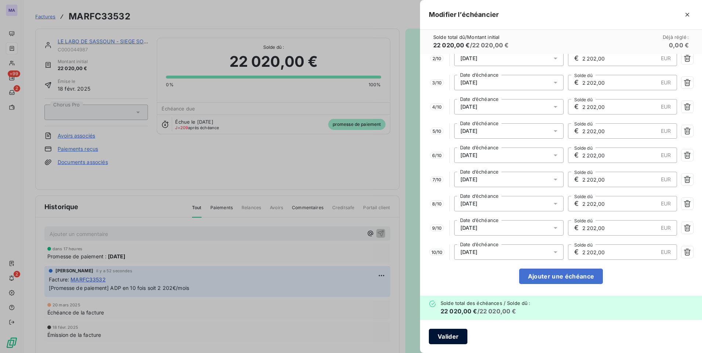
click at [457, 339] on button "Valider" at bounding box center [448, 336] width 39 height 15
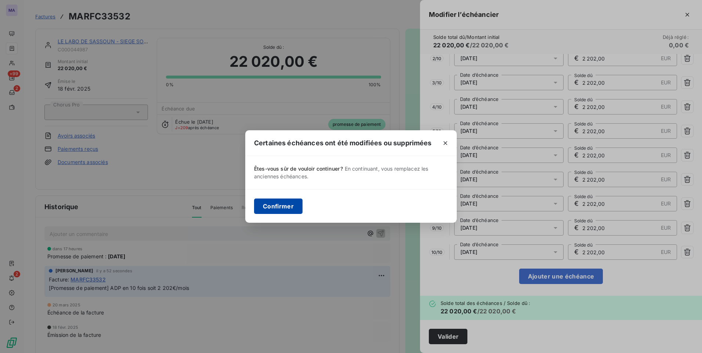
click at [294, 210] on button "Confirmer" at bounding box center [278, 206] width 48 height 15
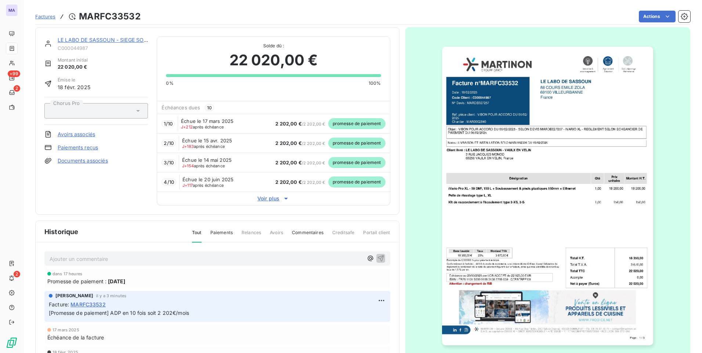
scroll to position [0, 0]
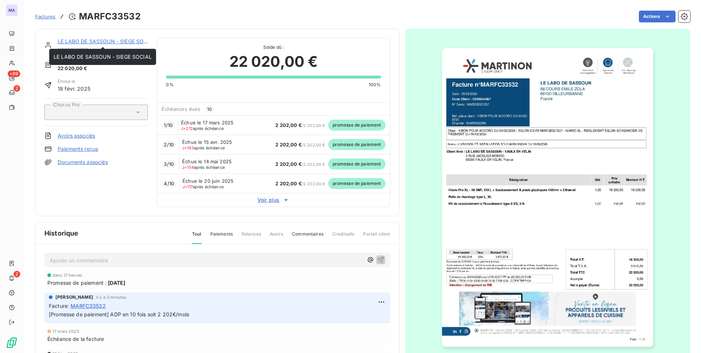
click at [98, 43] on link "LE LABO DE SASSOUN - SIEGE SOCIAL" at bounding box center [107, 41] width 98 height 6
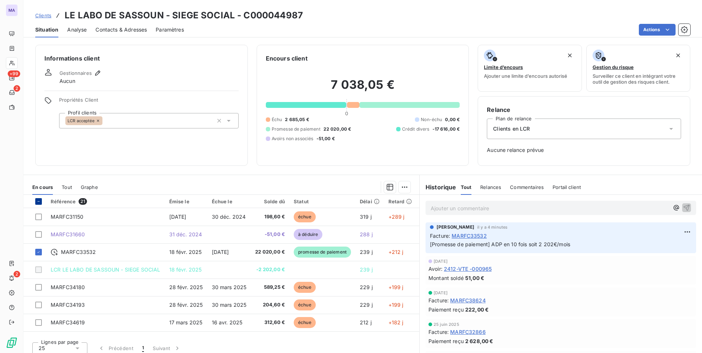
click at [39, 201] on icon at bounding box center [38, 201] width 4 height 4
click at [39, 202] on icon at bounding box center [38, 201] width 4 height 4
click at [242, 173] on div "Informations client Gestionnaires Aucun Propriétés Client Profil clients LCR ac…" at bounding box center [363, 196] width 679 height 313
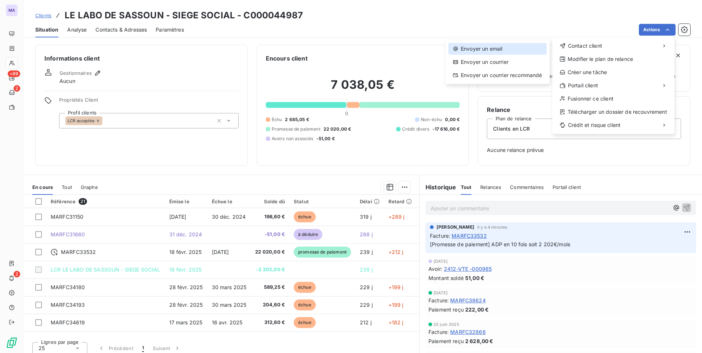
click at [526, 52] on div "Envoyer un email" at bounding box center [497, 49] width 98 height 12
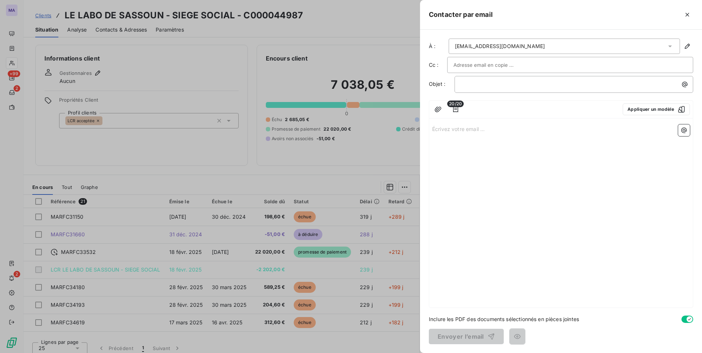
click at [624, 68] on div at bounding box center [571, 65] width 234 height 11
drag, startPoint x: 587, startPoint y: 227, endPoint x: 586, endPoint y: 214, distance: 13.6
click at [586, 228] on div "Écrivez votre email ... ﻿" at bounding box center [561, 215] width 264 height 186
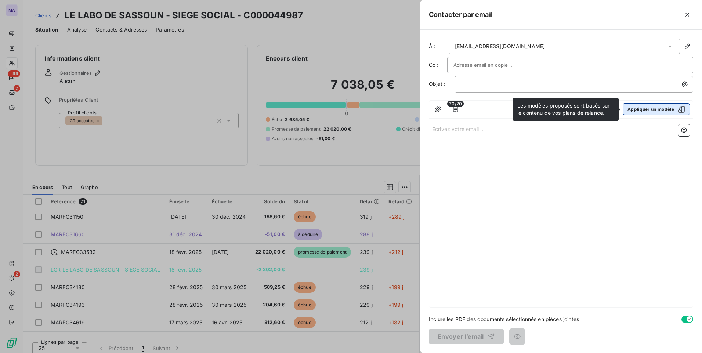
click at [641, 110] on button "Appliquer un modèle" at bounding box center [656, 110] width 67 height 12
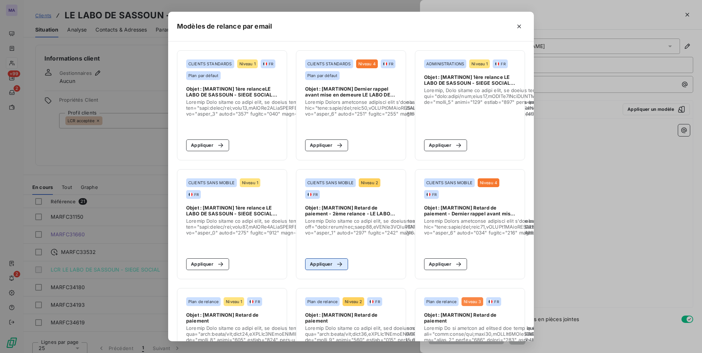
click at [327, 267] on button "Appliquer" at bounding box center [326, 265] width 43 height 12
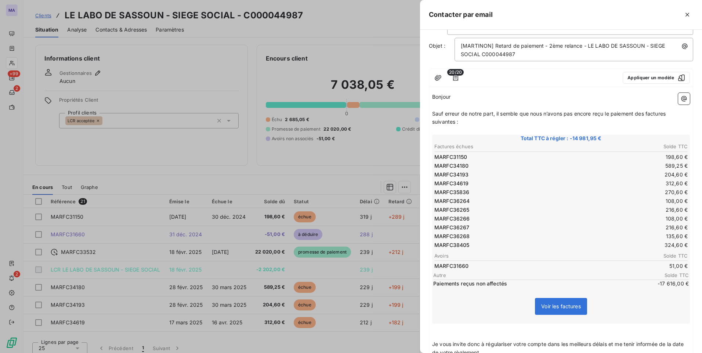
scroll to position [37, 0]
click at [456, 80] on icon "button" at bounding box center [455, 79] width 7 height 7
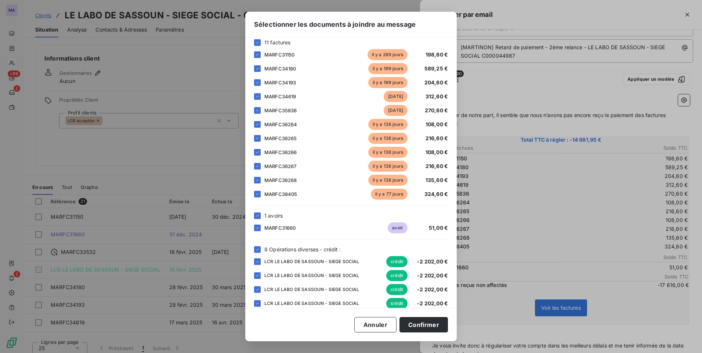
scroll to position [73, 0]
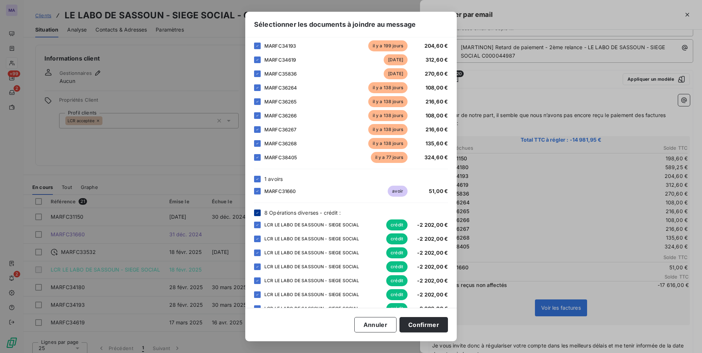
click at [257, 215] on icon at bounding box center [257, 213] width 4 height 4
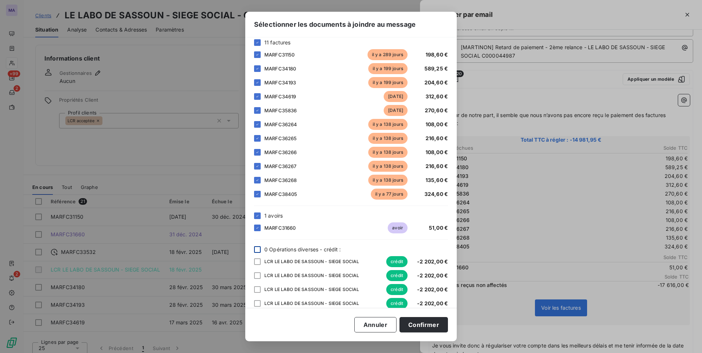
scroll to position [0, 0]
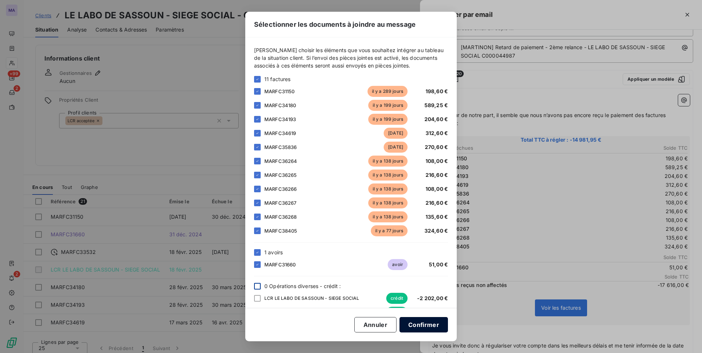
click at [425, 327] on button "Confirmer" at bounding box center [424, 324] width 48 height 15
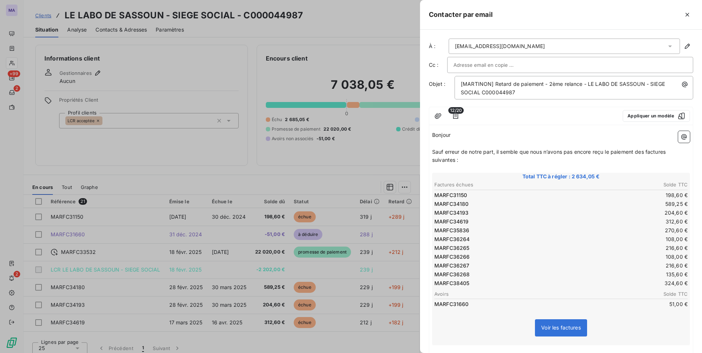
click at [496, 65] on input "text" at bounding box center [493, 65] width 79 height 11
paste input "jjbelmain@martinon.cc"
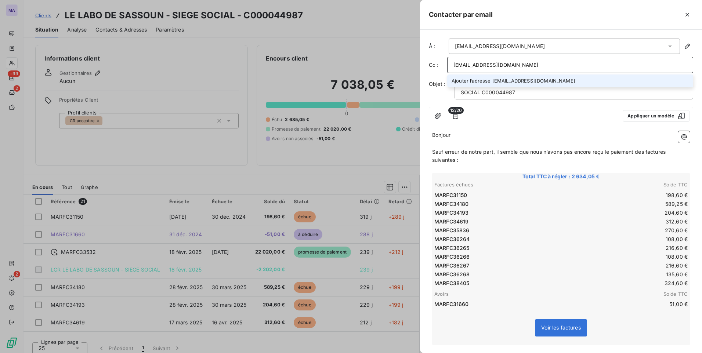
type input "jjbelmain@martinon.cc"
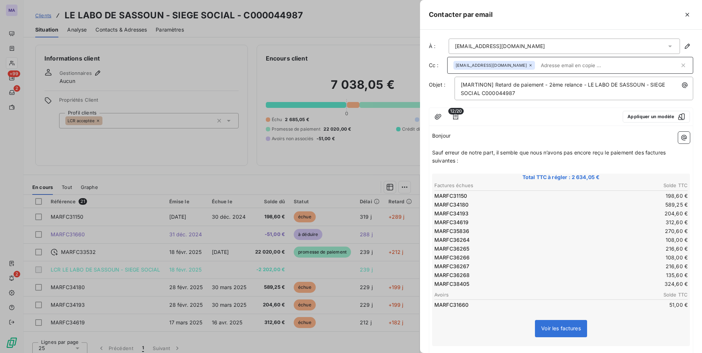
click at [527, 135] on p "Bonjour ﻿ ﻿ ﻿" at bounding box center [561, 136] width 258 height 8
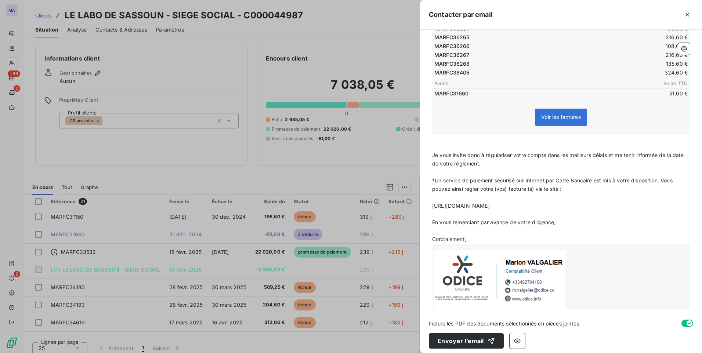
scroll to position [216, 0]
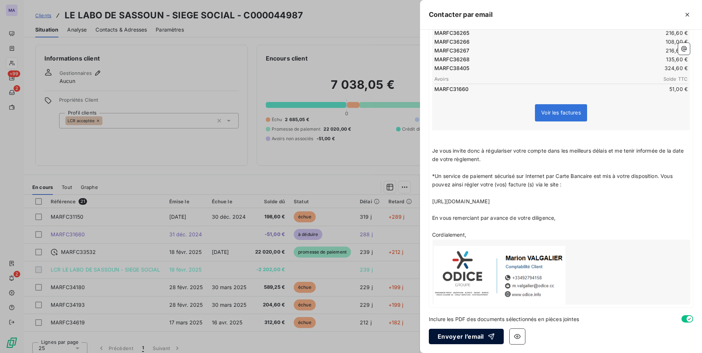
click at [466, 340] on button "Envoyer l’email" at bounding box center [466, 336] width 75 height 15
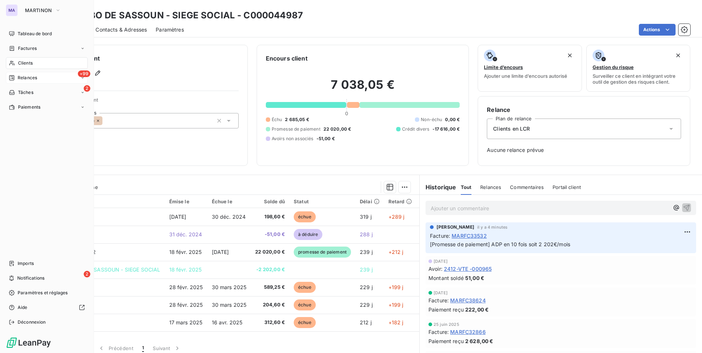
click at [33, 82] on div "+99 Relances" at bounding box center [47, 78] width 82 height 12
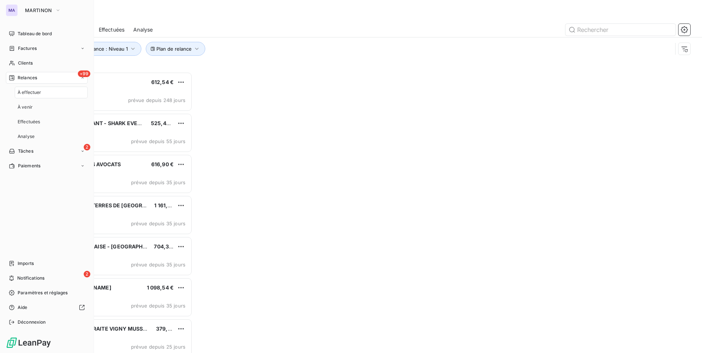
scroll to position [276, 152]
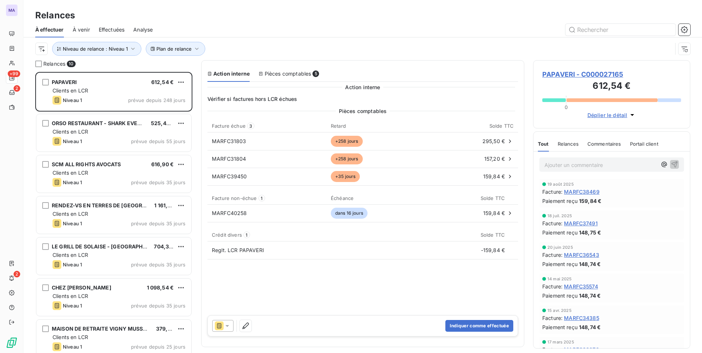
click at [225, 328] on icon at bounding box center [227, 325] width 7 height 7
click at [225, 327] on icon at bounding box center [227, 325] width 7 height 7
click at [597, 74] on span "PAPAVERI - C000027165" at bounding box center [611, 74] width 139 height 10
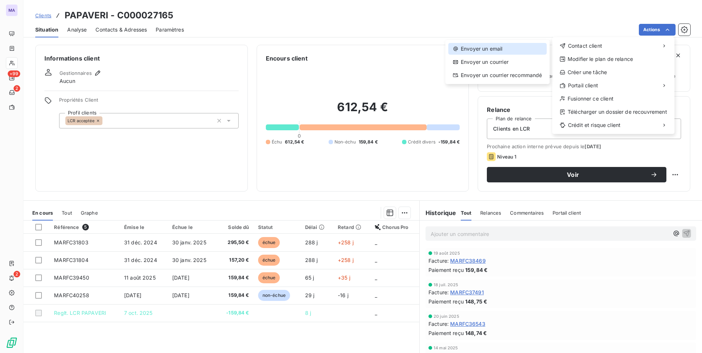
click at [513, 52] on div "Envoyer un email" at bounding box center [497, 49] width 98 height 12
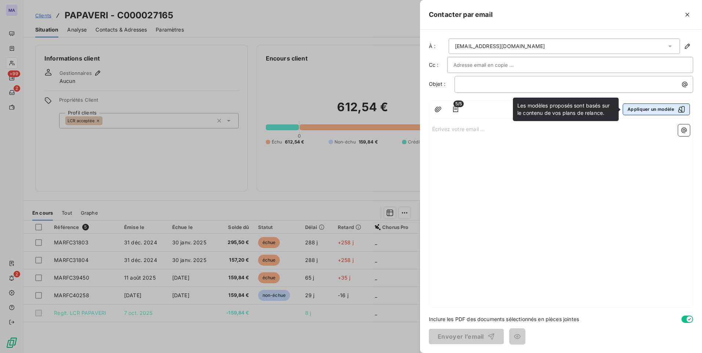
click at [670, 107] on button "Appliquer un modèle" at bounding box center [656, 110] width 67 height 12
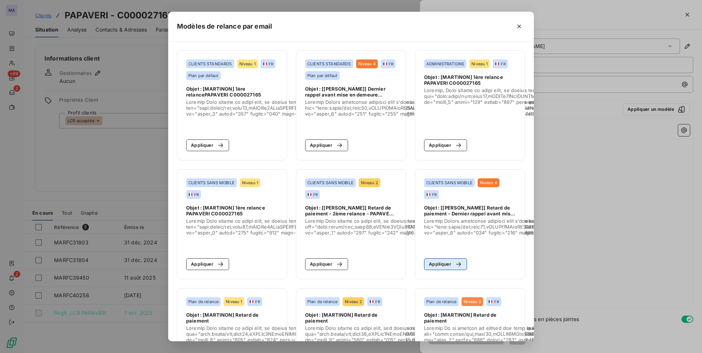
click at [444, 264] on button "Appliquer" at bounding box center [445, 265] width 43 height 12
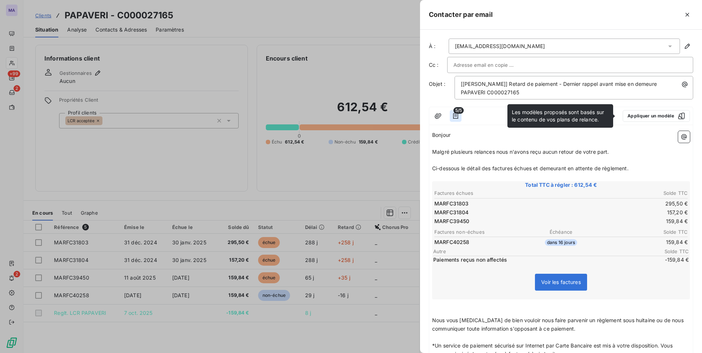
click at [454, 115] on icon "button" at bounding box center [455, 115] width 7 height 7
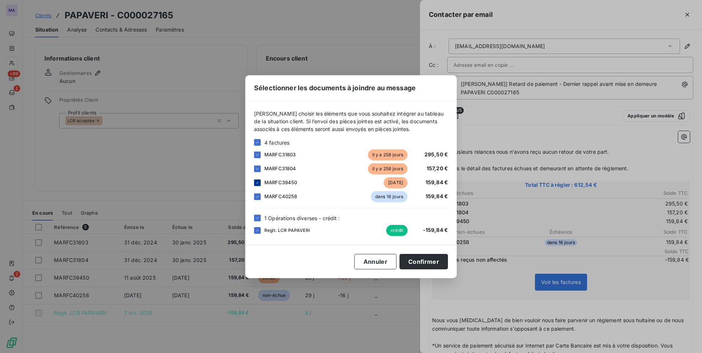
click at [257, 184] on icon at bounding box center [257, 183] width 4 height 4
click at [258, 197] on icon at bounding box center [257, 197] width 4 height 4
click at [259, 230] on icon at bounding box center [257, 230] width 4 height 4
click at [419, 265] on button "Confirmer" at bounding box center [424, 261] width 48 height 15
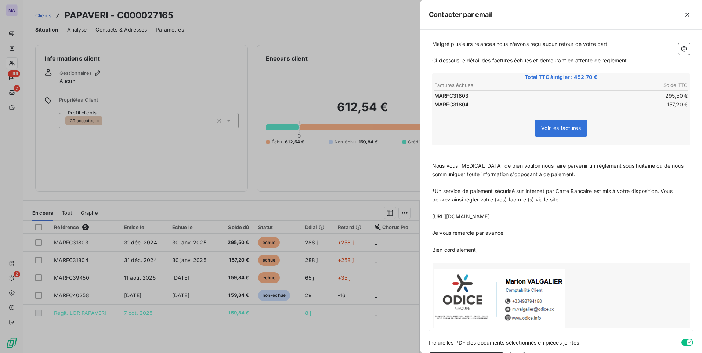
scroll to position [131, 0]
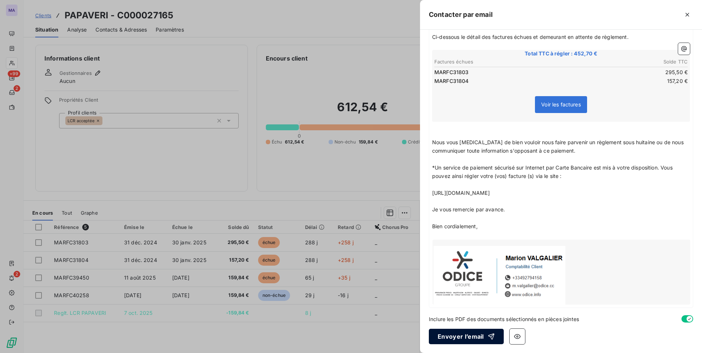
click at [447, 341] on button "Envoyer l’email" at bounding box center [466, 336] width 75 height 15
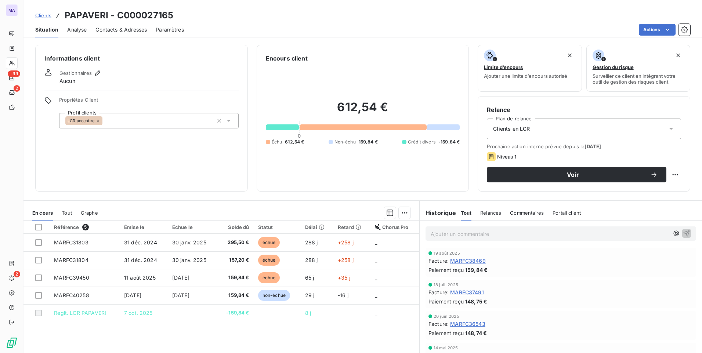
click at [486, 215] on span "Relances" at bounding box center [490, 213] width 21 height 6
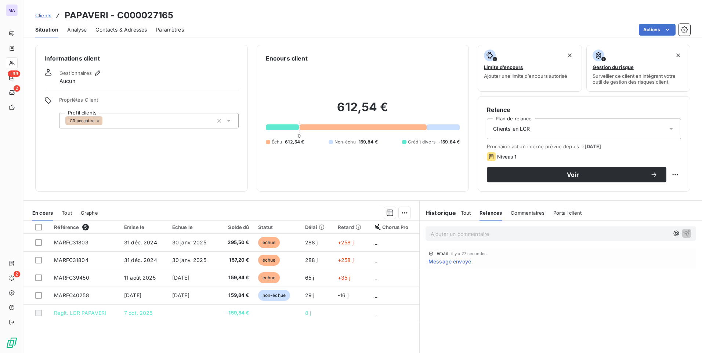
click at [458, 263] on span "Message envoyé" at bounding box center [450, 262] width 43 height 8
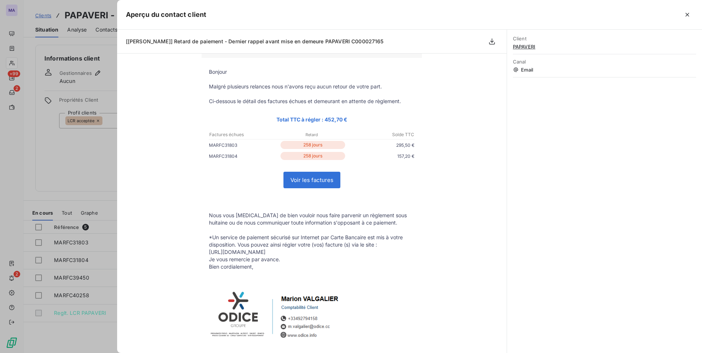
scroll to position [0, 0]
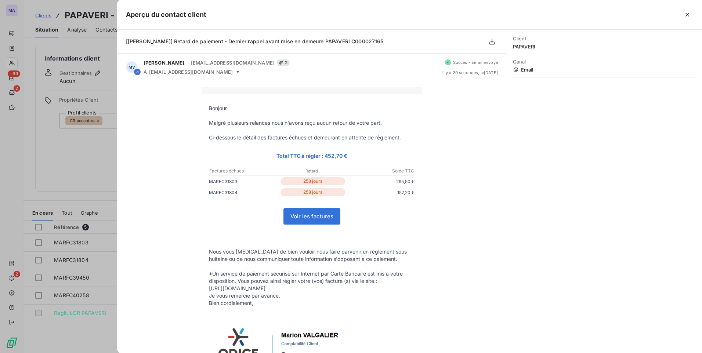
click at [690, 17] on icon "button" at bounding box center [687, 14] width 7 height 7
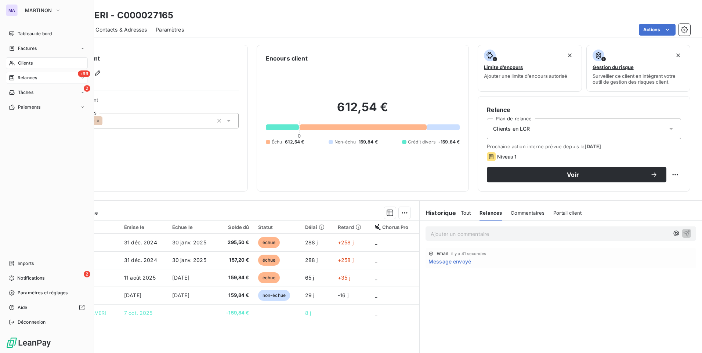
click at [31, 79] on span "Relances" at bounding box center [27, 78] width 19 height 7
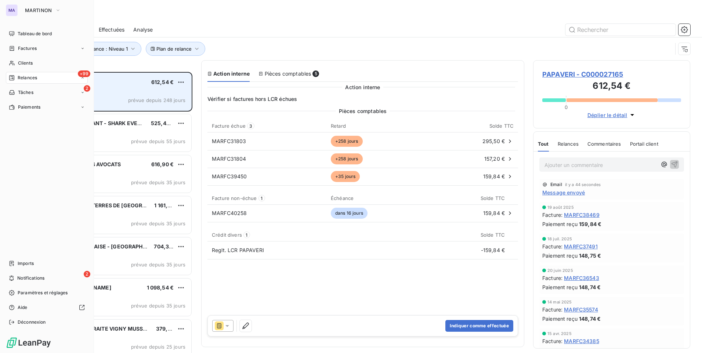
scroll to position [276, 152]
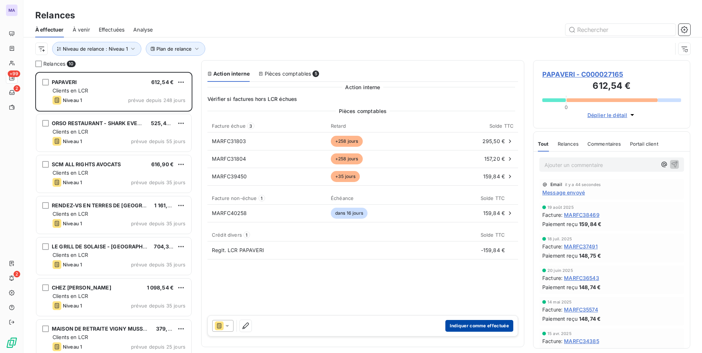
click at [467, 330] on button "Indiquer comme effectuée" at bounding box center [480, 326] width 68 height 12
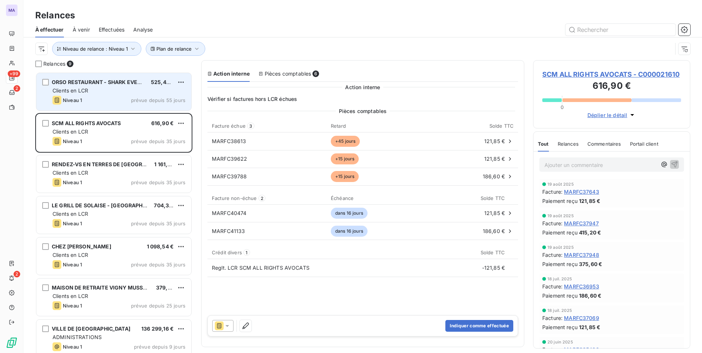
click at [107, 94] on div "Clients en LCR" at bounding box center [119, 90] width 133 height 7
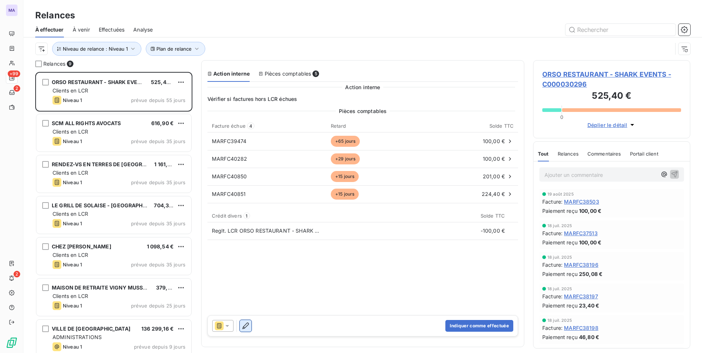
click at [245, 327] on icon "button" at bounding box center [245, 325] width 7 height 7
click at [458, 329] on button "Indiquer comme effectuée" at bounding box center [480, 326] width 68 height 12
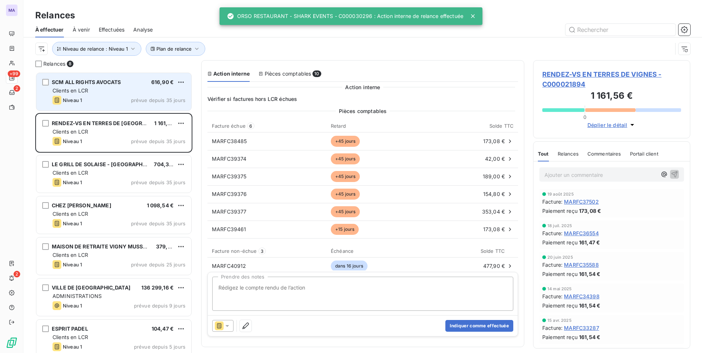
click at [118, 92] on div "Clients en LCR" at bounding box center [119, 90] width 133 height 7
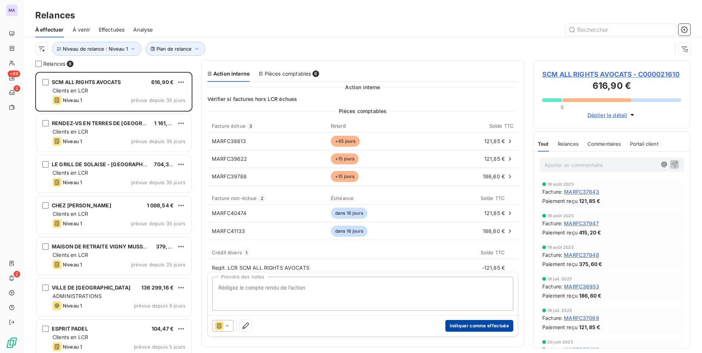
click at [469, 329] on button "Indiquer comme effectuée" at bounding box center [480, 326] width 68 height 12
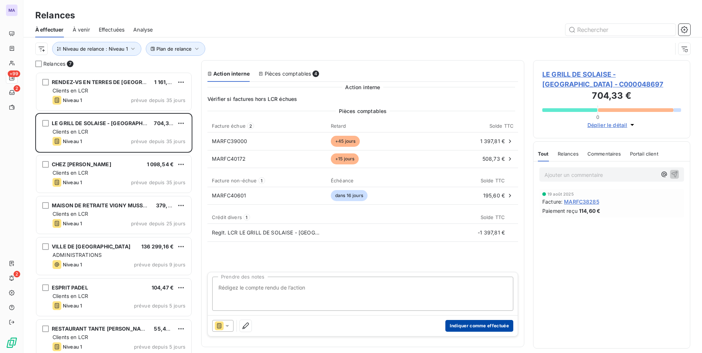
click at [486, 329] on button "Indiquer comme effectuée" at bounding box center [480, 326] width 68 height 12
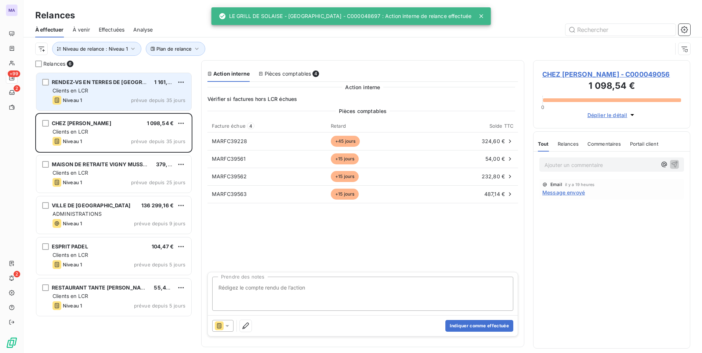
click at [98, 92] on div "Clients en LCR" at bounding box center [119, 90] width 133 height 7
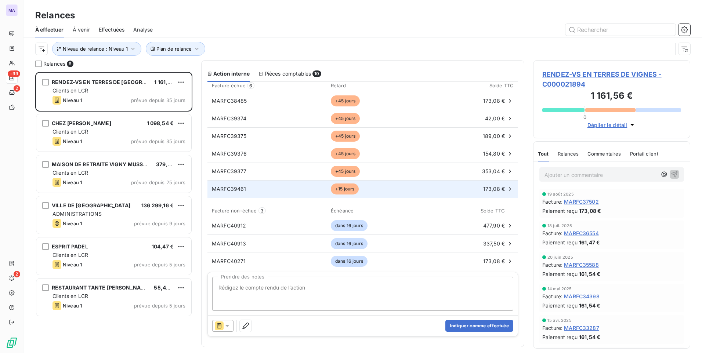
scroll to position [77, 0]
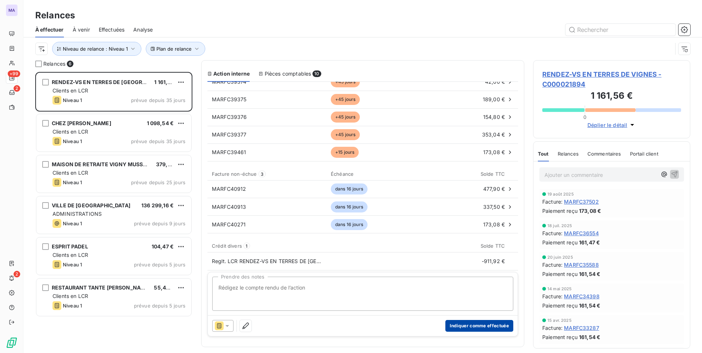
click at [465, 328] on button "Indiquer comme effectuée" at bounding box center [480, 326] width 68 height 12
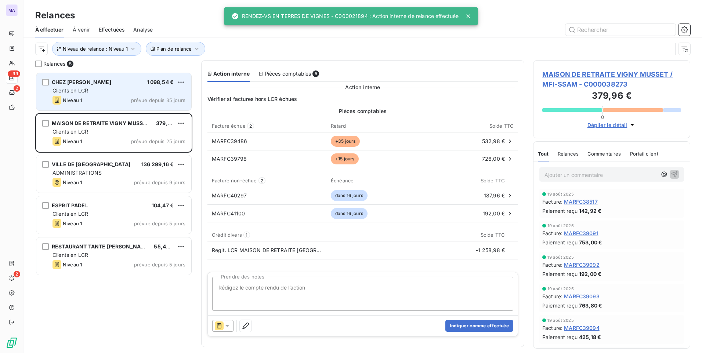
click at [111, 85] on div "CHEZ [PERSON_NAME] - [PERSON_NAME] BALOUTAKI [PERSON_NAME]" at bounding box center [82, 82] width 60 height 7
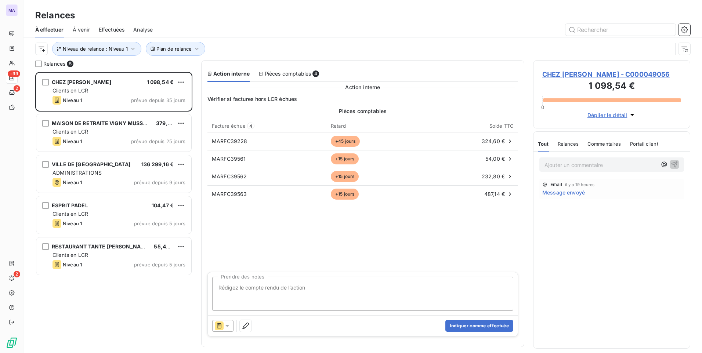
click at [558, 73] on span "CHEZ SARA - AHMADI BALOUTAKI SARA - C000049056" at bounding box center [611, 74] width 139 height 10
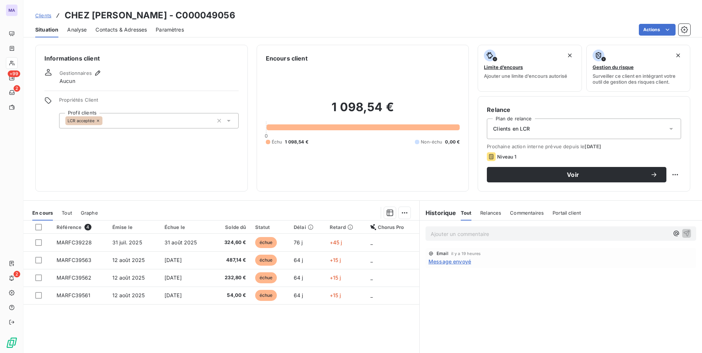
click at [449, 261] on span "Message envoyé" at bounding box center [450, 262] width 43 height 8
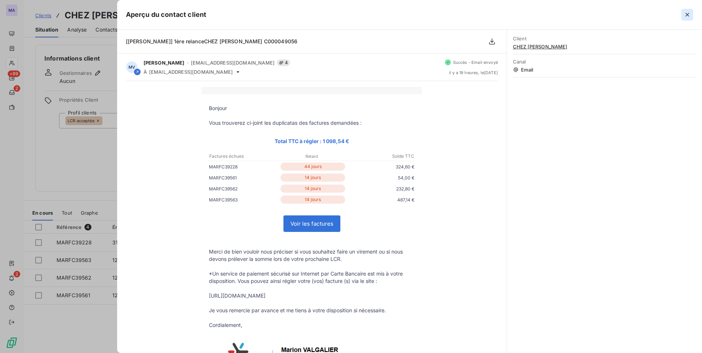
click at [689, 12] on icon "button" at bounding box center [687, 14] width 7 height 7
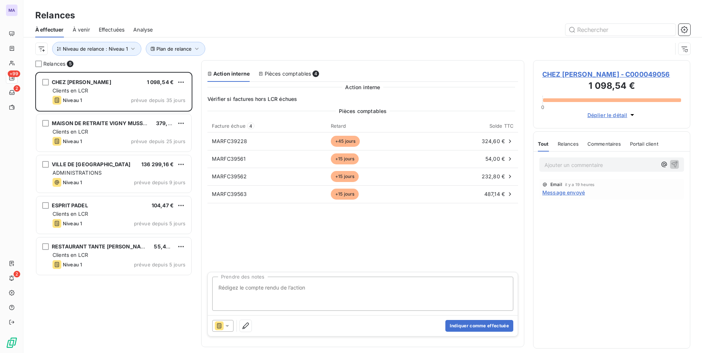
scroll to position [276, 152]
click at [472, 326] on button "Indiquer comme effectuée" at bounding box center [480, 326] width 68 height 12
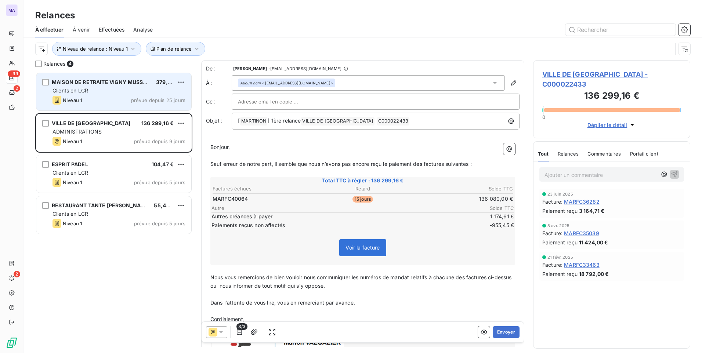
click at [116, 95] on div "MAISON DE RETRAITE VIGNY MUSSET / MFI-SSAM 379,96 € Clients en LCR Niveau 1 pré…" at bounding box center [113, 91] width 155 height 37
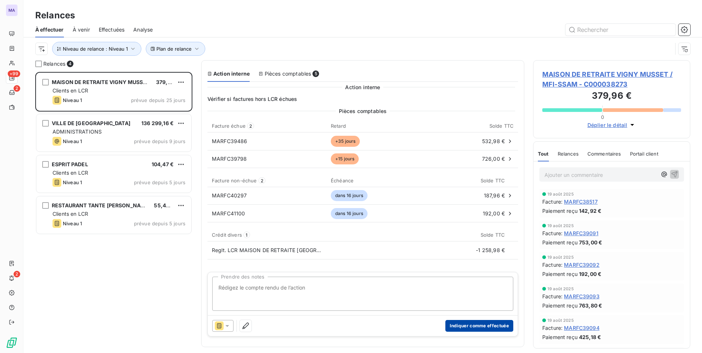
click at [494, 328] on button "Indiquer comme effectuée" at bounding box center [480, 326] width 68 height 12
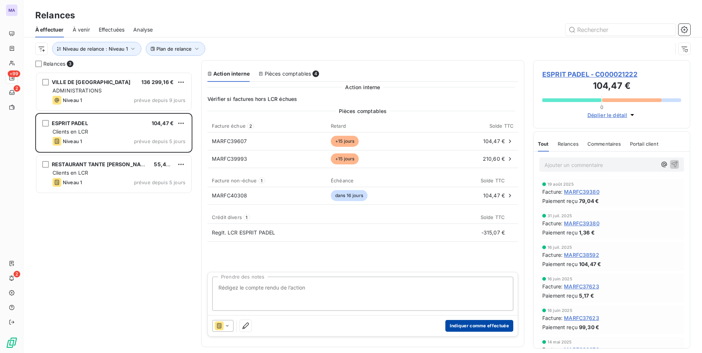
click at [463, 326] on button "Indiquer comme effectuée" at bounding box center [480, 326] width 68 height 12
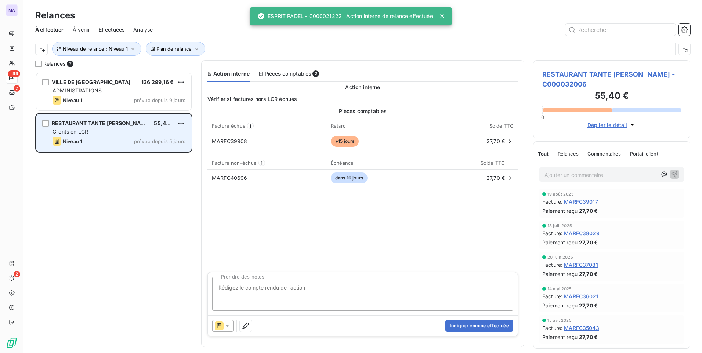
click at [117, 140] on div "Niveau 1 prévue depuis 5 jours" at bounding box center [119, 141] width 133 height 9
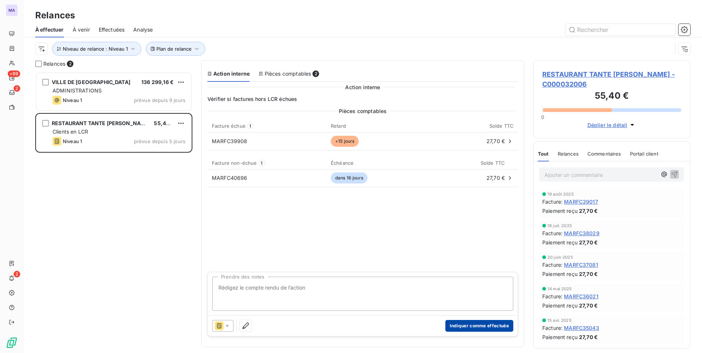
click at [476, 327] on button "Indiquer comme effectuée" at bounding box center [480, 326] width 68 height 12
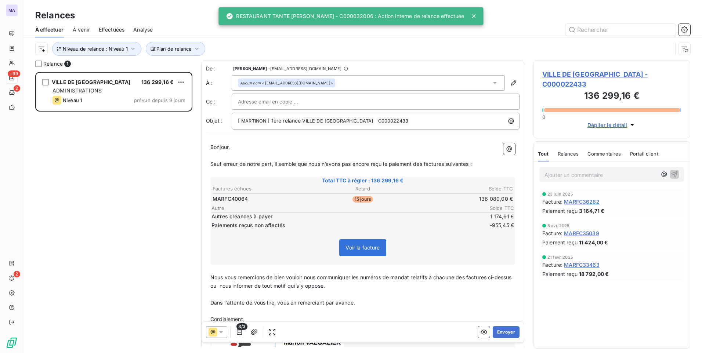
click at [134, 230] on div "VILLE DE VILLEURBANNE 136 299,16 € ADMINISTRATIONS Niveau 1 prévue depuis 9 jou…" at bounding box center [113, 212] width 157 height 281
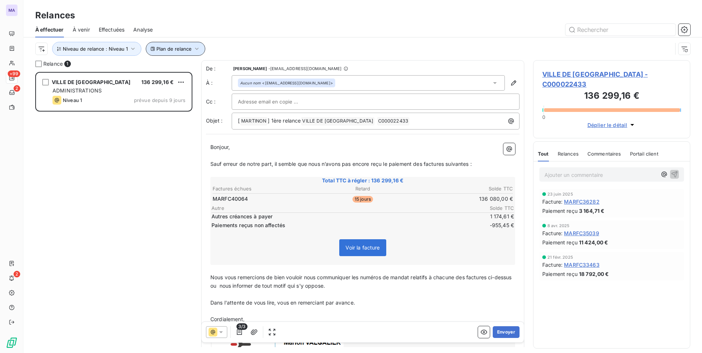
click at [172, 52] on button "Plan de relance" at bounding box center [176, 49] width 60 height 14
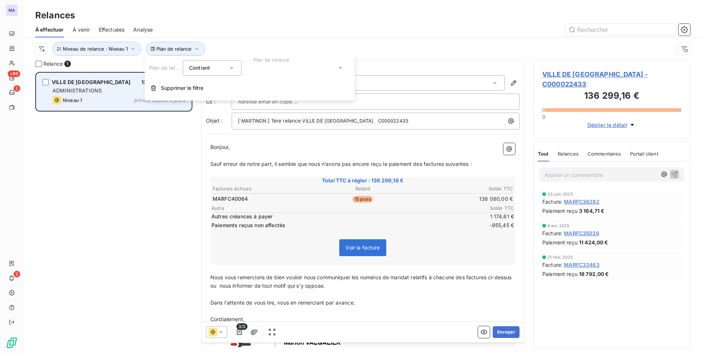
click at [169, 85] on span "Supprimer le filtre" at bounding box center [182, 87] width 43 height 7
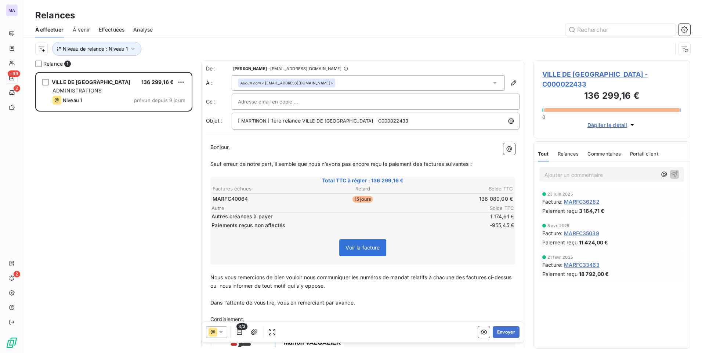
drag, startPoint x: 100, startPoint y: 234, endPoint x: 85, endPoint y: 152, distance: 83.2
click at [100, 232] on div "VILLE DE VILLEURBANNE 136 299,16 € ADMINISTRATIONS Niveau 1 prévue depuis 9 jou…" at bounding box center [113, 212] width 157 height 281
click at [115, 51] on span "Niveau de relance : Niveau 1" at bounding box center [95, 49] width 65 height 6
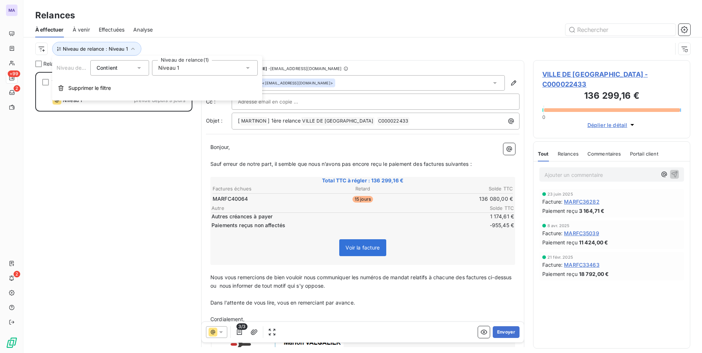
click at [199, 64] on div "Niveau de relance Contient is Niveau de relance (1) Niveau 1 Supprimer le filtre" at bounding box center [157, 78] width 210 height 45
click at [199, 68] on div "Niveau 1" at bounding box center [205, 67] width 106 height 15
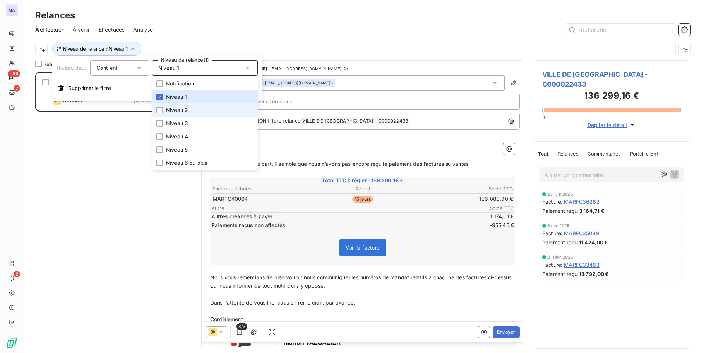
click at [183, 113] on span "Niveau 2" at bounding box center [177, 110] width 22 height 7
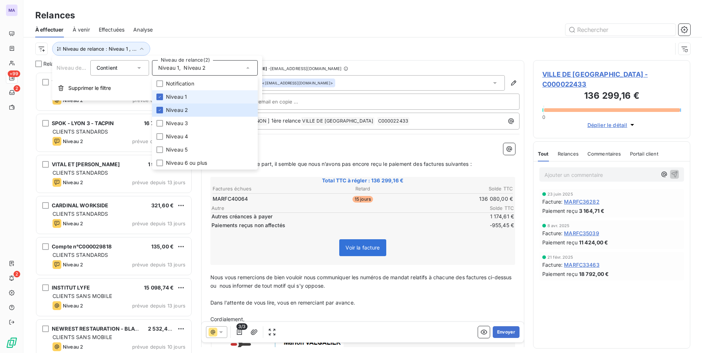
scroll to position [276, 152]
click at [177, 100] on span "Niveau 1" at bounding box center [176, 96] width 21 height 7
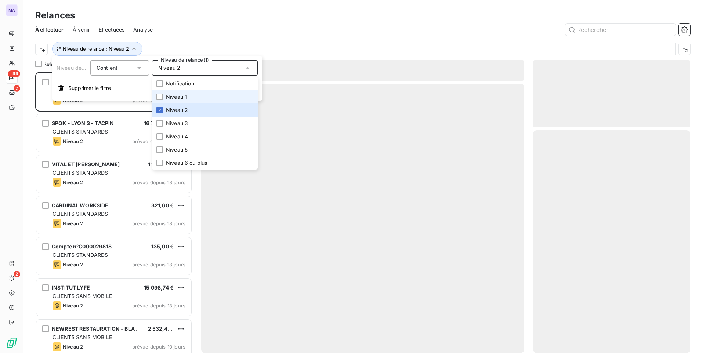
scroll to position [276, 152]
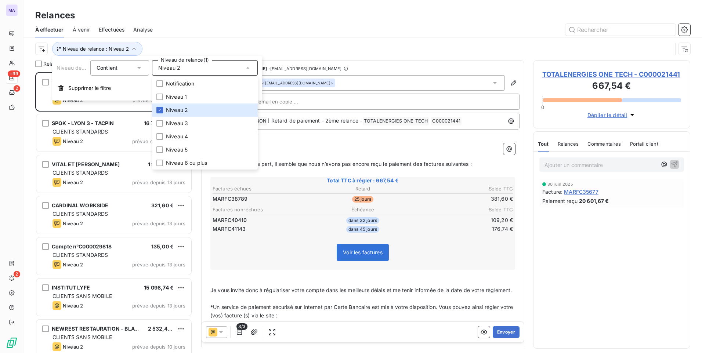
click at [227, 25] on div at bounding box center [426, 30] width 529 height 12
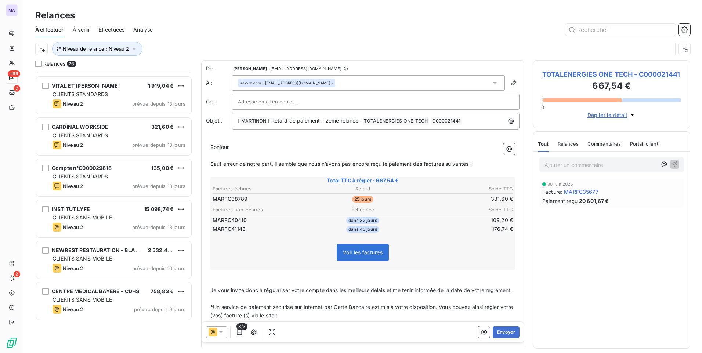
scroll to position [0, 0]
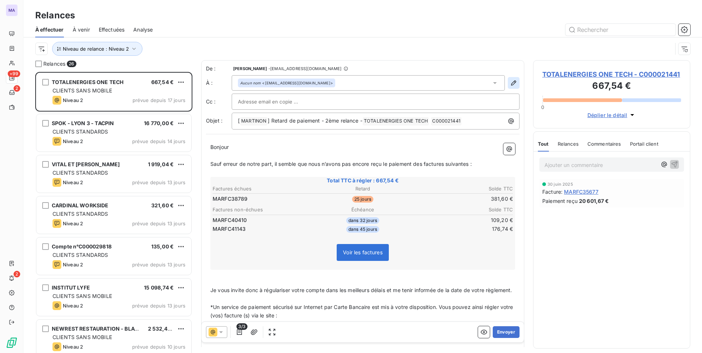
click at [510, 84] on icon "button" at bounding box center [513, 82] width 7 height 7
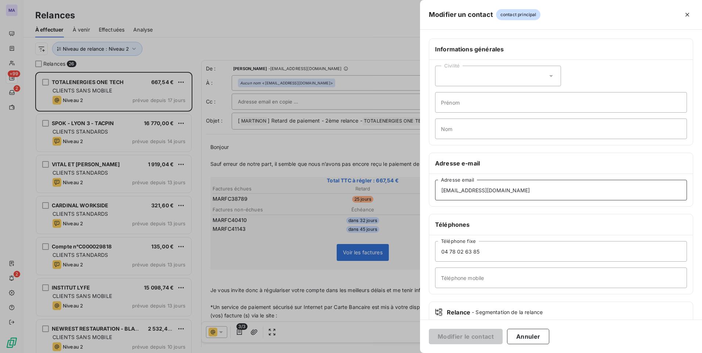
drag, startPoint x: 568, startPoint y: 189, endPoint x: 427, endPoint y: 197, distance: 141.3
click at [428, 197] on div "Informations générales Civilité Prénom Nom Adresse e-mail totalenergies-onetech…" at bounding box center [561, 202] width 282 height 326
paste input "christine.montet@total.com"
click at [441, 194] on input "christine.montet@total.com" at bounding box center [561, 190] width 252 height 21
type input "christine.montet@total.com"
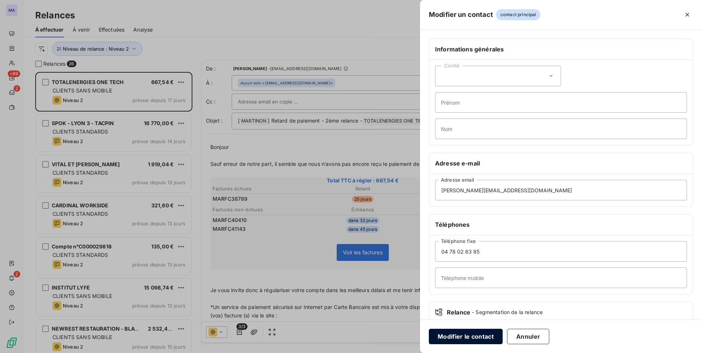
click at [465, 338] on button "Modifier le contact" at bounding box center [466, 336] width 74 height 15
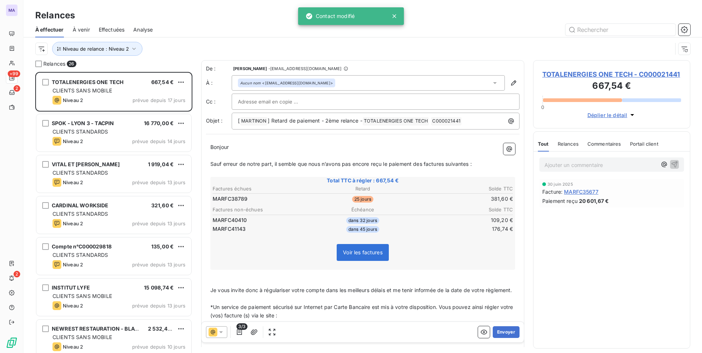
click at [486, 85] on div "Aucun nom <totalenergies-onetech@efactures-cegedim.fr>" at bounding box center [368, 82] width 273 height 15
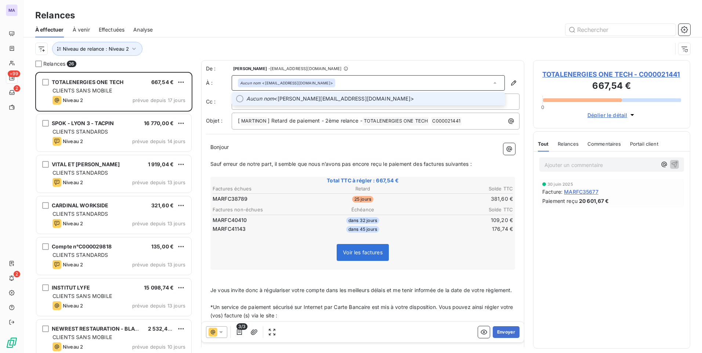
click at [464, 100] on span "Aucun nom <christine.montet@total.com>" at bounding box center [373, 98] width 254 height 7
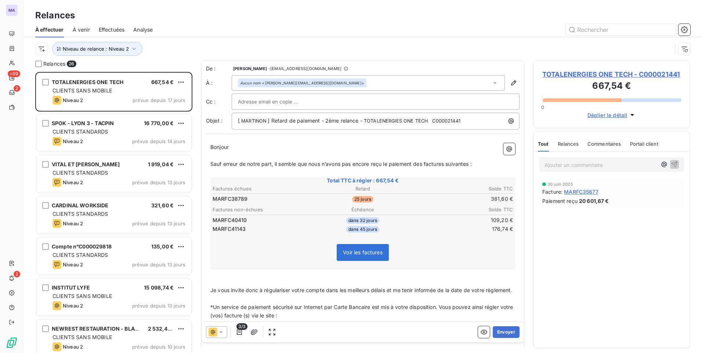
click at [429, 146] on p "Bonjour ﻿ ﻿ ﻿" at bounding box center [362, 147] width 305 height 8
click at [499, 332] on button "Envoyer" at bounding box center [506, 333] width 27 height 12
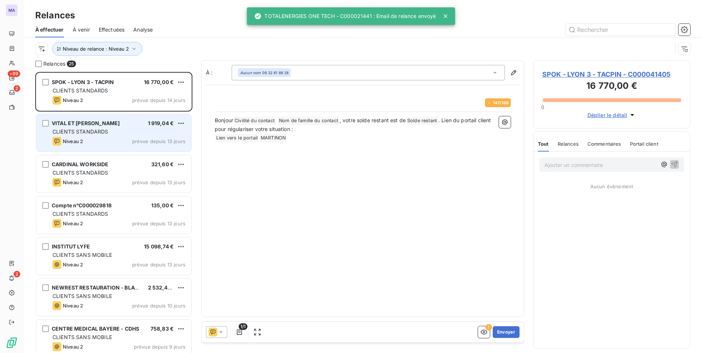
scroll to position [276, 152]
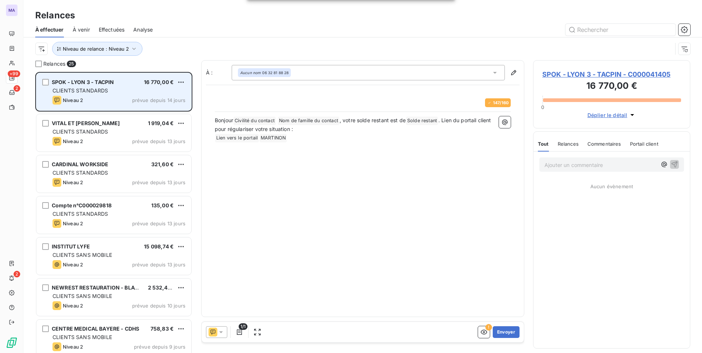
click at [121, 96] on div "Niveau 2 prévue depuis 14 jours" at bounding box center [119, 100] width 133 height 9
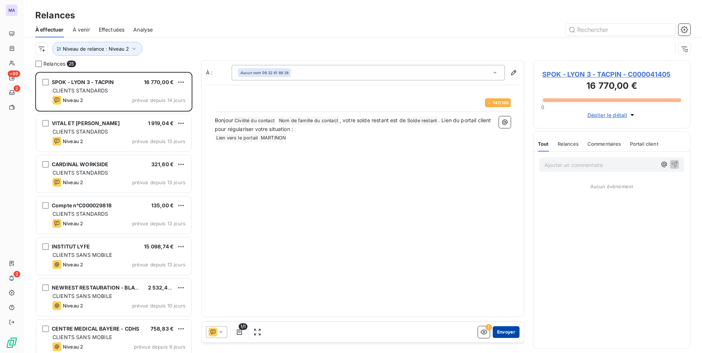
click at [512, 334] on button "Envoyer" at bounding box center [506, 333] width 27 height 12
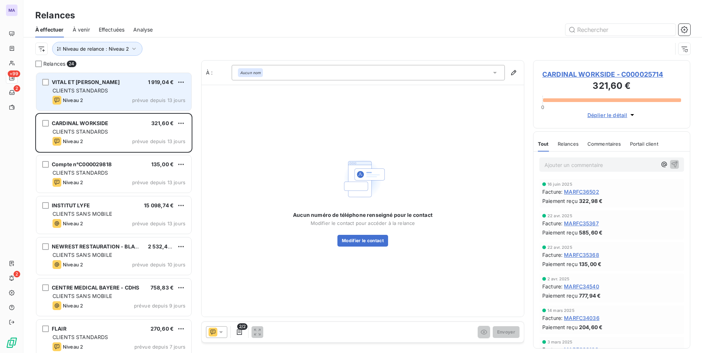
click at [100, 87] on span "CLIENTS STANDARDS" at bounding box center [81, 90] width 56 height 6
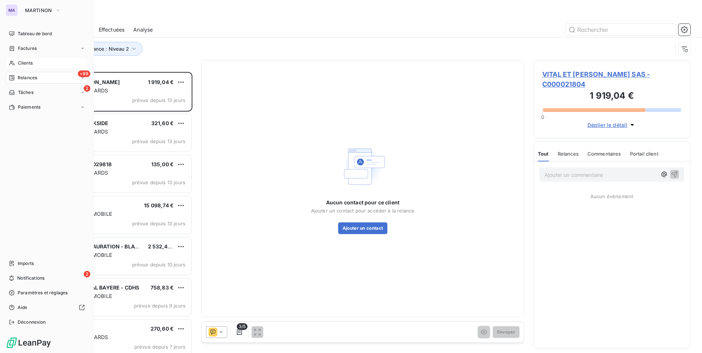
drag, startPoint x: 35, startPoint y: 64, endPoint x: 43, endPoint y: 63, distance: 8.5
click at [35, 66] on div "Clients" at bounding box center [47, 63] width 82 height 12
click at [27, 62] on span "Clients" at bounding box center [25, 63] width 15 height 7
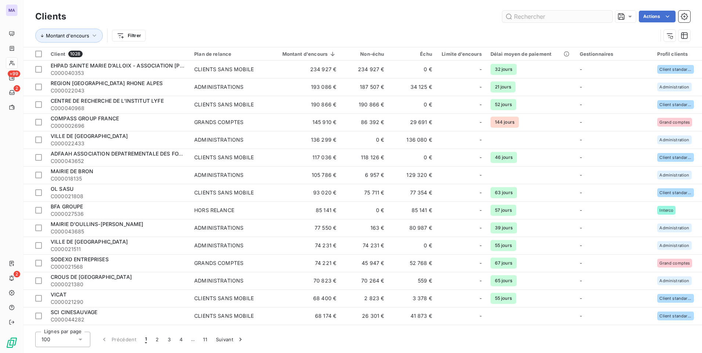
click at [569, 12] on input "text" at bounding box center [557, 17] width 110 height 12
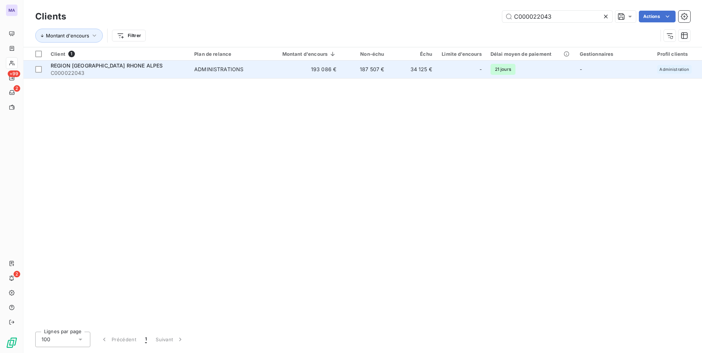
type input "C000022043"
click at [186, 68] on td "REGION AUVERGNE RHONE ALPES C000022043" at bounding box center [118, 70] width 144 height 18
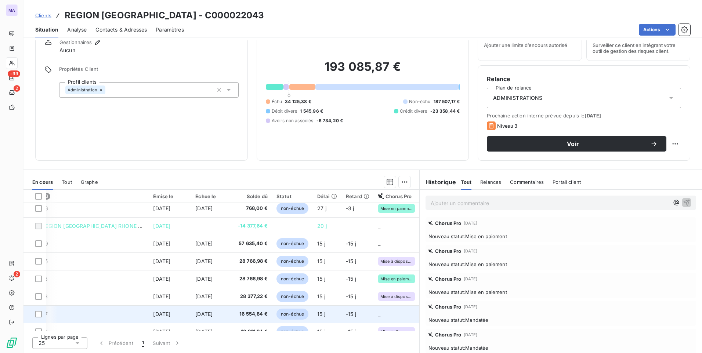
scroll to position [281, 46]
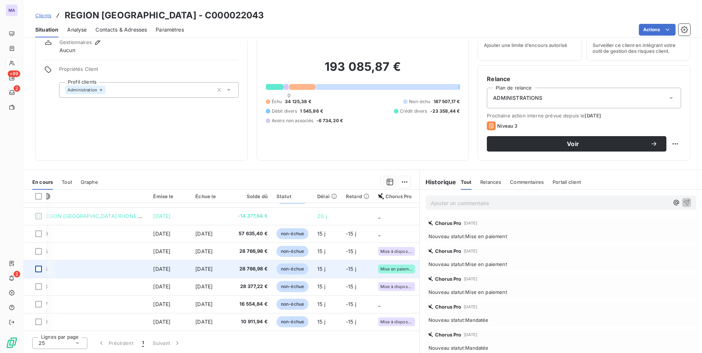
click at [39, 267] on div at bounding box center [38, 269] width 7 height 7
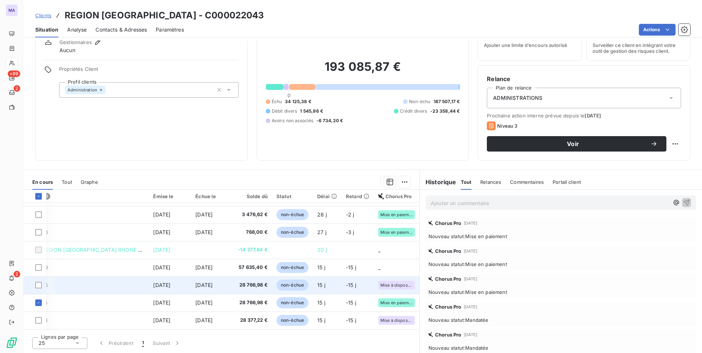
scroll to position [207, 46]
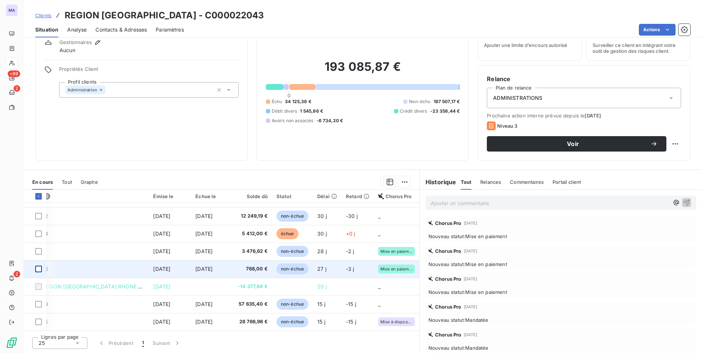
click at [39, 270] on div at bounding box center [38, 269] width 7 height 7
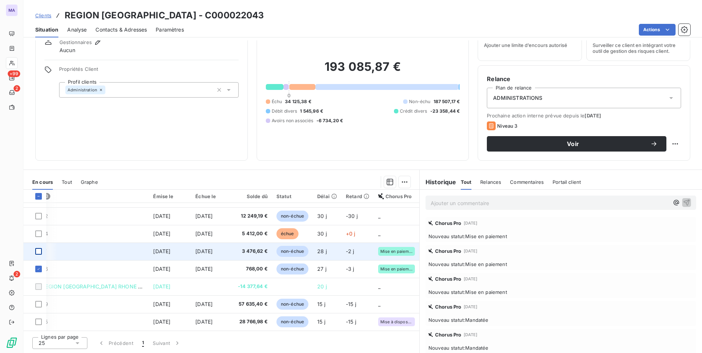
click at [38, 252] on div at bounding box center [38, 251] width 7 height 7
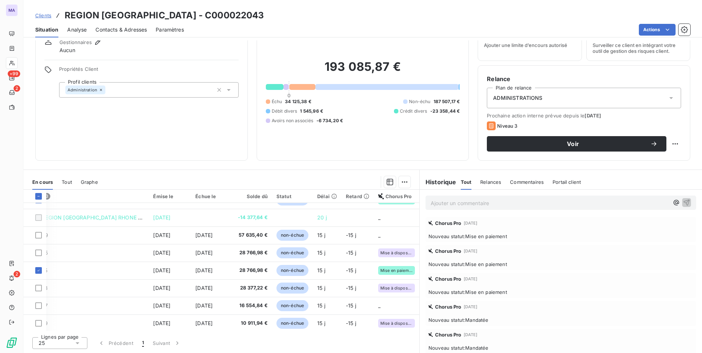
scroll to position [281, 46]
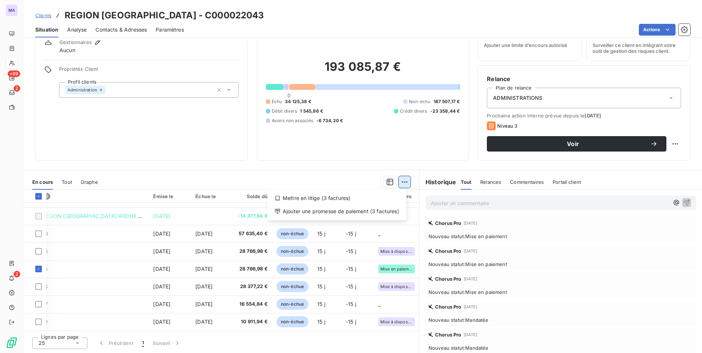
click at [401, 186] on html "MA +99 2 2 Clients REGION AUVERGNE RHONE ALPES - C000022043 Situation Analyse C…" at bounding box center [351, 176] width 702 height 353
click at [386, 212] on div "Ajouter une promesse de paiement (3 factures)" at bounding box center [336, 212] width 133 height 12
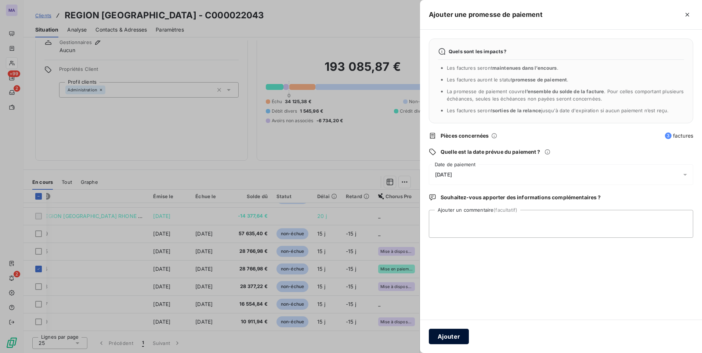
click at [452, 337] on button "Ajouter" at bounding box center [449, 336] width 40 height 15
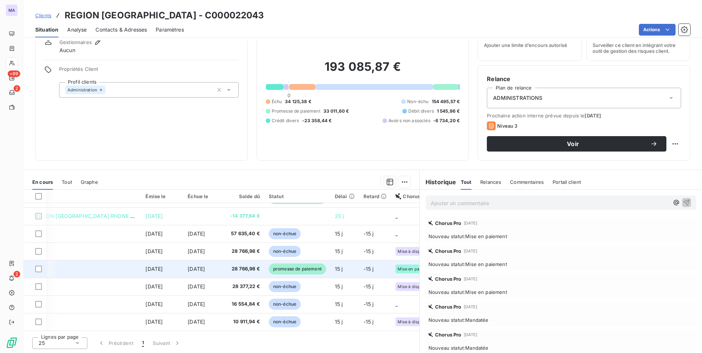
click at [251, 267] on span "28 766,98 €" at bounding box center [245, 269] width 30 height 7
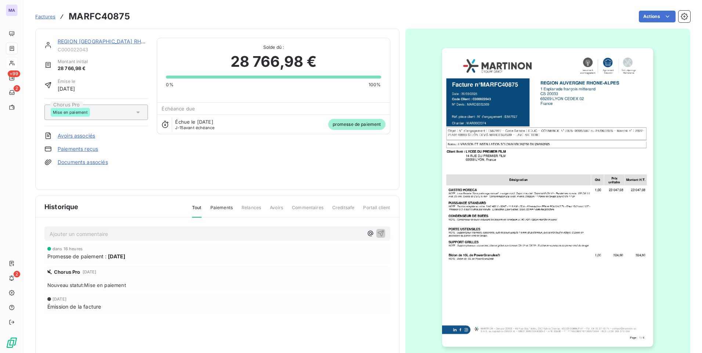
click at [75, 150] on link "Paiements reçus" at bounding box center [78, 148] width 40 height 7
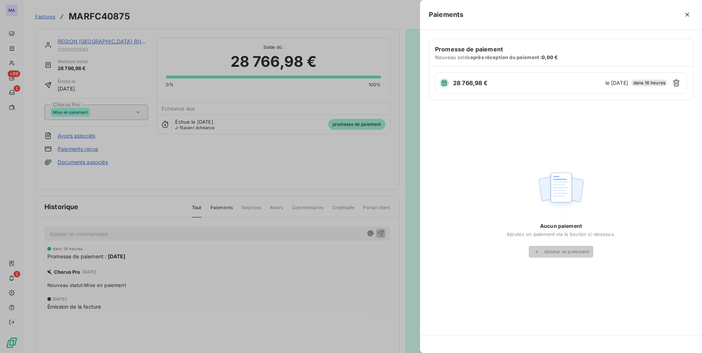
click at [632, 83] on span "dans 16 heures" at bounding box center [649, 83] width 36 height 7
drag, startPoint x: 518, startPoint y: 90, endPoint x: 529, endPoint y: 111, distance: 23.5
click at [518, 90] on div "28 766,98 € le 16 oct. 2025 dans 16 heures" at bounding box center [561, 82] width 252 height 21
click at [677, 81] on icon "button" at bounding box center [676, 82] width 7 height 7
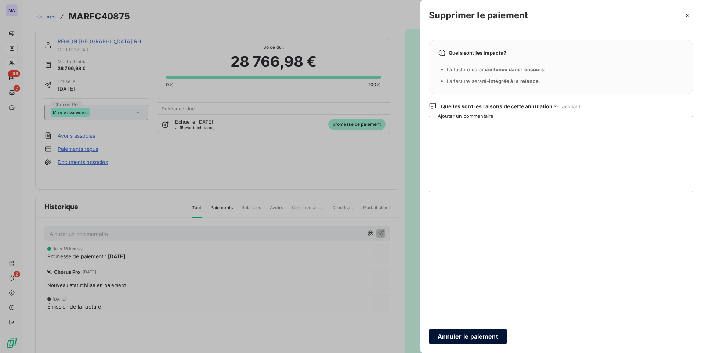
click at [479, 338] on button "Annuler le paiement" at bounding box center [468, 336] width 78 height 15
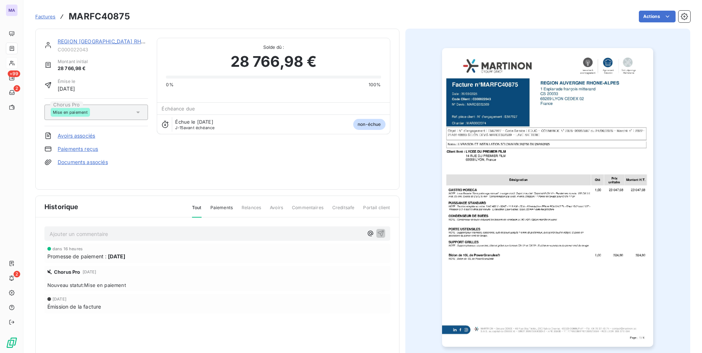
click at [74, 44] on div "REGION [GEOGRAPHIC_DATA] RHONE ALPES" at bounding box center [103, 41] width 90 height 7
click at [111, 42] on link "REGION [GEOGRAPHIC_DATA] RHONE ALPES" at bounding box center [114, 41] width 112 height 6
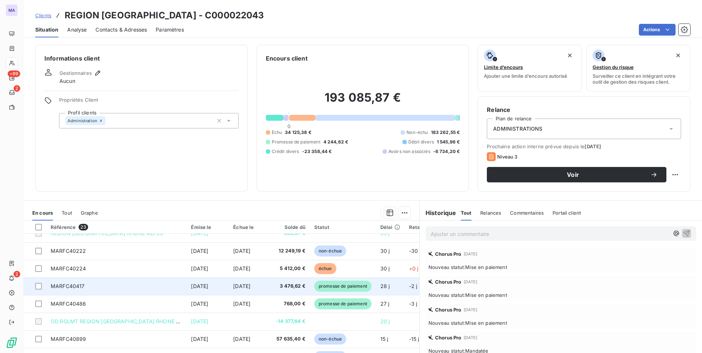
scroll to position [220, 0]
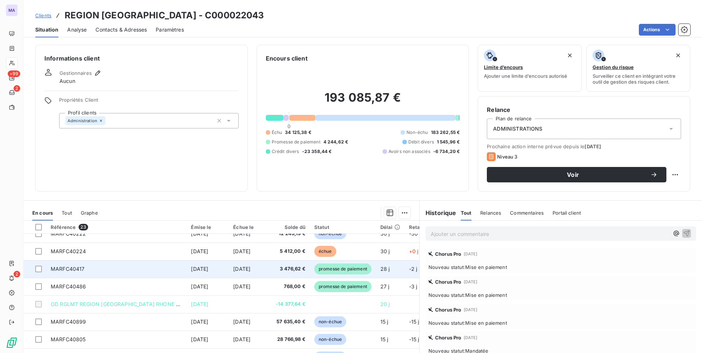
click at [347, 271] on span "promesse de paiement" at bounding box center [342, 269] width 57 height 11
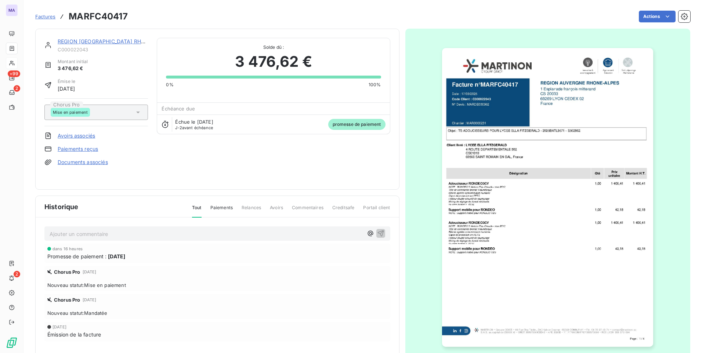
click at [82, 152] on link "Paiements reçus" at bounding box center [78, 148] width 40 height 7
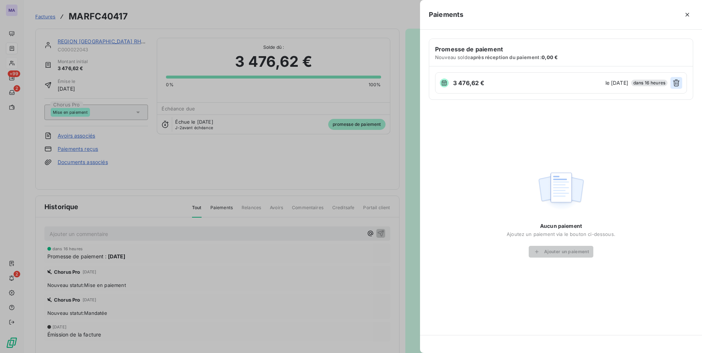
click at [678, 83] on icon "button" at bounding box center [676, 82] width 7 height 7
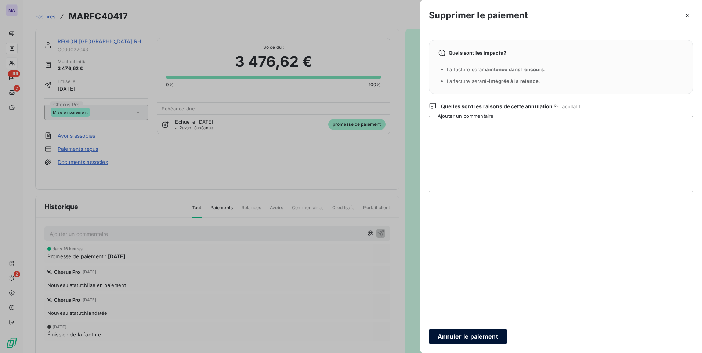
click at [475, 335] on button "Annuler le paiement" at bounding box center [468, 336] width 78 height 15
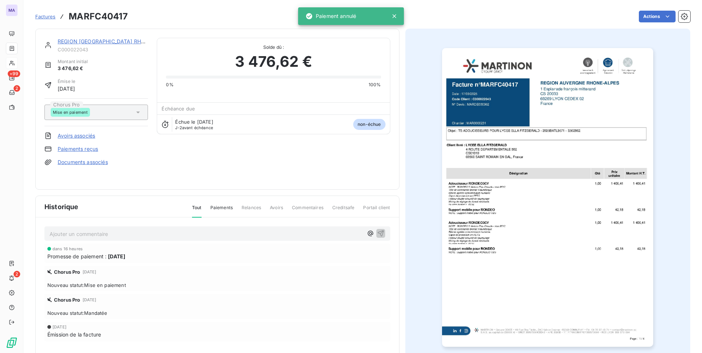
click at [79, 42] on link "REGION [GEOGRAPHIC_DATA] RHONE ALPES" at bounding box center [114, 41] width 112 height 6
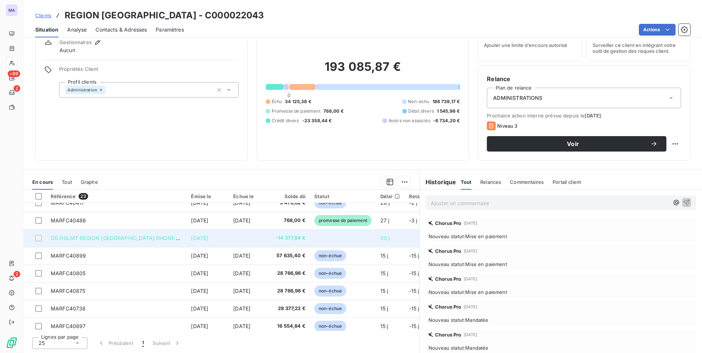
scroll to position [257, 0]
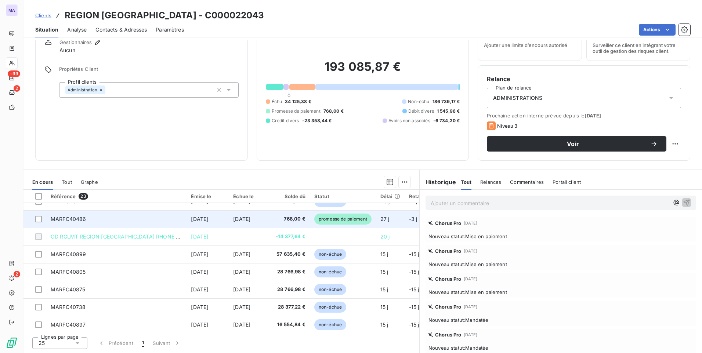
click at [266, 219] on td "[DATE]" at bounding box center [250, 219] width 43 height 18
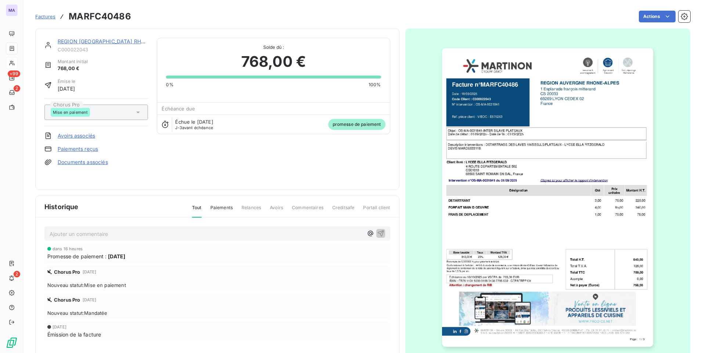
click at [90, 149] on link "Paiements reçus" at bounding box center [78, 148] width 40 height 7
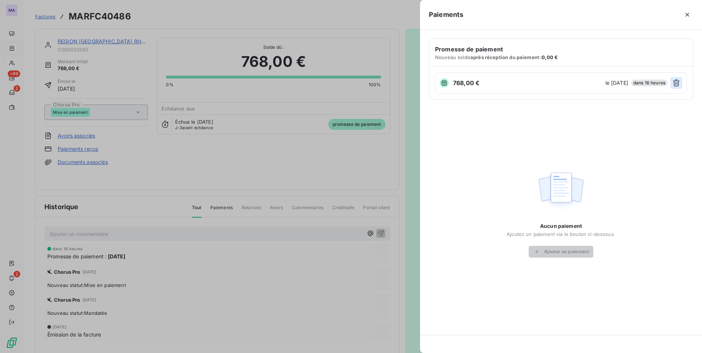
click at [678, 84] on icon "button" at bounding box center [676, 82] width 7 height 7
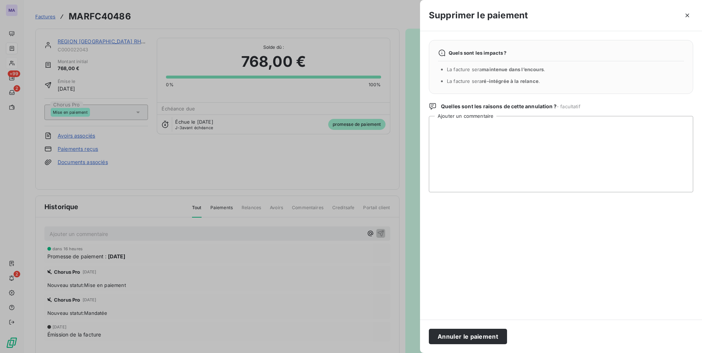
drag, startPoint x: 465, startPoint y: 335, endPoint x: 442, endPoint y: 320, distance: 27.0
click at [464, 334] on button "Annuler le paiement" at bounding box center [468, 336] width 78 height 15
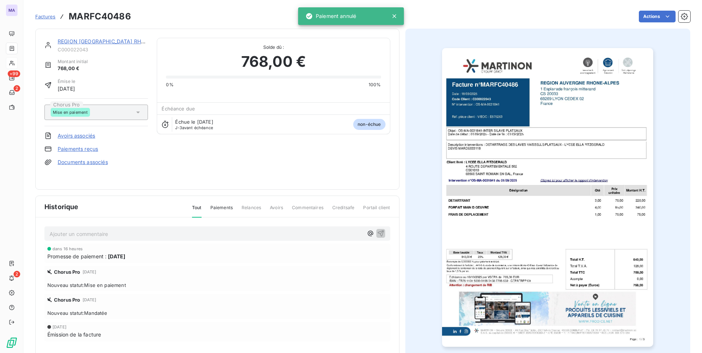
click at [71, 43] on link "REGION [GEOGRAPHIC_DATA] RHONE ALPES" at bounding box center [114, 41] width 112 height 6
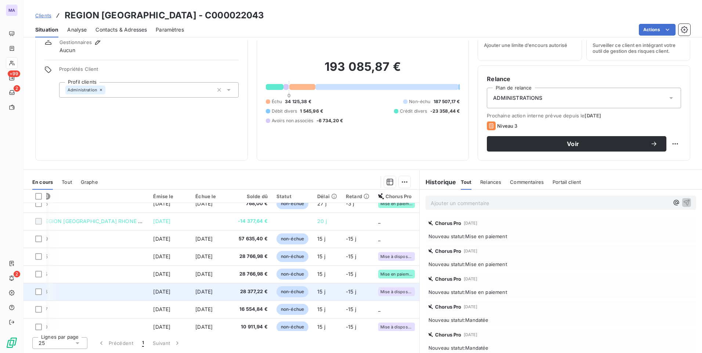
scroll to position [281, 46]
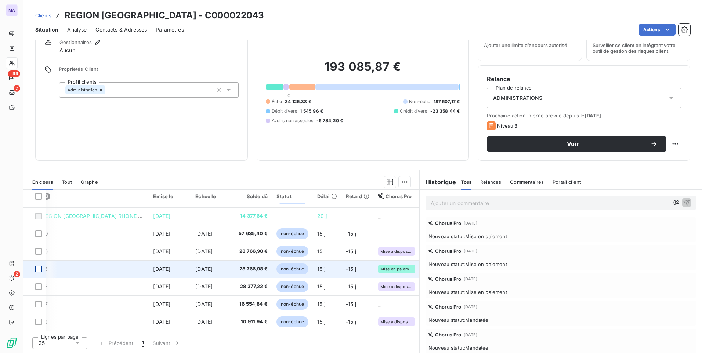
click at [39, 266] on div at bounding box center [38, 269] width 7 height 7
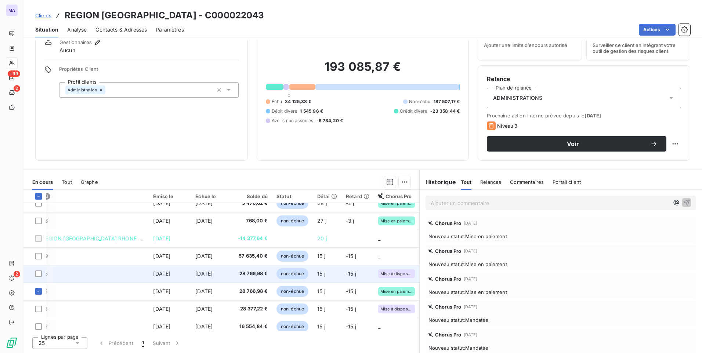
scroll to position [244, 46]
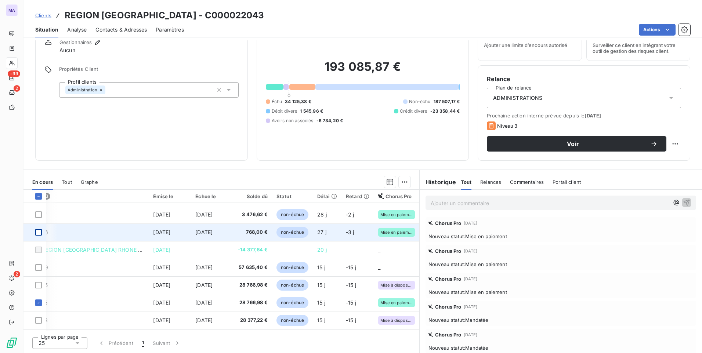
click at [39, 233] on div at bounding box center [38, 232] width 7 height 7
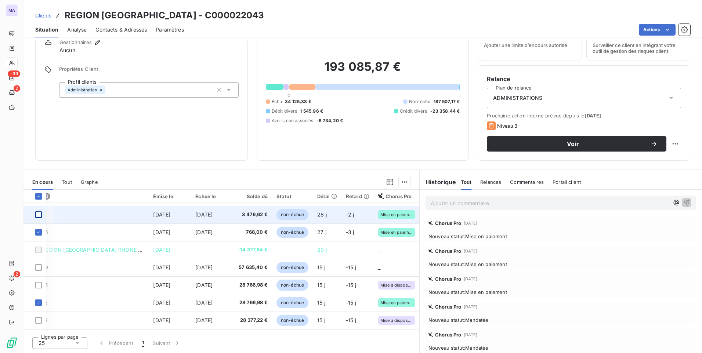
click at [37, 215] on div at bounding box center [38, 215] width 7 height 7
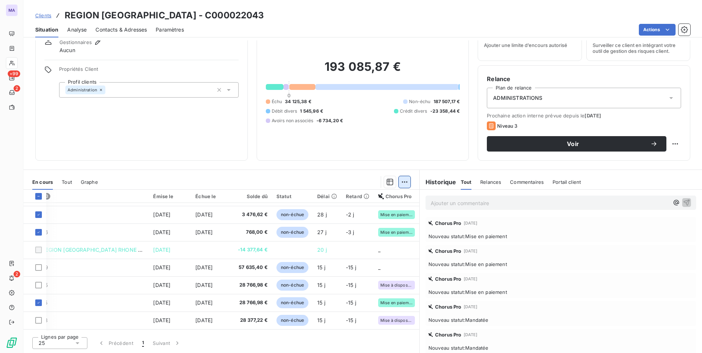
click at [401, 184] on html "MA +99 2 2 Clients REGION AUVERGNE RHONE ALPES - C000022043 Situation Analyse C…" at bounding box center [351, 176] width 702 height 353
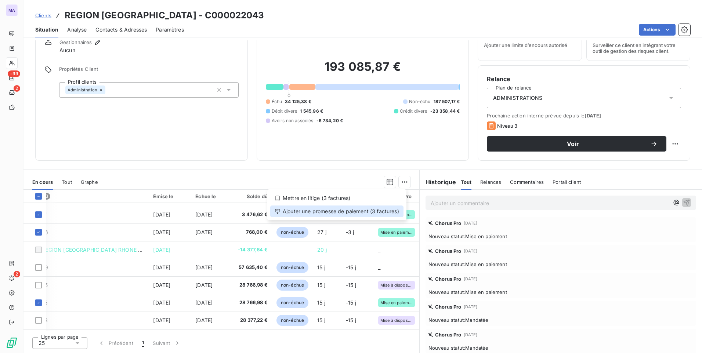
click at [377, 214] on div "Ajouter une promesse de paiement (3 factures)" at bounding box center [336, 212] width 133 height 12
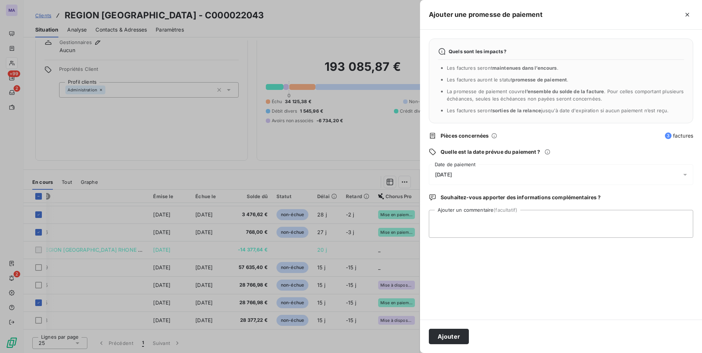
click at [497, 180] on div "16/10/2025" at bounding box center [561, 175] width 264 height 21
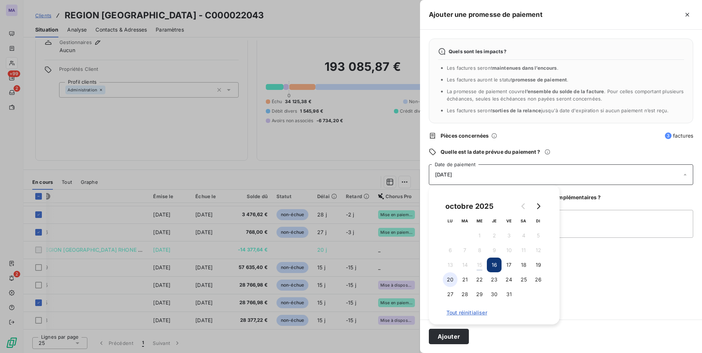
click at [449, 282] on button "20" at bounding box center [450, 280] width 15 height 15
click at [449, 338] on button "Ajouter" at bounding box center [449, 336] width 40 height 15
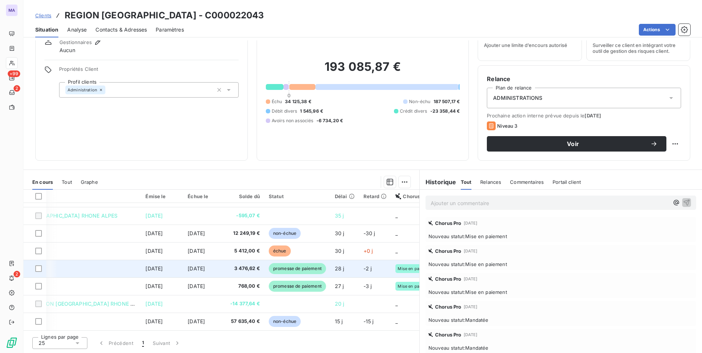
scroll to position [207, 46]
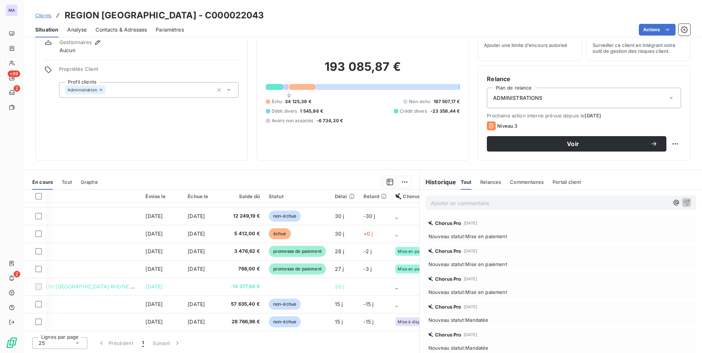
drag, startPoint x: 359, startPoint y: 168, endPoint x: 357, endPoint y: 184, distance: 16.7
click at [358, 168] on div "Informations client Gestionnaires Aucun Propriétés Client Profil clients Admini…" at bounding box center [363, 196] width 679 height 313
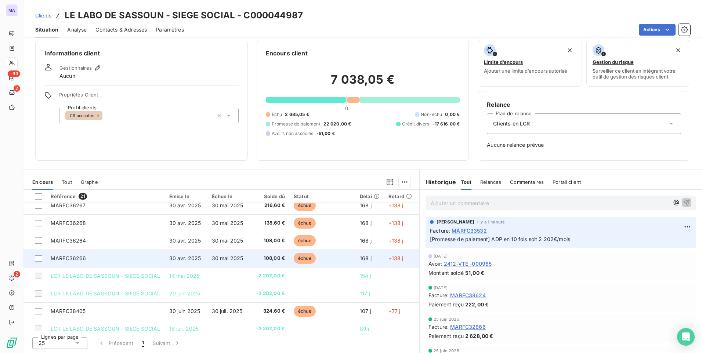
scroll to position [245, 0]
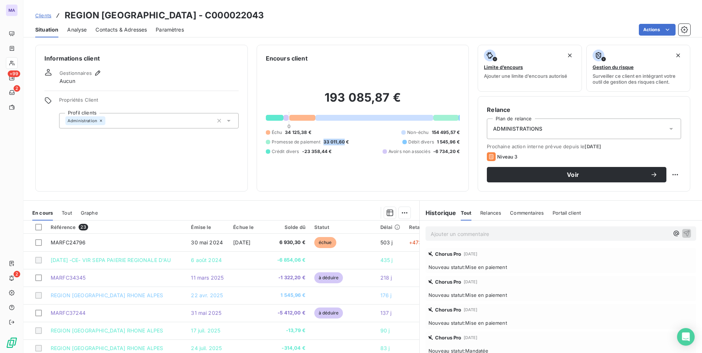
drag, startPoint x: 322, startPoint y: 141, endPoint x: 343, endPoint y: 144, distance: 20.5
click at [343, 144] on span "33 011,60 €" at bounding box center [337, 142] width 26 height 7
copy span "33 011,60"
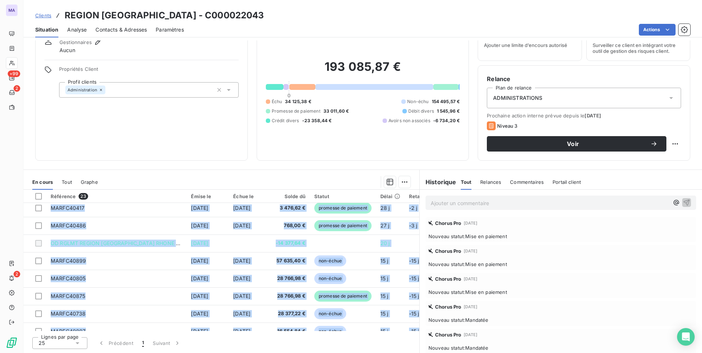
scroll to position [281, 0]
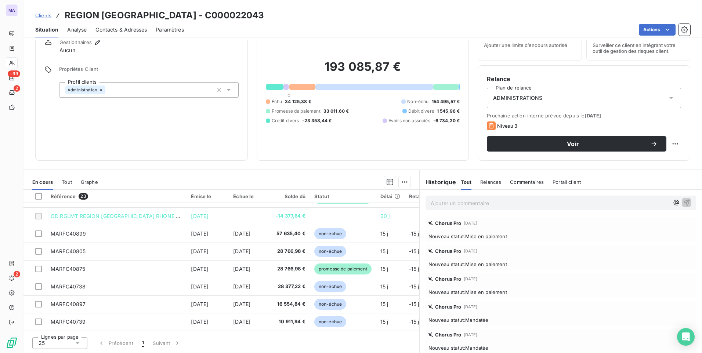
drag, startPoint x: 205, startPoint y: 328, endPoint x: 234, endPoint y: 329, distance: 29.1
click at [234, 329] on div "Référence 23 Émise le Échue le Solde dû Statut Délai Retard Chorus Pro MARFC247…" at bounding box center [222, 260] width 396 height 141
click at [197, 164] on div "Informations client Gestionnaires Aucun Propriétés Client Profil clients Admini…" at bounding box center [363, 196] width 679 height 313
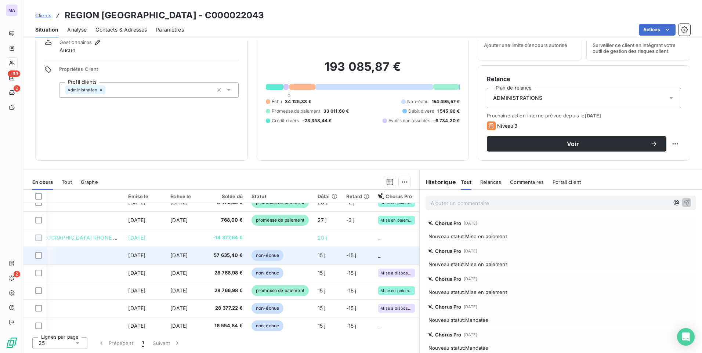
scroll to position [244, 71]
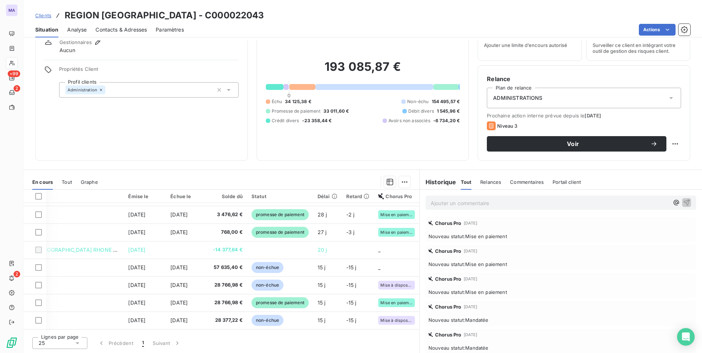
click at [47, 17] on span "Clients" at bounding box center [43, 15] width 16 height 6
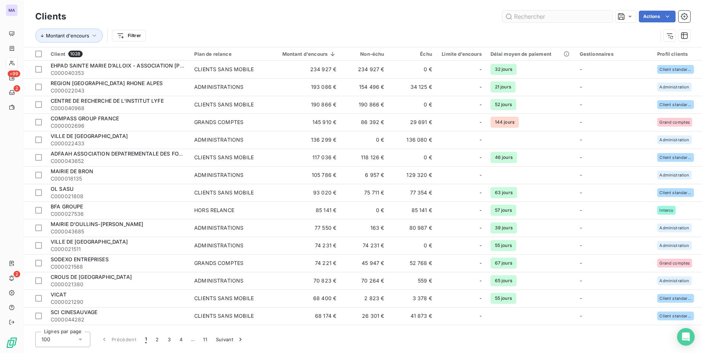
click at [563, 15] on input "text" at bounding box center [557, 17] width 110 height 12
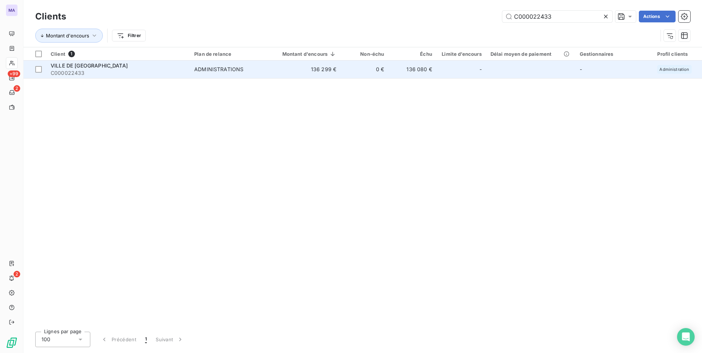
type input "C000022433"
click at [124, 71] on span "C000022433" at bounding box center [118, 72] width 135 height 7
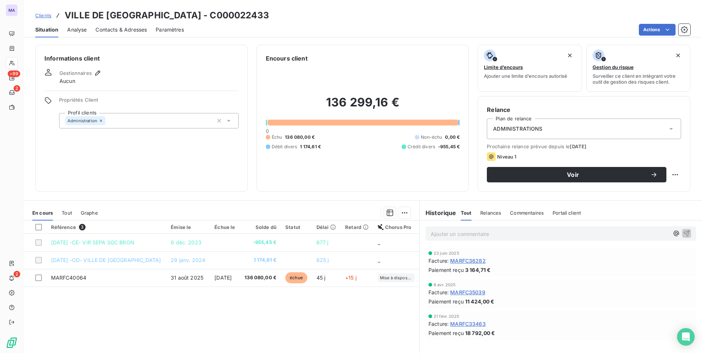
click at [120, 30] on span "Contacts & Adresses" at bounding box center [120, 29] width 51 height 7
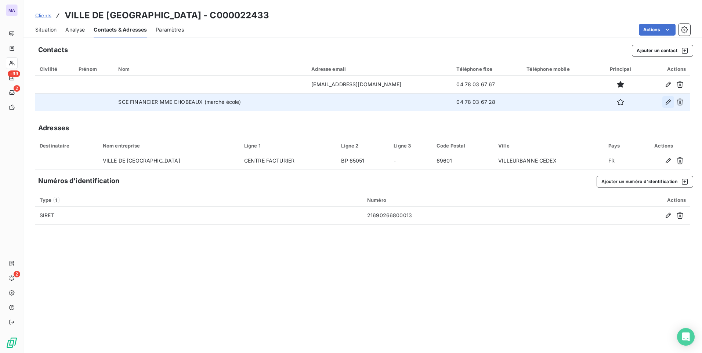
click at [667, 102] on icon "button" at bounding box center [668, 102] width 5 height 5
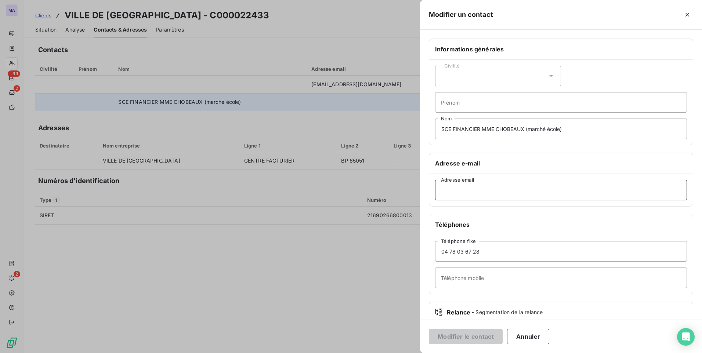
click at [482, 194] on input "Adresse email" at bounding box center [561, 190] width 252 height 21
paste input "dsf.tresorerie@mairie-villeurbanne.fr"
type input "dsf.tresorerie@mairie-villeurbanne.fr"
drag, startPoint x: 492, startPoint y: 253, endPoint x: 397, endPoint y: 210, distance: 104.9
click at [431, 250] on div "04 78 03 67 28 Téléphone fixe Téléphone mobile" at bounding box center [561, 264] width 264 height 59
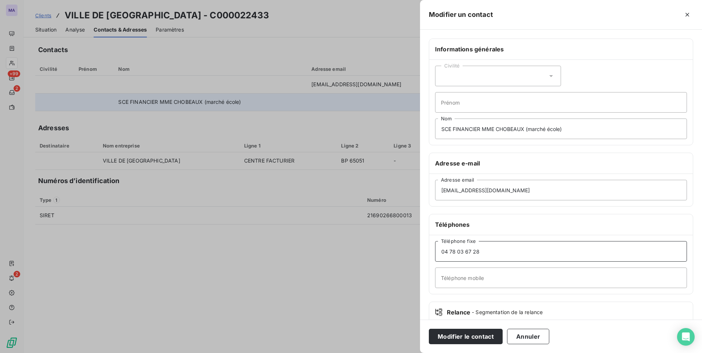
click at [512, 254] on input "04 78 03 67 28" at bounding box center [561, 251] width 252 height 21
drag, startPoint x: 506, startPoint y: 253, endPoint x: 435, endPoint y: 259, distance: 70.8
click at [435, 259] on input "04 78 03 67 28" at bounding box center [561, 251] width 252 height 21
click at [464, 340] on button "Modifier le contact" at bounding box center [466, 336] width 74 height 15
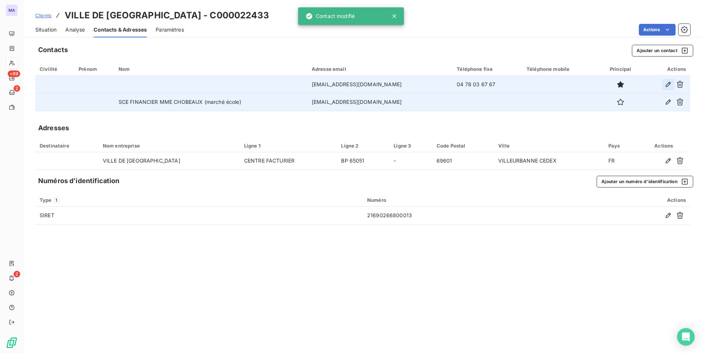
click at [668, 84] on icon "button" at bounding box center [668, 84] width 7 height 7
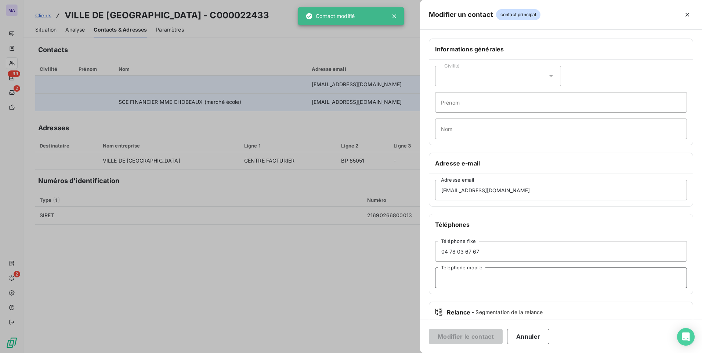
click at [468, 281] on input "Téléphone mobile" at bounding box center [561, 278] width 252 height 21
paste input "04 78 03 67 28"
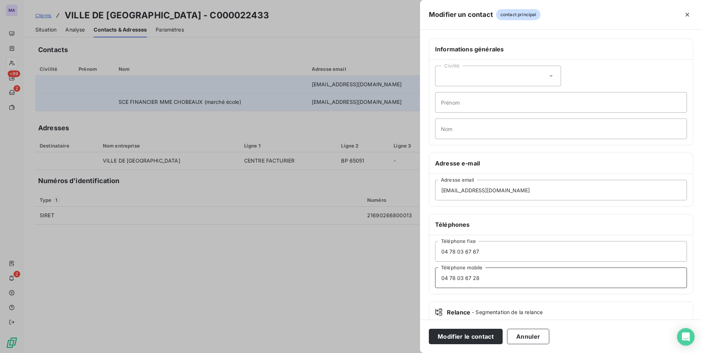
type input "04 78 03 67 28"
drag, startPoint x: 478, startPoint y: 256, endPoint x: 441, endPoint y: 262, distance: 37.3
click at [441, 262] on div "04 78 03 67 67 Téléphone fixe 04 78 03 67 28 Téléphone mobile" at bounding box center [561, 264] width 264 height 59
click at [464, 336] on button "Modifier le contact" at bounding box center [466, 336] width 74 height 15
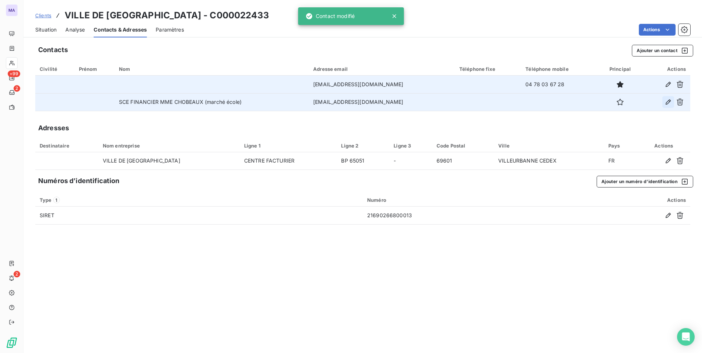
click at [670, 105] on icon "button" at bounding box center [668, 101] width 7 height 7
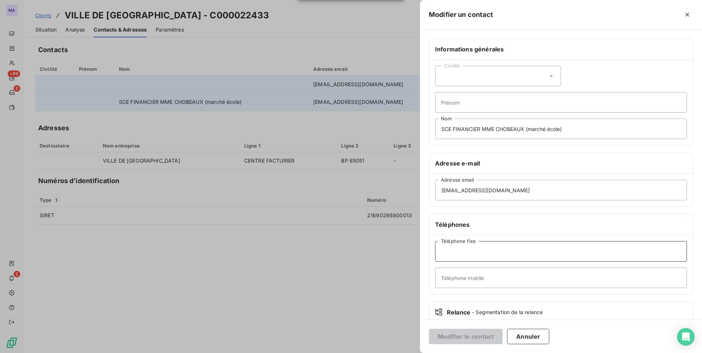
click at [474, 256] on input "Téléphone fixe" at bounding box center [561, 251] width 252 height 21
paste input "04 78 03 67 67"
type input "04 78 03 67 67"
drag, startPoint x: 591, startPoint y: 130, endPoint x: 426, endPoint y: 131, distance: 165.3
click at [426, 131] on div "Informations générales Civilité Prénom SCE FINANCIER MME CHOBEAUX (marché école…" at bounding box center [561, 202] width 282 height 326
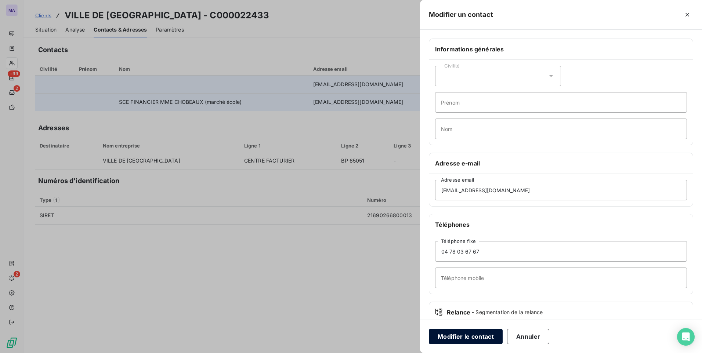
click at [482, 338] on button "Modifier le contact" at bounding box center [466, 336] width 74 height 15
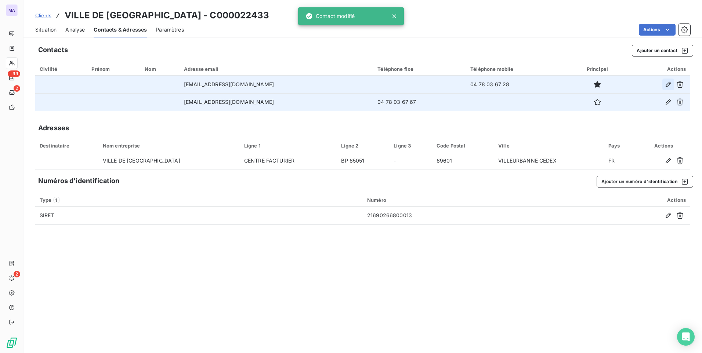
click at [666, 86] on icon "button" at bounding box center [668, 84] width 7 height 7
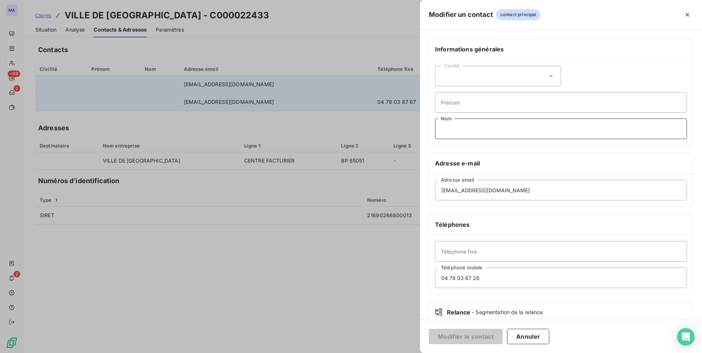
click at [499, 134] on input "Nom" at bounding box center [561, 129] width 252 height 21
paste input "SCE FINANCIER MME CHOBEAUX (marché école)"
type input "SCE FINANCIER MME CHOBEAUX (marché école)"
click at [479, 338] on button "Modifier le contact" at bounding box center [466, 336] width 74 height 15
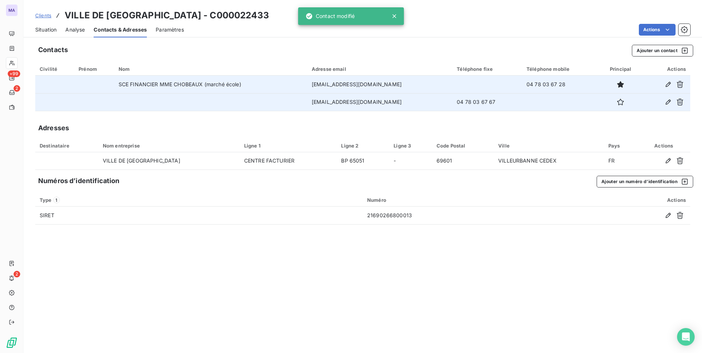
click at [480, 309] on div "Contacts Ajouter un contact Civilité Prénom Nom Adresse email Téléphone fixe Té…" at bounding box center [363, 196] width 679 height 313
click at [666, 87] on icon "button" at bounding box center [668, 84] width 5 height 5
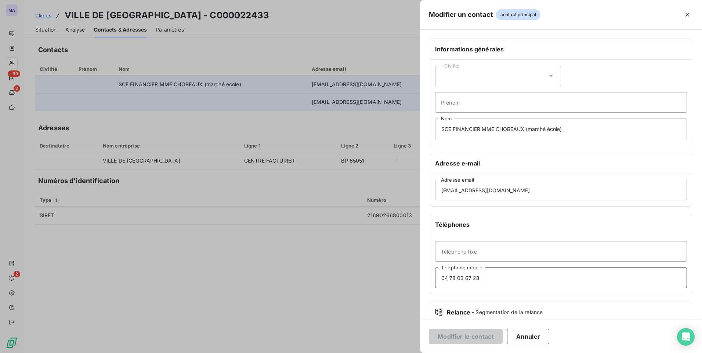
drag, startPoint x: 487, startPoint y: 278, endPoint x: 436, endPoint y: 289, distance: 52.6
click at [435, 290] on div "Téléphone fixe 04 78 03 67 28 Téléphone mobile" at bounding box center [561, 264] width 264 height 59
click at [459, 256] on input "Téléphone fixe" at bounding box center [561, 251] width 252 height 21
paste input "04 78 03 67 28"
type input "04 78 03 67 28"
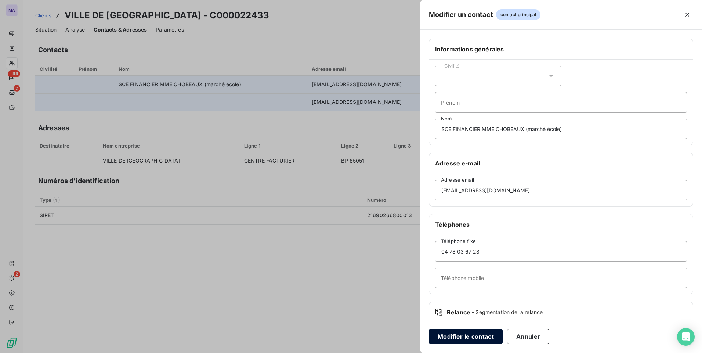
click at [444, 333] on button "Modifier le contact" at bounding box center [466, 336] width 74 height 15
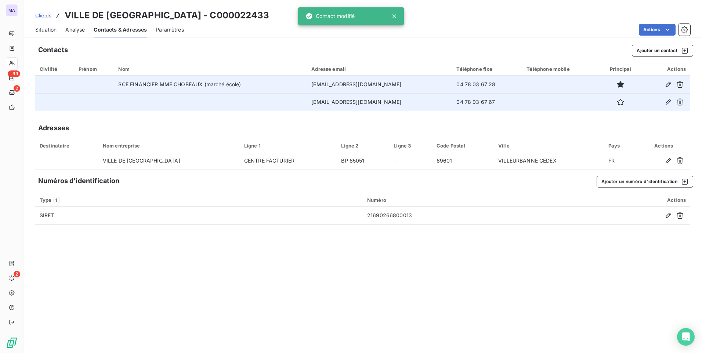
click at [486, 282] on div "Contacts Ajouter un contact Civilité Prénom Nom Adresse email Téléphone fixe Té…" at bounding box center [363, 196] width 679 height 313
click at [55, 30] on span "Situation" at bounding box center [45, 29] width 21 height 7
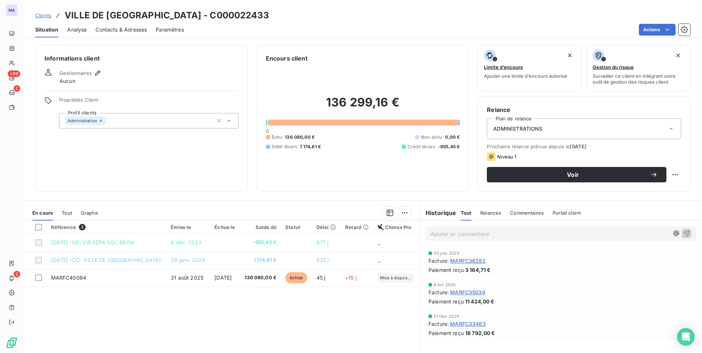
click at [45, 17] on span "Clients" at bounding box center [43, 15] width 16 height 6
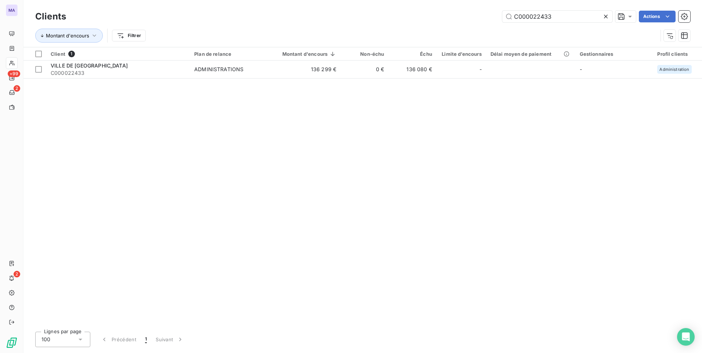
click at [604, 19] on icon at bounding box center [605, 16] width 7 height 7
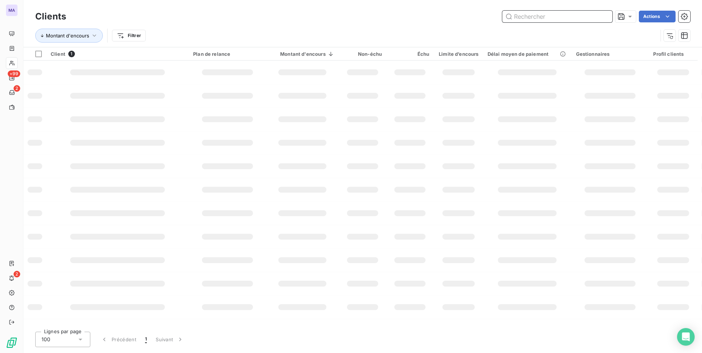
click at [568, 21] on input "text" at bounding box center [557, 17] width 110 height 12
paste input "C000044282"
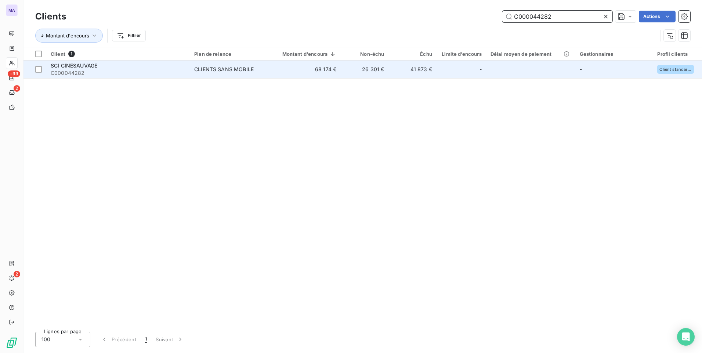
type input "C000044282"
click at [225, 72] on div "CLIENTS SANS MOBILE" at bounding box center [224, 69] width 60 height 7
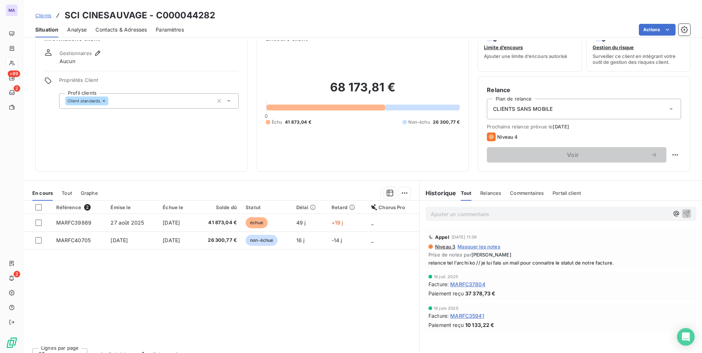
scroll to position [31, 0]
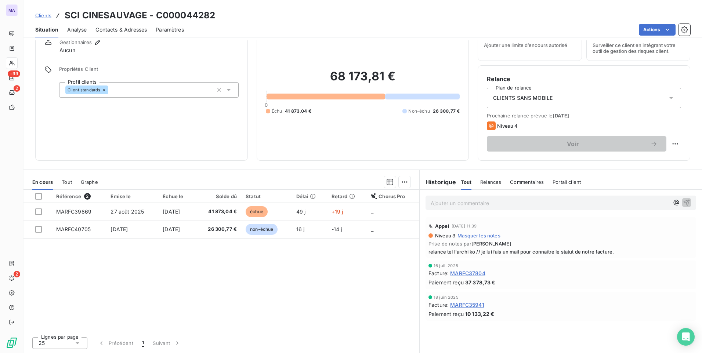
click at [248, 292] on div "Référence 2 Émise le Échue le Solde dû Statut Délai Retard Chorus Pro MARFC3986…" at bounding box center [222, 260] width 396 height 141
click at [131, 33] on div "Contacts & Adresses" at bounding box center [120, 29] width 51 height 15
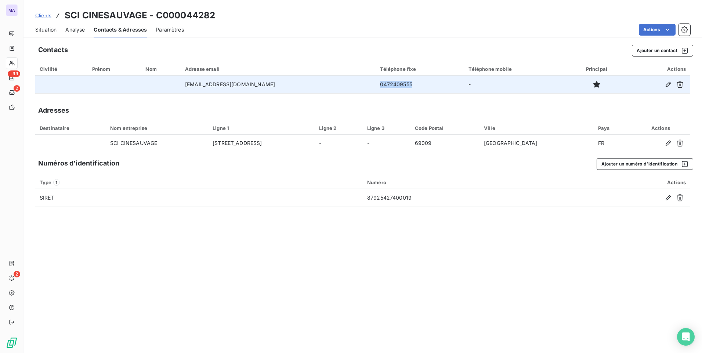
drag, startPoint x: 408, startPoint y: 83, endPoint x: 371, endPoint y: 87, distance: 37.3
click at [376, 87] on td "0472409555" at bounding box center [420, 85] width 89 height 18
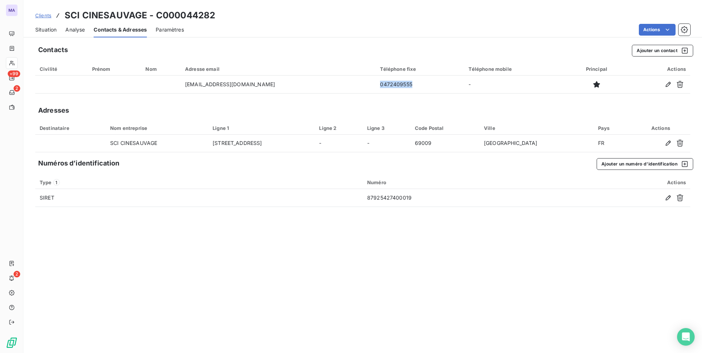
copy td "0472409555"
click at [49, 30] on span "Situation" at bounding box center [45, 29] width 21 height 7
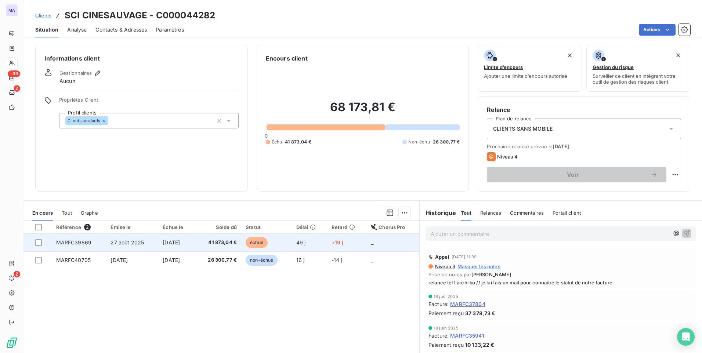
click at [207, 243] on td "41 873,04 €" at bounding box center [218, 243] width 47 height 18
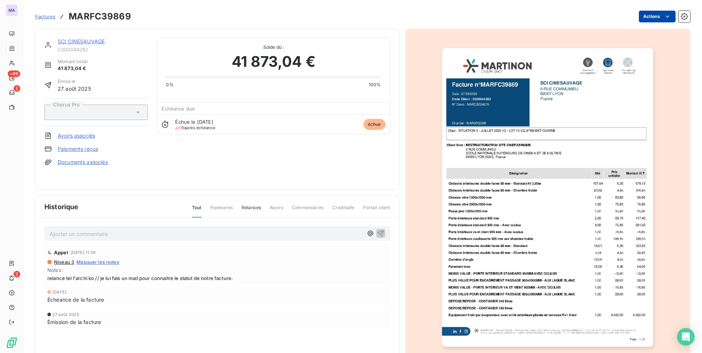
click at [659, 21] on html "MA +99 2 2 Factures MARFC39869 Actions SCI CINESAUVAGE C000044282 Montant initi…" at bounding box center [351, 176] width 702 height 353
click at [615, 14] on html "MA +99 2 2 Factures MARFC39869 Actions SCI CINESAUVAGE C000044282 Montant initi…" at bounding box center [351, 176] width 702 height 353
click at [75, 40] on link "SCI CINESAUVAGE" at bounding box center [81, 41] width 47 height 6
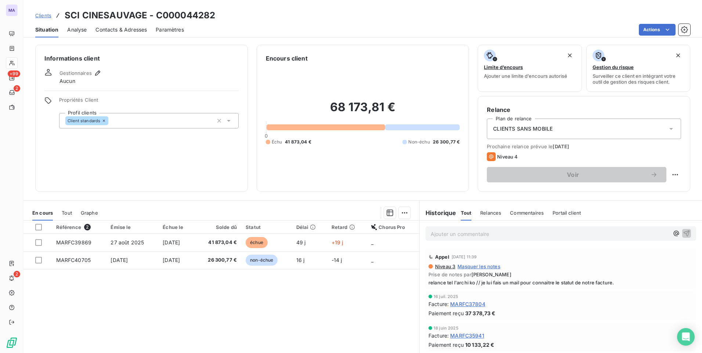
drag, startPoint x: 261, startPoint y: 324, endPoint x: 289, endPoint y: 308, distance: 31.8
click at [266, 320] on div "Référence 2 Émise le Échue le Solde dû Statut Délai Retard Chorus Pro MARFC3986…" at bounding box center [222, 291] width 396 height 141
drag, startPoint x: 551, startPoint y: 156, endPoint x: 541, endPoint y: 156, distance: 10.7
click at [550, 156] on div "Niveau 4" at bounding box center [584, 156] width 194 height 9
click at [504, 158] on span "Niveau 4" at bounding box center [507, 157] width 21 height 6
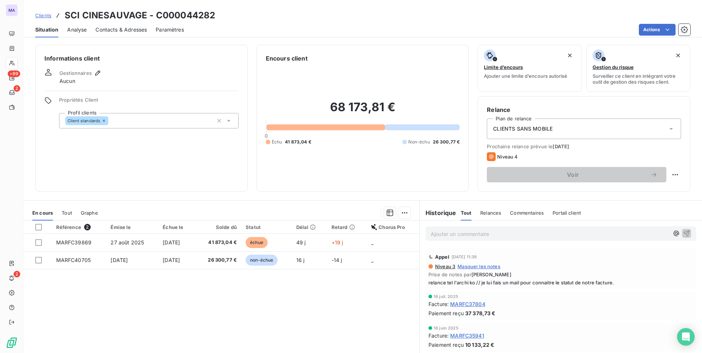
click at [469, 281] on span "relance tel l'archi ko // je lui fais un mail pour connaitre le statut de notre…" at bounding box center [561, 283] width 265 height 6
click at [491, 216] on span "Relances" at bounding box center [490, 213] width 21 height 6
click at [484, 309] on div "Ajouter un commentaire ﻿ Appel 13 oct. 2025, 11:39 Niveau 3 Masquer les notes P…" at bounding box center [561, 302] width 282 height 163
click at [588, 268] on div "Niveau 3 Masquer les notes" at bounding box center [561, 267] width 265 height 6
click at [668, 178] on html "MA +99 2 2 Clients SCI CINESAUVAGE - C000044282 Situation Analyse Contacts & Ad…" at bounding box center [351, 176] width 702 height 353
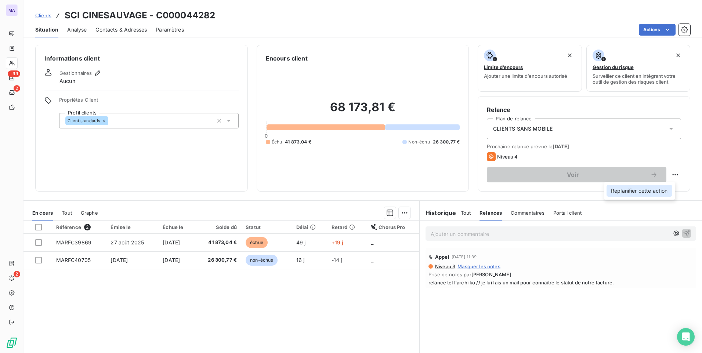
click at [658, 192] on div "Replanifier cette action" at bounding box center [640, 191] width 66 height 12
select select "9"
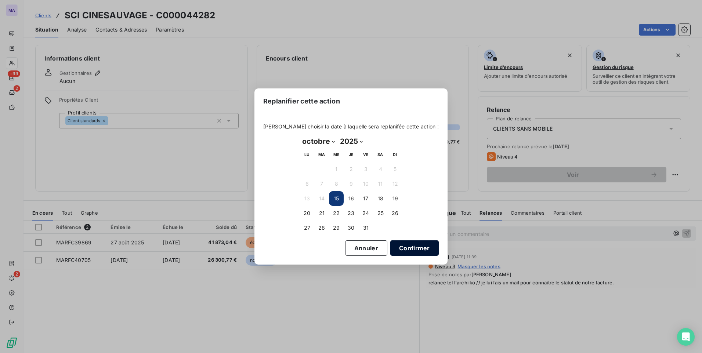
click at [411, 250] on button "Confirmer" at bounding box center [414, 248] width 48 height 15
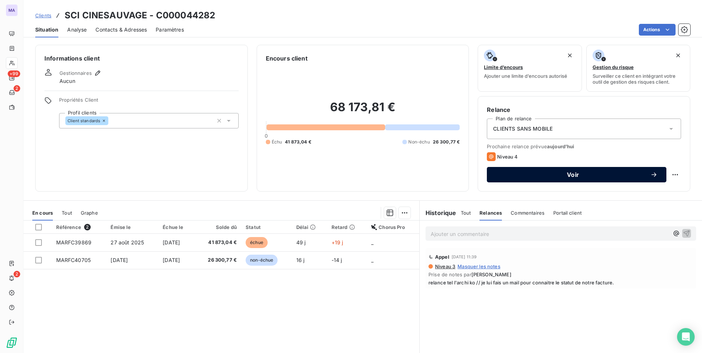
click at [562, 174] on span "Voir" at bounding box center [573, 175] width 155 height 6
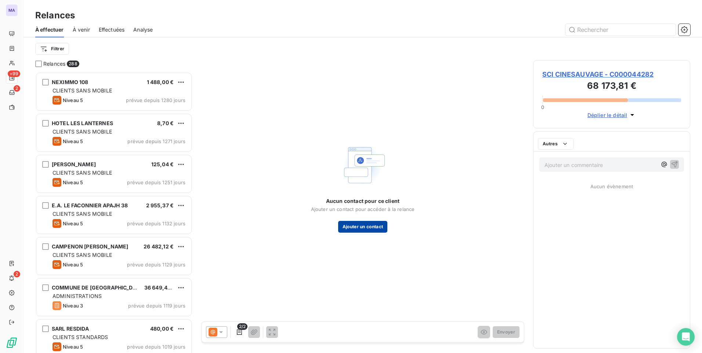
scroll to position [276, 152]
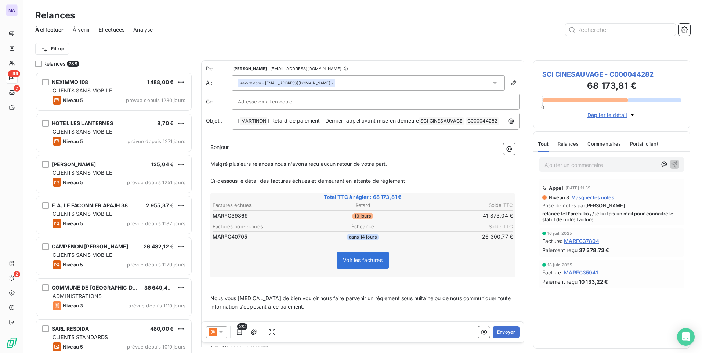
click at [223, 335] on icon at bounding box center [220, 332] width 7 height 7
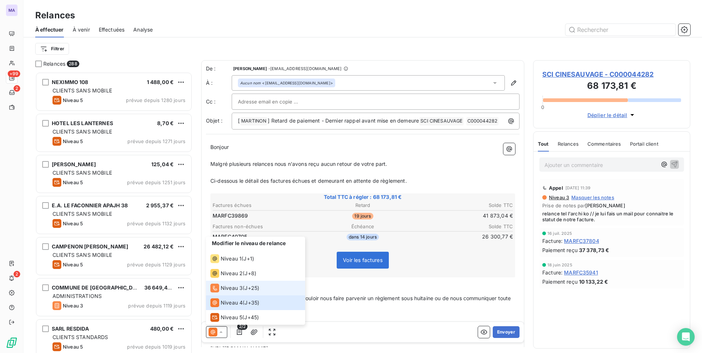
click at [242, 288] on span "Niveau 3" at bounding box center [232, 288] width 22 height 7
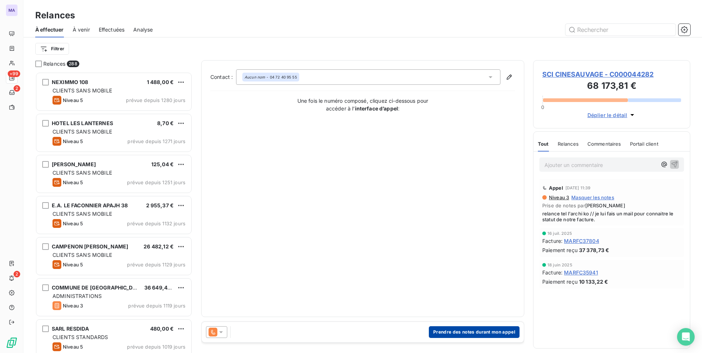
click at [447, 333] on button "Prendre des notes durant mon appel" at bounding box center [474, 333] width 91 height 12
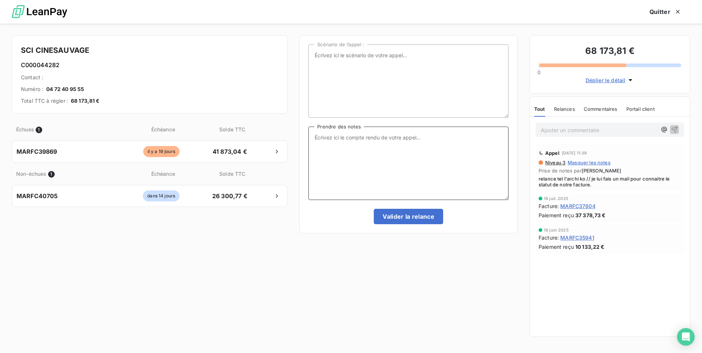
click at [376, 176] on textarea "Prendre des notes" at bounding box center [409, 163] width 200 height 73
click at [444, 137] on textarea "relance tel l'archi, me dis que tout les paiement ont ete fait" at bounding box center [409, 163] width 200 height 73
drag, startPoint x: 444, startPoint y: 137, endPoint x: 438, endPoint y: 156, distance: 20.1
click at [438, 156] on textarea "relance tel l'archi, me dis que tout les paiement ont ete fait" at bounding box center [409, 163] width 200 height 73
click at [376, 137] on textarea "relance tel l'archi, me dis que tout les paiement ont été fait" at bounding box center [409, 163] width 200 height 73
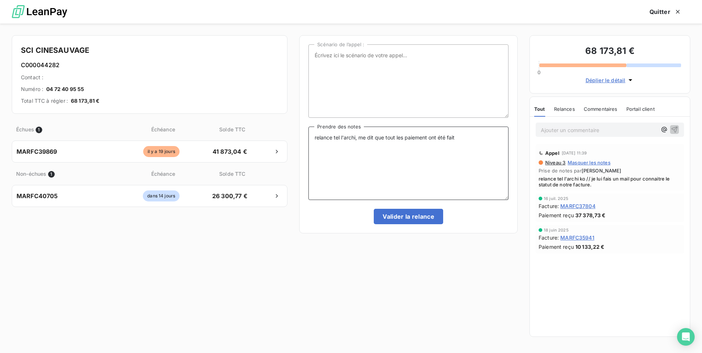
click at [477, 141] on textarea "relance tel l'archi, me dit que tout les paiement ont été fait" at bounding box center [409, 163] width 200 height 73
click at [428, 136] on textarea "relance tel l'archi, me dit que tout les paiement ont été fait, il relance le c…" at bounding box center [409, 163] width 200 height 73
type textarea "relance tel l'archi, me dit que tout les paiements ont été fait, il relance le …"
click at [411, 220] on button "Valider la relance" at bounding box center [408, 216] width 69 height 15
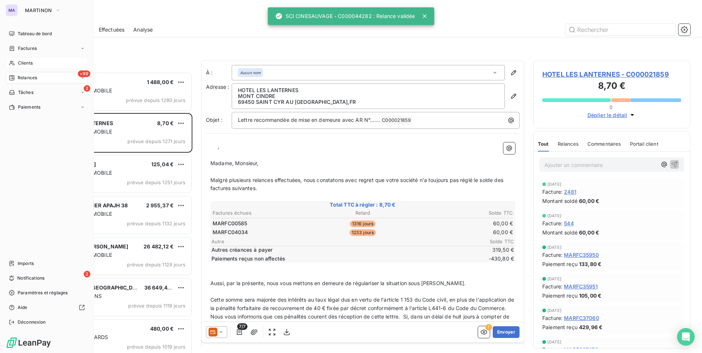
click at [33, 65] on span "Clients" at bounding box center [25, 63] width 15 height 7
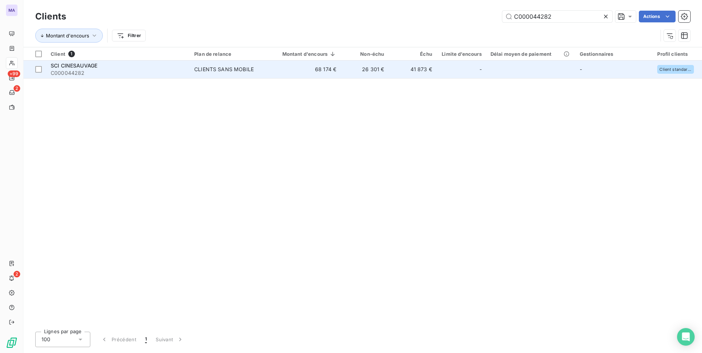
click at [100, 65] on div "SCI CINESAUVAGE" at bounding box center [118, 65] width 135 height 7
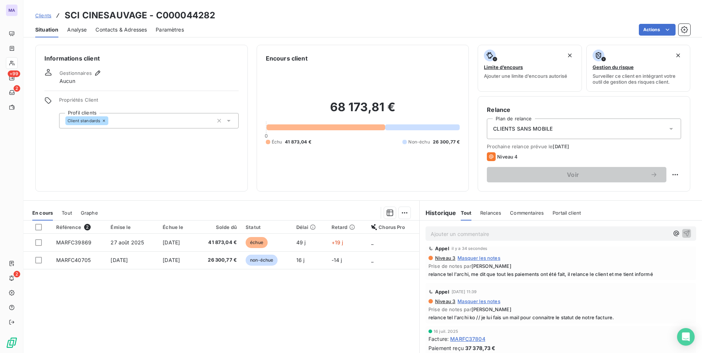
scroll to position [12, 0]
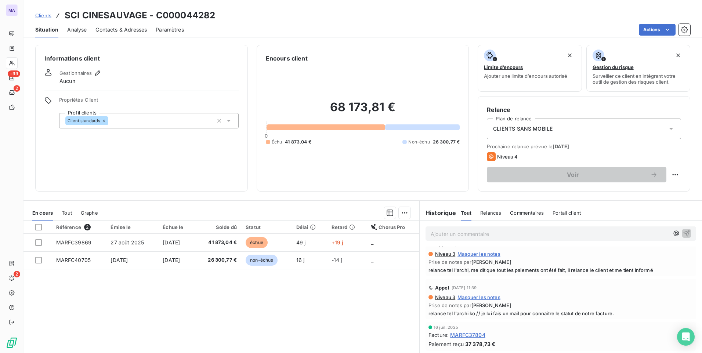
click at [228, 307] on div "Référence 2 Émise le Échue le Solde dû Statut Délai Retard Chorus Pro MARFC3986…" at bounding box center [222, 291] width 396 height 141
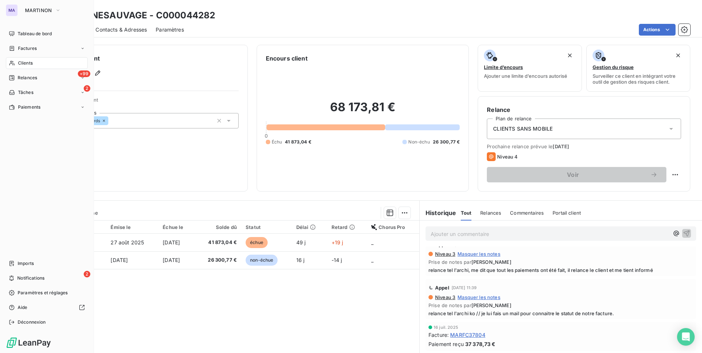
click at [24, 65] on span "Clients" at bounding box center [25, 63] width 15 height 7
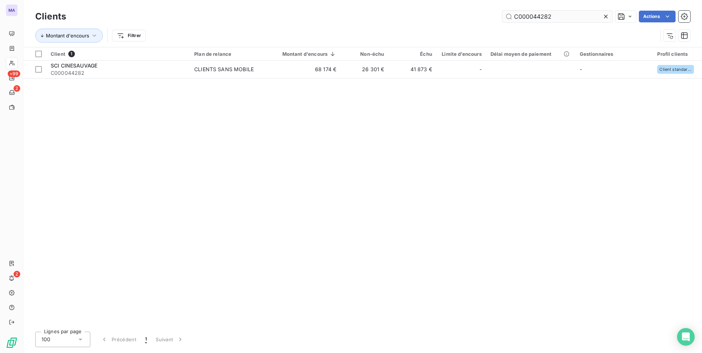
click at [606, 17] on icon at bounding box center [605, 16] width 7 height 7
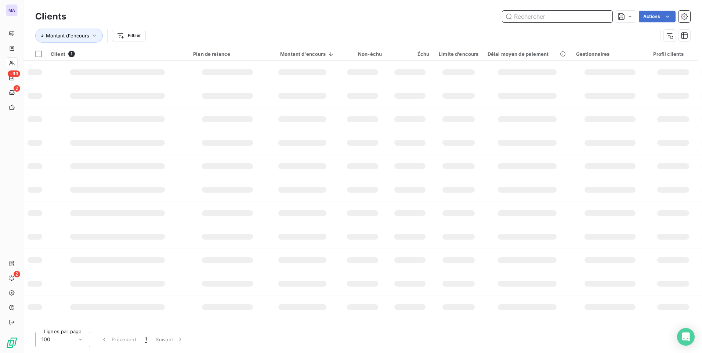
click at [562, 14] on input "text" at bounding box center [557, 17] width 110 height 12
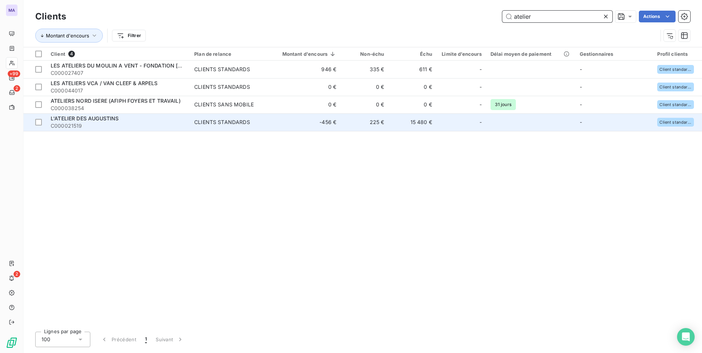
type input "atelier"
click at [147, 125] on span "C000021519" at bounding box center [118, 125] width 135 height 7
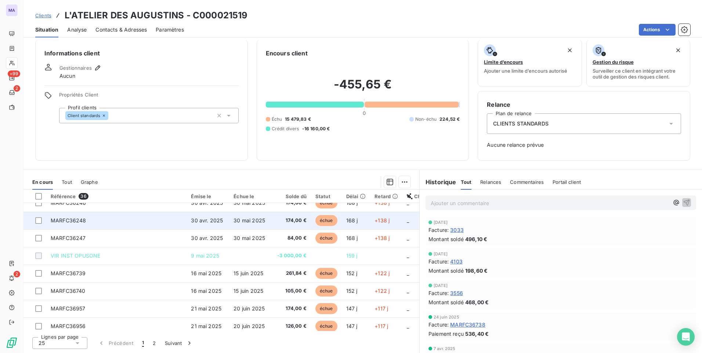
scroll to position [316, 0]
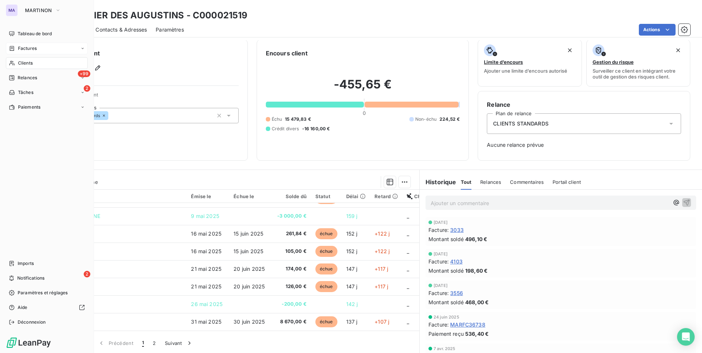
click at [25, 51] on span "Factures" at bounding box center [27, 48] width 19 height 7
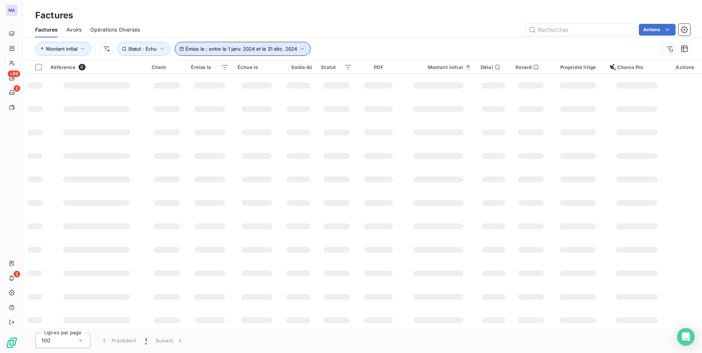
drag, startPoint x: 217, startPoint y: 49, endPoint x: 235, endPoint y: 20, distance: 33.8
click at [235, 20] on div "Factures Factures Avoirs Opérations Diverses Actions Montant initial Émise le :…" at bounding box center [363, 30] width 679 height 61
click at [224, 47] on span "Émise le : entre le 1 janv. 2024 et le 31 déc. 2024" at bounding box center [241, 49] width 112 height 6
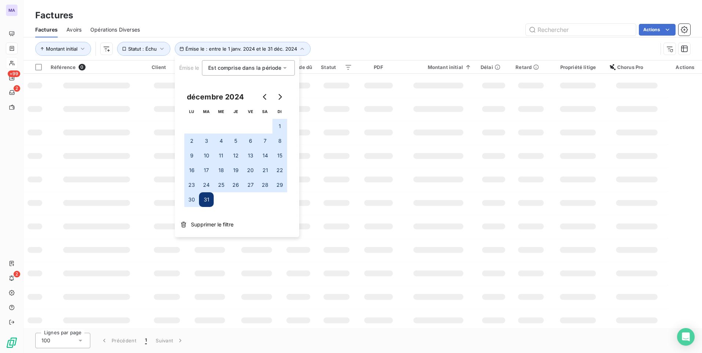
click at [204, 224] on span "Supprimer le filtre" at bounding box center [212, 224] width 43 height 7
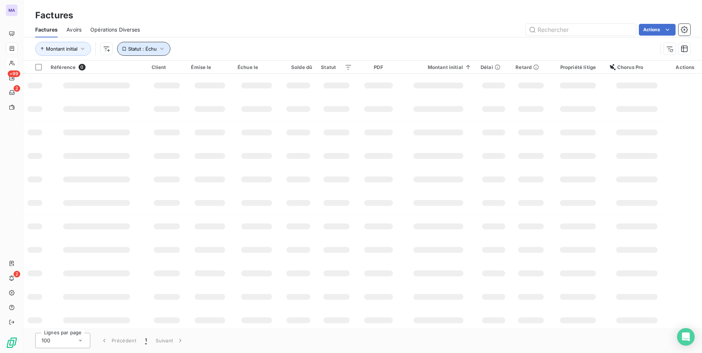
click at [158, 48] on icon "button" at bounding box center [161, 48] width 7 height 7
click at [158, 91] on button "Supprimer le filtre" at bounding box center [214, 88] width 194 height 16
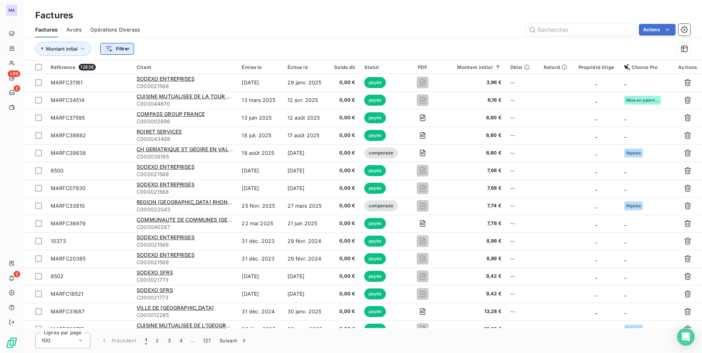
click at [128, 46] on html "MA +99 2 2 Factures Factures Avoirs Opérations Diverses Actions Montant initial…" at bounding box center [351, 176] width 702 height 353
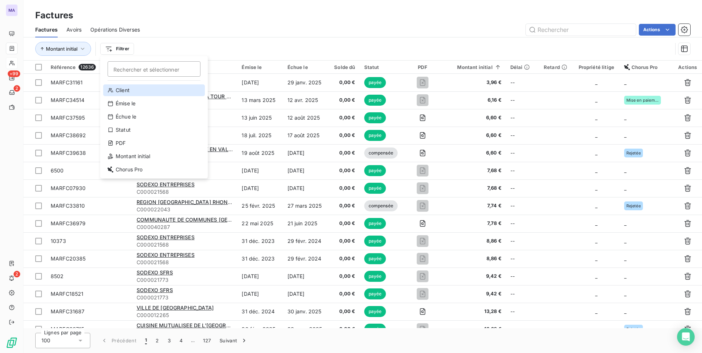
click at [126, 89] on div "Client" at bounding box center [154, 90] width 102 height 12
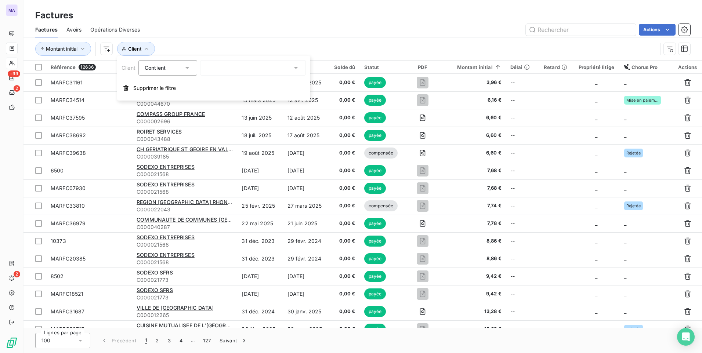
click at [226, 65] on div at bounding box center [253, 67] width 106 height 15
type input "august"
click at [229, 83] on li "L'ATELIER DES AUGUSTINS - C000021519" at bounding box center [253, 86] width 106 height 19
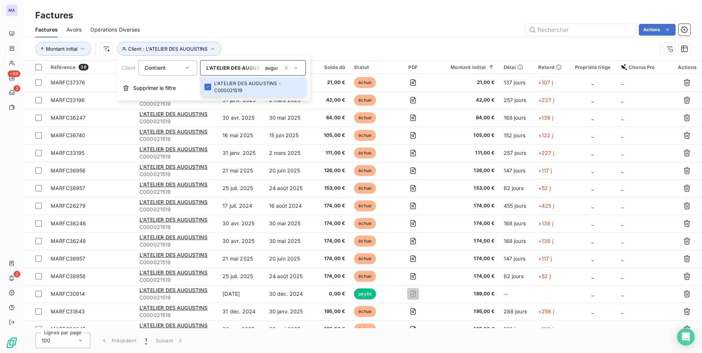
click at [275, 6] on div "Factures Factures Avoirs Opérations Diverses Actions Montant initial Client : L…" at bounding box center [363, 30] width 679 height 61
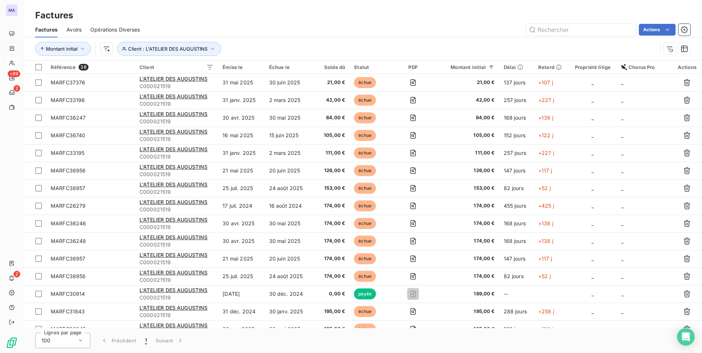
click at [199, 23] on div "Factures Avoirs Opérations Diverses Actions" at bounding box center [363, 29] width 679 height 15
click at [285, 21] on div "Factures" at bounding box center [363, 15] width 679 height 13
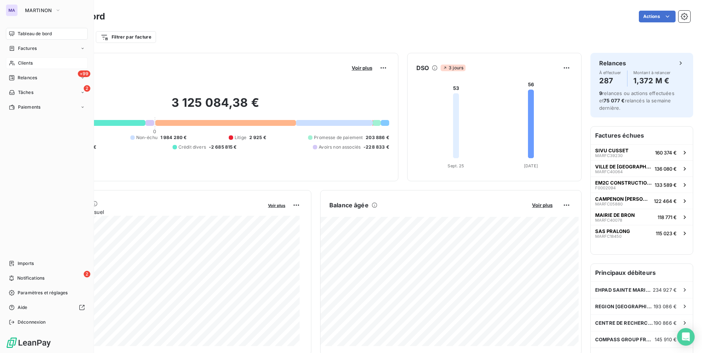
click at [24, 66] on span "Clients" at bounding box center [25, 63] width 15 height 7
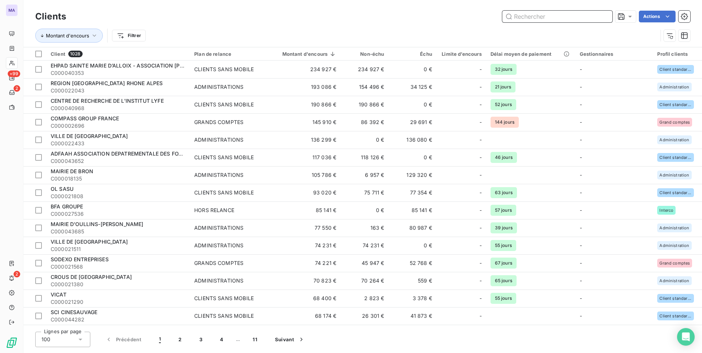
click at [575, 21] on input "text" at bounding box center [557, 17] width 110 height 12
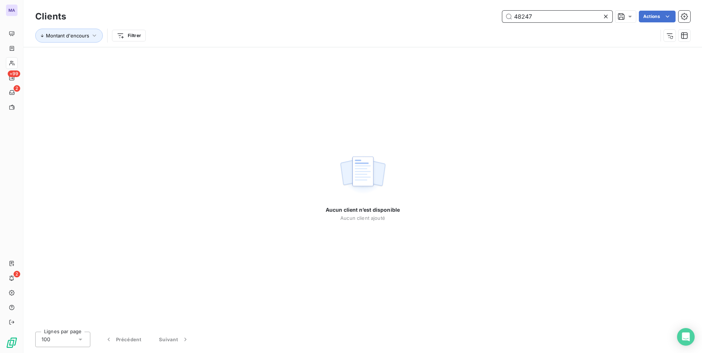
type input "48247"
drag, startPoint x: 605, startPoint y: 17, endPoint x: 573, endPoint y: 26, distance: 33.1
click at [604, 17] on icon at bounding box center [605, 16] width 7 height 7
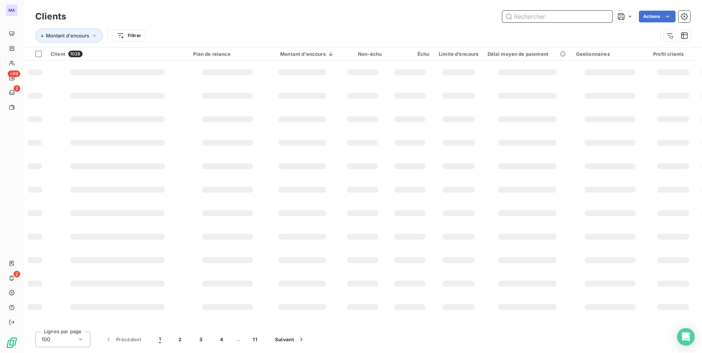
click at [564, 18] on input "text" at bounding box center [557, 17] width 110 height 12
paste input "C000048247"
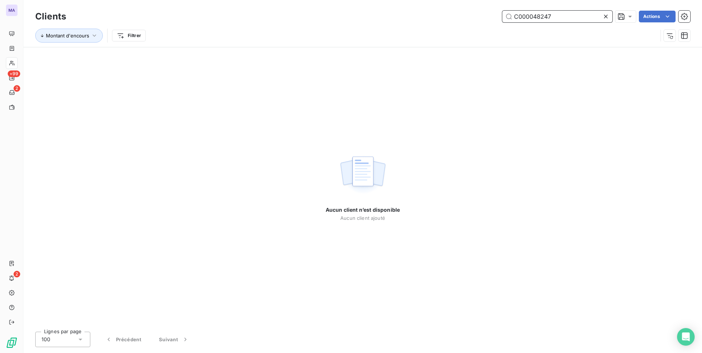
type input "C000048247"
drag, startPoint x: 606, startPoint y: 16, endPoint x: 543, endPoint y: 6, distance: 63.2
click at [604, 16] on icon at bounding box center [605, 16] width 7 height 7
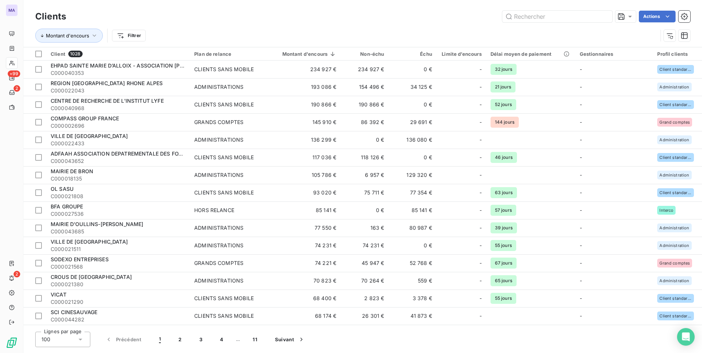
type input "C000048247"
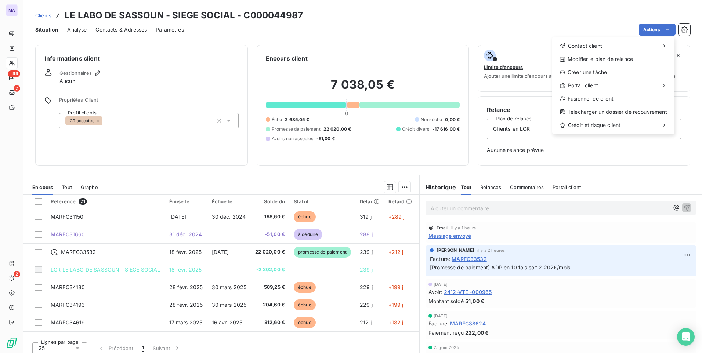
scroll to position [245, 0]
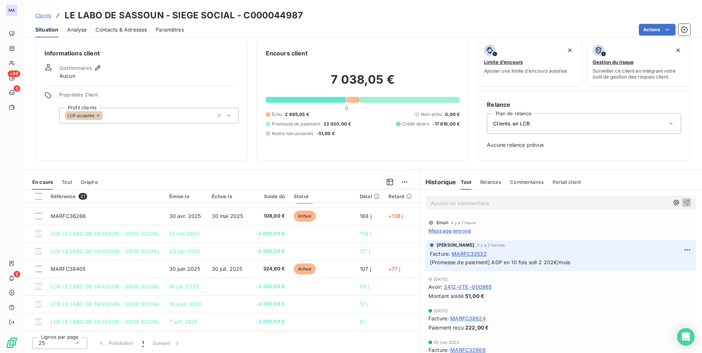
click at [43, 16] on html "MA +99 2 2 Clients LE LABO DE SASSOUN - SIEGE SOCIAL - C000044987 Situation Ana…" at bounding box center [351, 176] width 702 height 353
click at [44, 14] on span "Clients" at bounding box center [43, 15] width 16 height 6
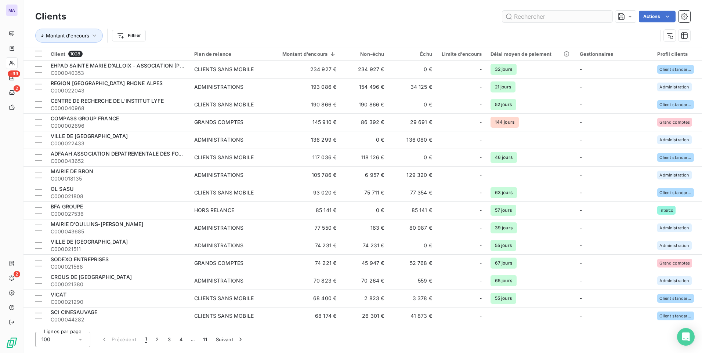
click at [537, 16] on input "text" at bounding box center [557, 17] width 110 height 12
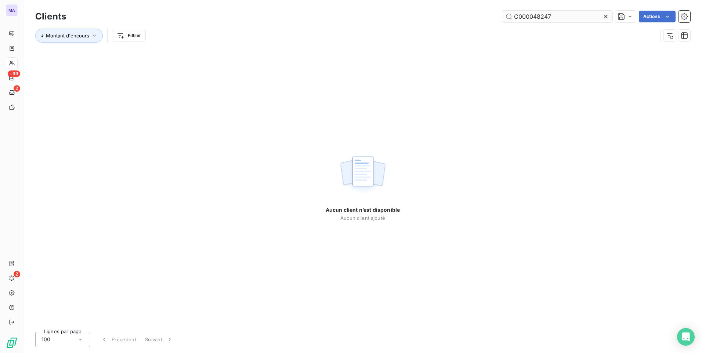
type input "C000048247"
click at [605, 16] on icon at bounding box center [605, 16] width 7 height 7
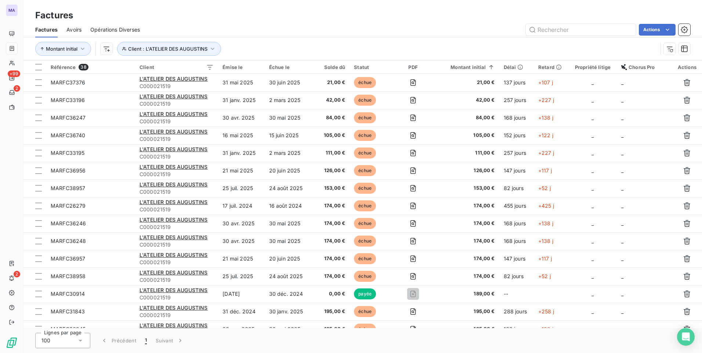
click at [270, 30] on div "Actions" at bounding box center [420, 30] width 542 height 12
click at [171, 24] on div "Factures Avoirs Opérations Diverses Actions" at bounding box center [363, 29] width 679 height 15
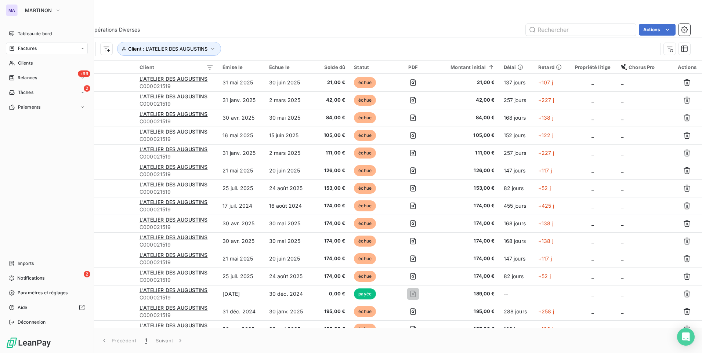
click at [17, 12] on div "MA" at bounding box center [12, 10] width 12 height 12
click at [31, 13] on button "MARTINON" at bounding box center [43, 10] width 45 height 12
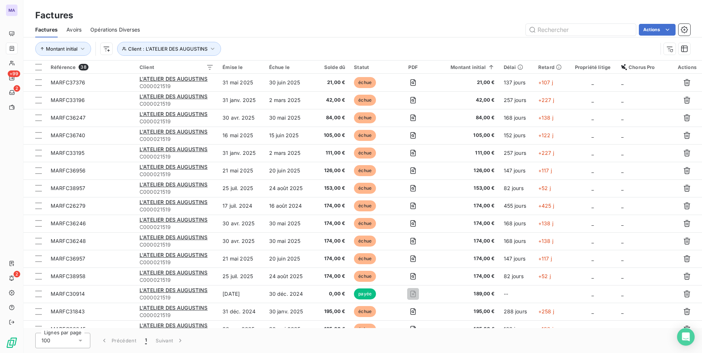
click at [192, 12] on div "Factures" at bounding box center [363, 15] width 679 height 13
drag, startPoint x: 170, startPoint y: 53, endPoint x: 189, endPoint y: 22, distance: 36.0
click at [189, 22] on div "Factures Avoirs Opérations Diverses Actions Montant initial Client : L'ATELIER …" at bounding box center [363, 41] width 679 height 38
click at [175, 47] on span "Client : L'ATELIER DES AUGUSTINS" at bounding box center [167, 49] width 79 height 6
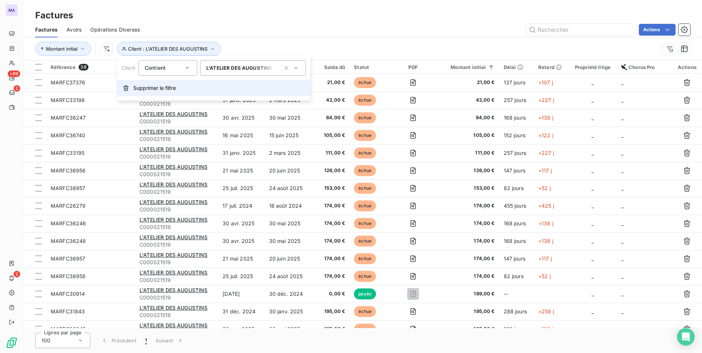
click at [147, 89] on span "Supprimer le filtre" at bounding box center [154, 87] width 43 height 7
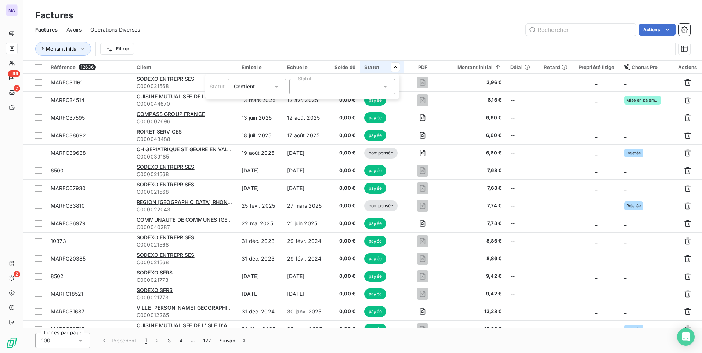
click at [278, 89] on icon at bounding box center [276, 86] width 7 height 7
click at [266, 118] on span "Ne contient pas" at bounding box center [262, 117] width 40 height 6
click at [317, 88] on div at bounding box center [342, 86] width 106 height 15
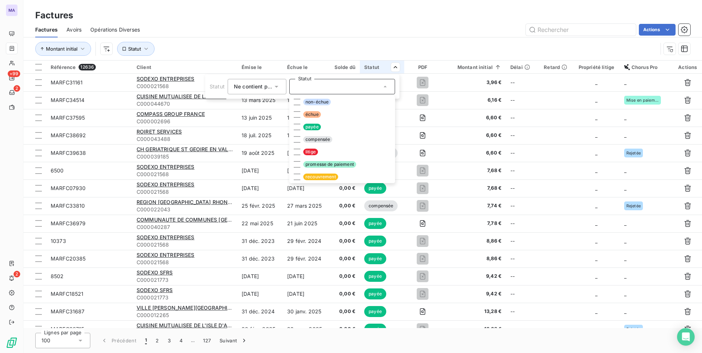
click at [276, 86] on icon at bounding box center [277, 87] width 4 height 2
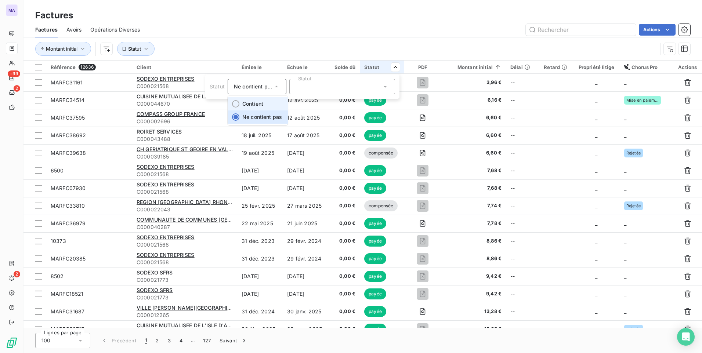
click at [269, 101] on li "Contient" at bounding box center [258, 103] width 60 height 13
click at [317, 87] on div at bounding box center [342, 86] width 106 height 15
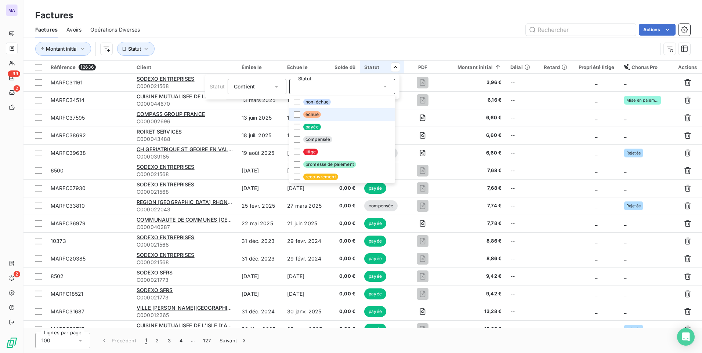
click at [320, 114] on span "échue" at bounding box center [312, 114] width 18 height 7
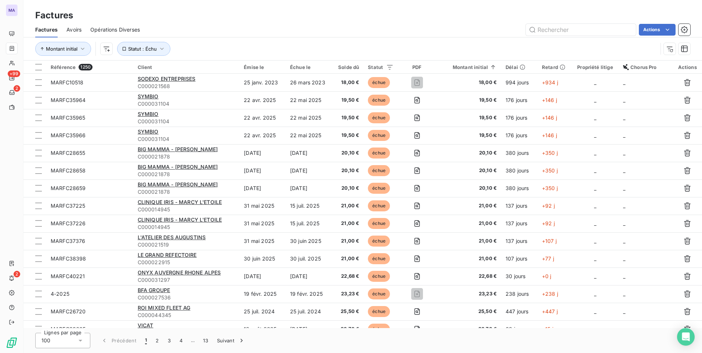
click at [320, 29] on html "MA +99 2 2 Factures Factures Avoirs Opérations Diverses Actions Montant initial…" at bounding box center [351, 176] width 702 height 353
click at [354, 66] on div "Solde dû" at bounding box center [348, 67] width 23 height 6
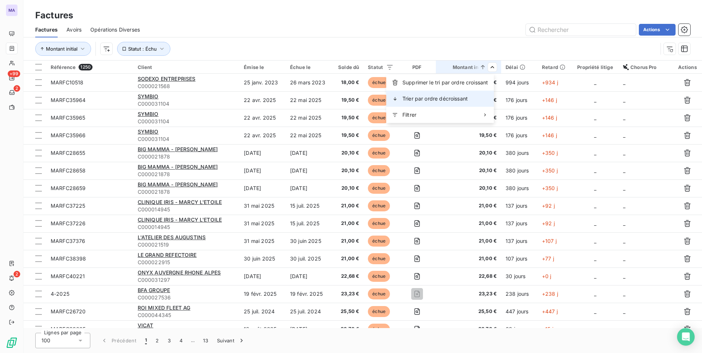
click at [457, 99] on span "Trier par ordre décroissant" at bounding box center [435, 98] width 65 height 7
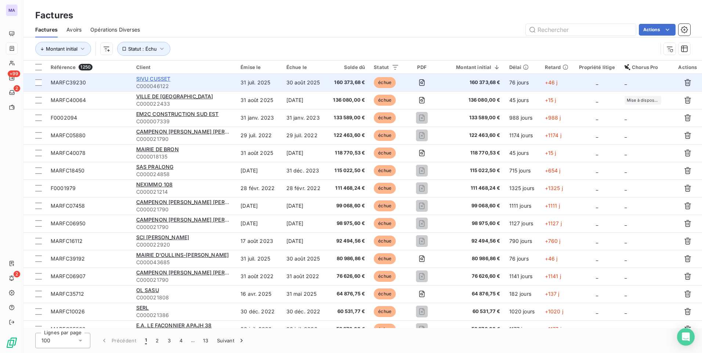
click at [164, 79] on span "SIVU CUSSET" at bounding box center [153, 79] width 35 height 6
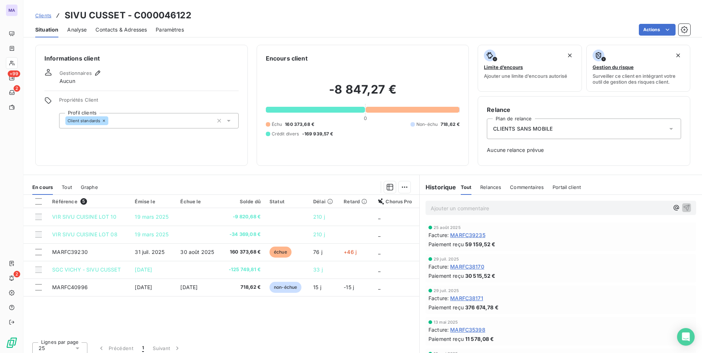
scroll to position [5, 0]
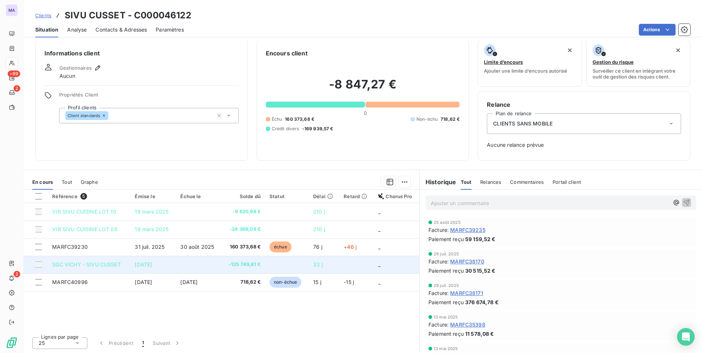
click at [40, 264] on div at bounding box center [38, 265] width 7 height 7
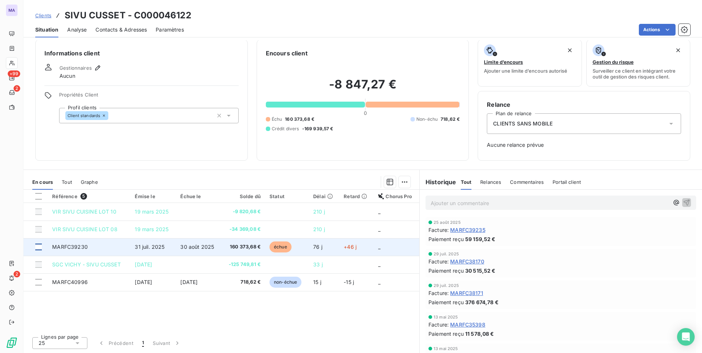
click at [39, 248] on div at bounding box center [38, 247] width 7 height 7
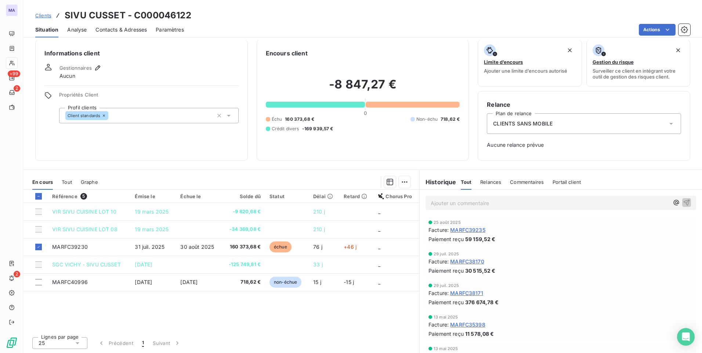
click at [223, 328] on div "Référence 5 Émise le Échue le Solde dû Statut Délai Retard Chorus Pro VIR SIVU …" at bounding box center [222, 260] width 396 height 141
